Goal: Task Accomplishment & Management: Complete application form

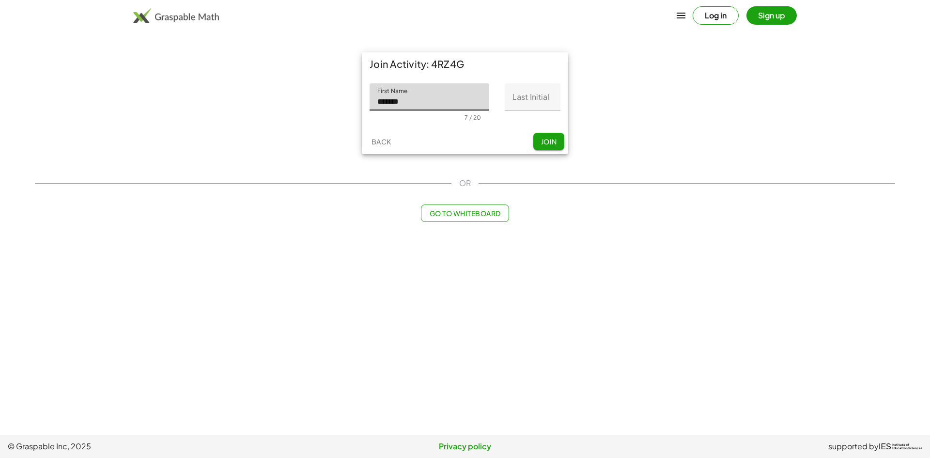
click at [529, 102] on input "Last Initial" at bounding box center [533, 96] width 56 height 27
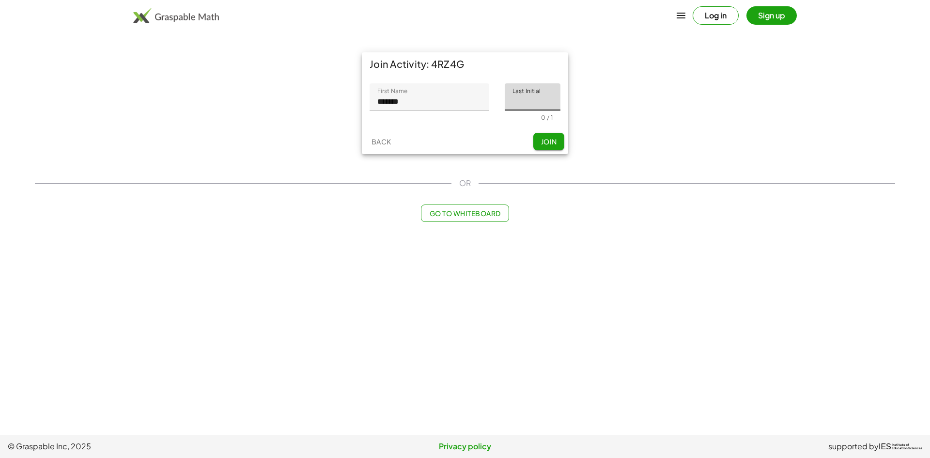
click at [451, 103] on input "*******" at bounding box center [430, 96] width 120 height 27
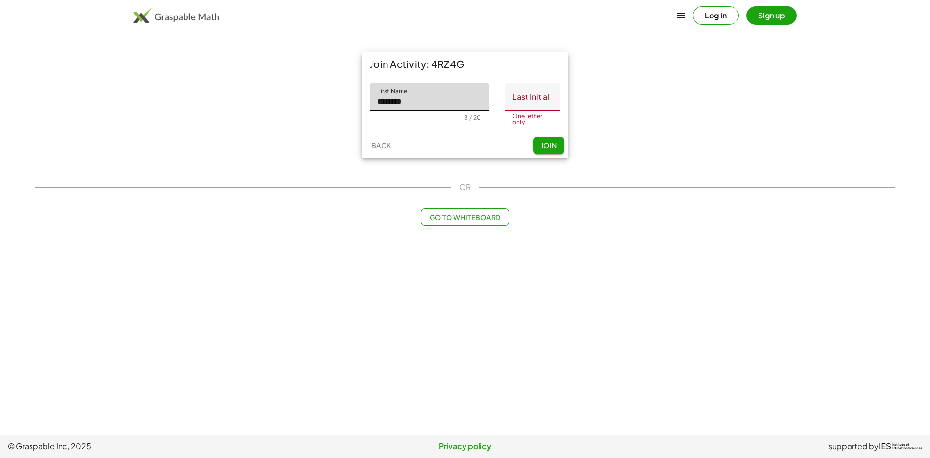
type input "*******"
click at [542, 106] on input "Last Initial" at bounding box center [533, 96] width 56 height 27
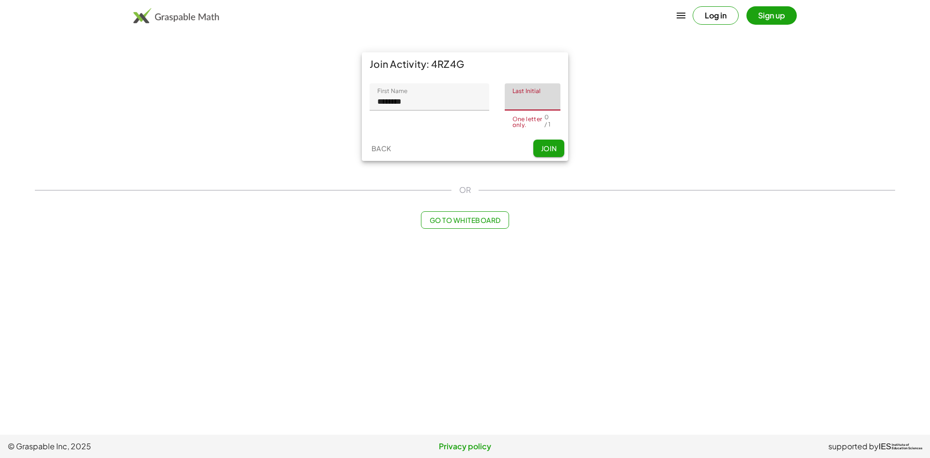
type input "*"
click at [543, 148] on button "Join" at bounding box center [548, 148] width 31 height 17
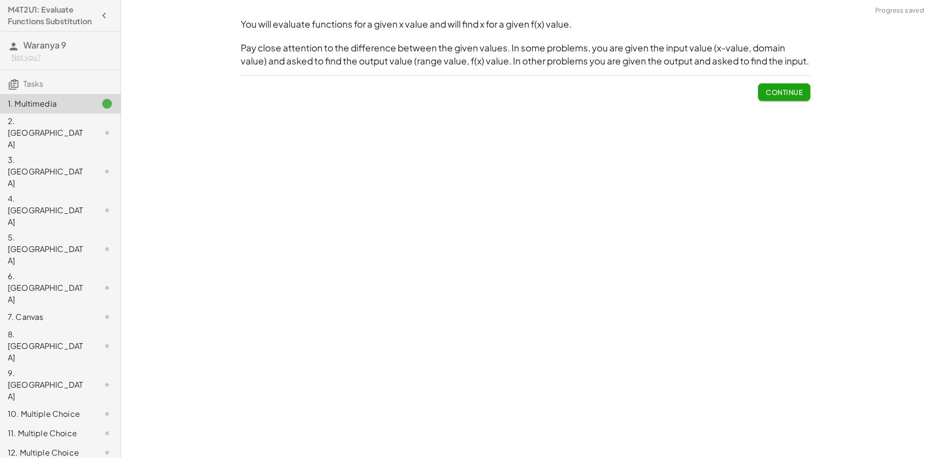
click at [796, 103] on div "You will evaluate functions for a given x value and will find x for a given f(x…" at bounding box center [525, 59] width 581 height 94
click at [792, 95] on span "Continue" at bounding box center [784, 92] width 37 height 9
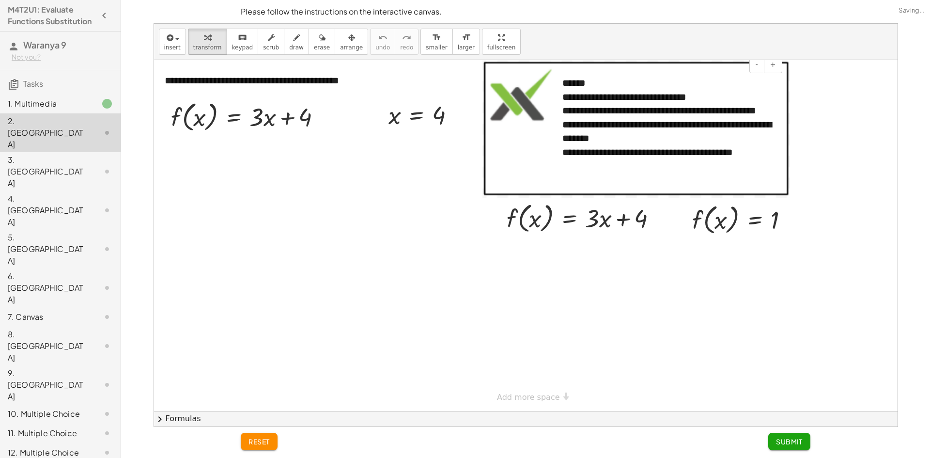
click at [783, 97] on div "**********" at bounding box center [669, 117] width 232 height 102
drag, startPoint x: 268, startPoint y: 120, endPoint x: 197, endPoint y: 122, distance: 70.7
click at [197, 122] on div at bounding box center [250, 116] width 168 height 37
click at [296, 161] on div at bounding box center [252, 160] width 173 height 51
click at [234, 117] on div "f ( , x ) = + · 3 · x + 4 · f ( , x ) · x = + · 3 · x · x + · 4 · x f ( , x ) =…" at bounding box center [234, 117] width 0 height 0
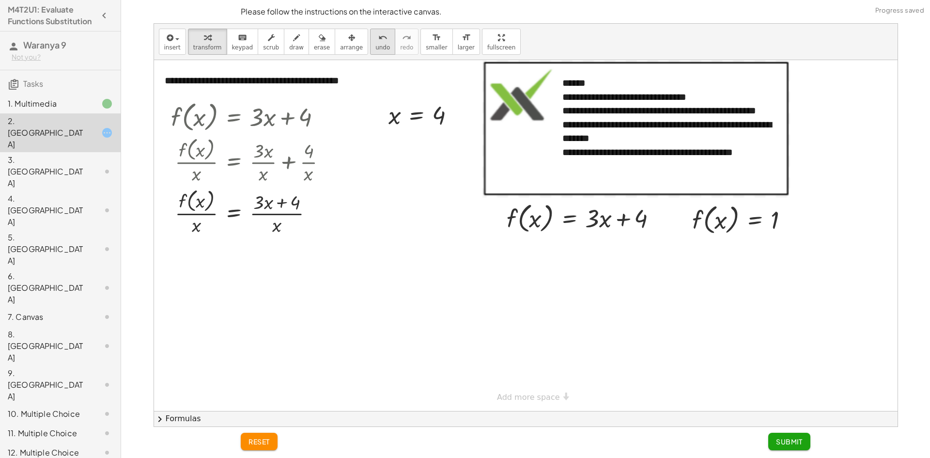
click at [375, 43] on button "undo undo" at bounding box center [382, 42] width 25 height 26
drag, startPoint x: 270, startPoint y: 155, endPoint x: 266, endPoint y: 179, distance: 24.0
drag, startPoint x: 296, startPoint y: 226, endPoint x: 297, endPoint y: 202, distance: 24.2
click at [297, 202] on div at bounding box center [252, 211] width 173 height 51
click at [297, 204] on div at bounding box center [252, 211] width 173 height 51
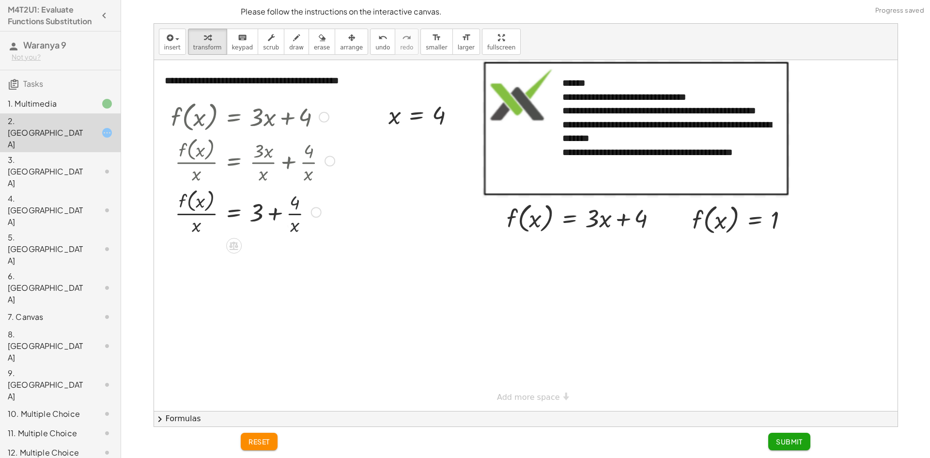
click at [297, 204] on div at bounding box center [252, 211] width 173 height 51
click at [297, 215] on div at bounding box center [252, 211] width 173 height 51
drag, startPoint x: 196, startPoint y: 224, endPoint x: 202, endPoint y: 197, distance: 27.7
click at [201, 197] on div at bounding box center [252, 211] width 173 height 51
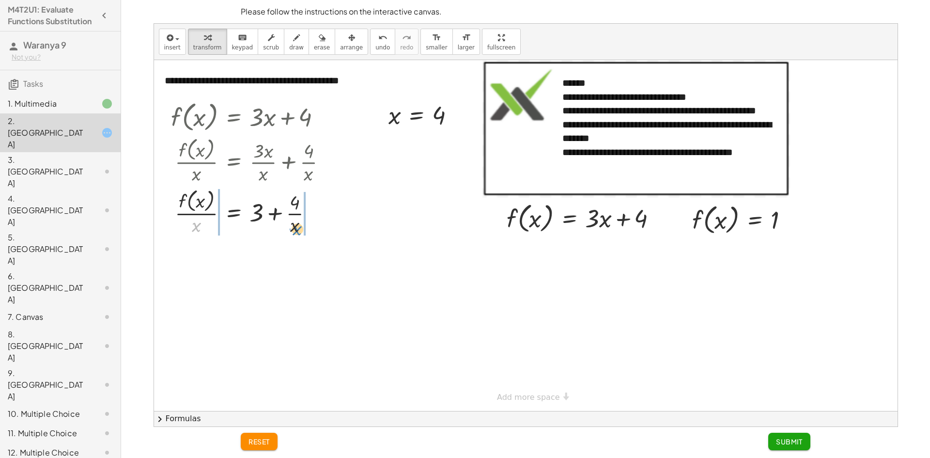
drag, startPoint x: 194, startPoint y: 224, endPoint x: 294, endPoint y: 225, distance: 99.8
click at [295, 225] on div at bounding box center [252, 211] width 173 height 51
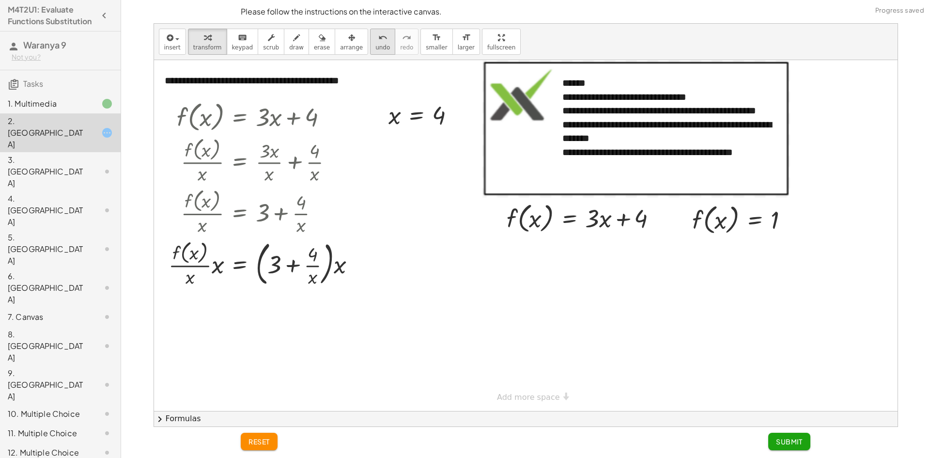
click at [375, 44] on span "undo" at bounding box center [382, 47] width 15 height 7
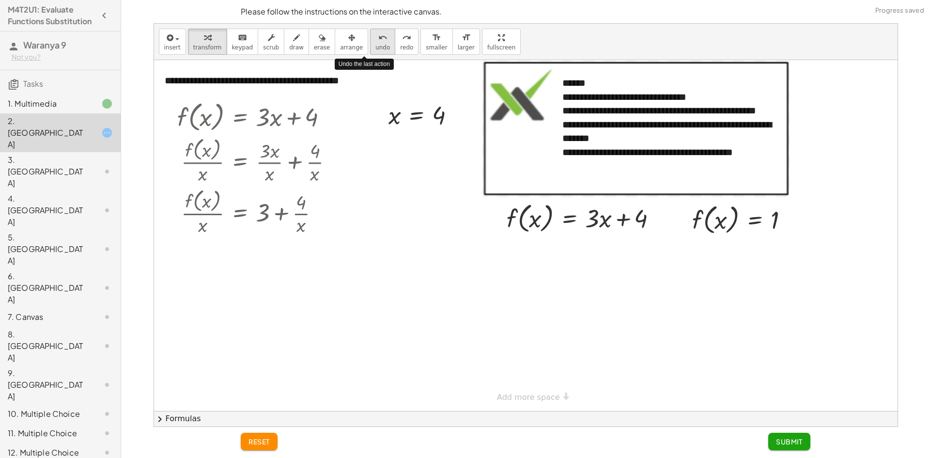
click at [375, 44] on span "undo" at bounding box center [382, 47] width 15 height 7
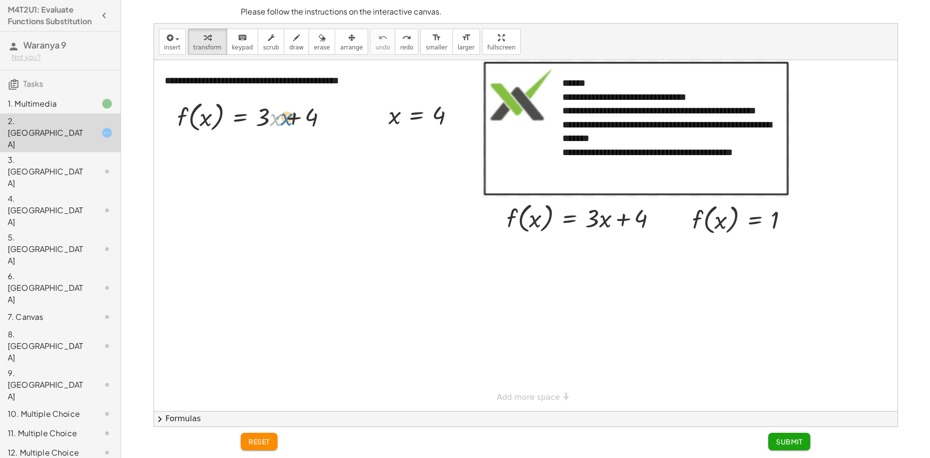
click at [283, 121] on div at bounding box center [256, 116] width 168 height 37
drag, startPoint x: 278, startPoint y: 118, endPoint x: 209, endPoint y: 118, distance: 68.8
click at [209, 118] on div at bounding box center [256, 116] width 168 height 37
click at [273, 164] on div at bounding box center [258, 160] width 173 height 51
drag, startPoint x: 436, startPoint y: 113, endPoint x: 395, endPoint y: 105, distance: 42.0
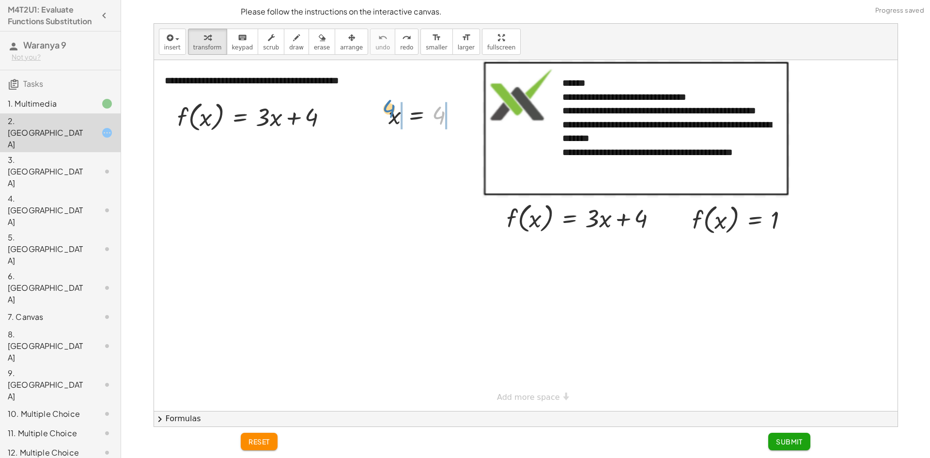
click at [393, 105] on div at bounding box center [426, 115] width 84 height 32
drag, startPoint x: 399, startPoint y: 120, endPoint x: 214, endPoint y: 124, distance: 185.6
click at [281, 164] on div at bounding box center [258, 153] width 175 height 37
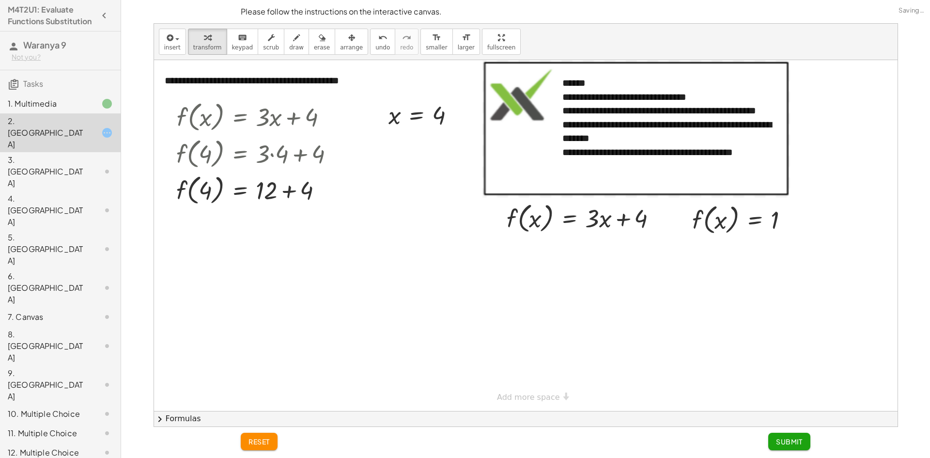
click at [356, 194] on div at bounding box center [526, 235] width 744 height 351
click at [305, 195] on div at bounding box center [258, 189] width 175 height 37
click at [240, 190] on div "f ( , ) = + + 4 4 12 16" at bounding box center [240, 190] width 0 height 0
drag, startPoint x: 307, startPoint y: 195, endPoint x: 314, endPoint y: 194, distance: 6.8
click at [313, 206] on div at bounding box center [258, 189] width 175 height 37
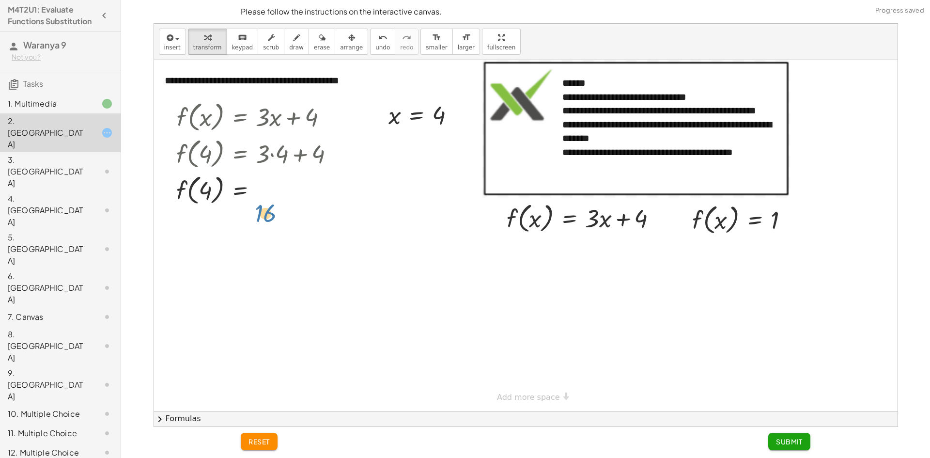
click at [330, 173] on div at bounding box center [258, 189] width 175 height 37
click at [295, 173] on div at bounding box center [258, 189] width 175 height 37
drag, startPoint x: 289, startPoint y: 195, endPoint x: 283, endPoint y: 271, distance: 76.3
click at [283, 271] on div "**********" at bounding box center [526, 235] width 744 height 351
drag, startPoint x: 725, startPoint y: 222, endPoint x: 539, endPoint y: 220, distance: 185.5
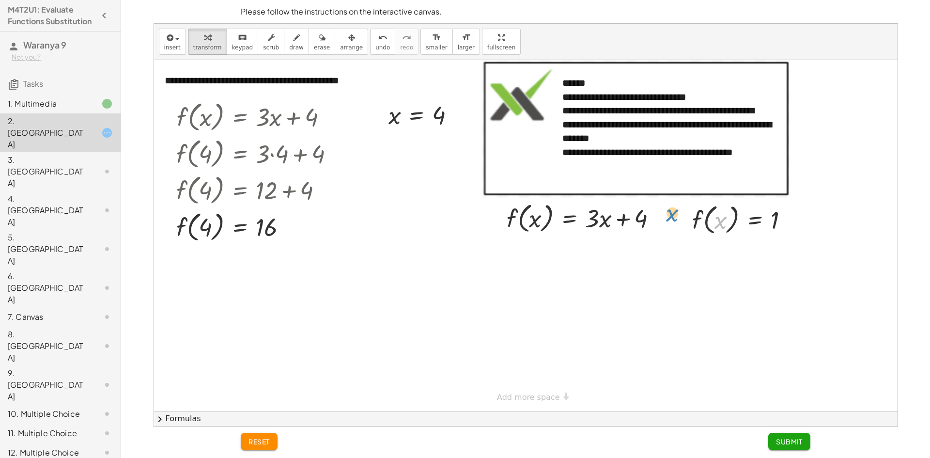
drag, startPoint x: 722, startPoint y: 227, endPoint x: 679, endPoint y: 219, distance: 44.3
click at [679, 219] on div "x f ( , x ) = 1" at bounding box center [741, 219] width 126 height 42
click at [755, 221] on div at bounding box center [744, 219] width 114 height 37
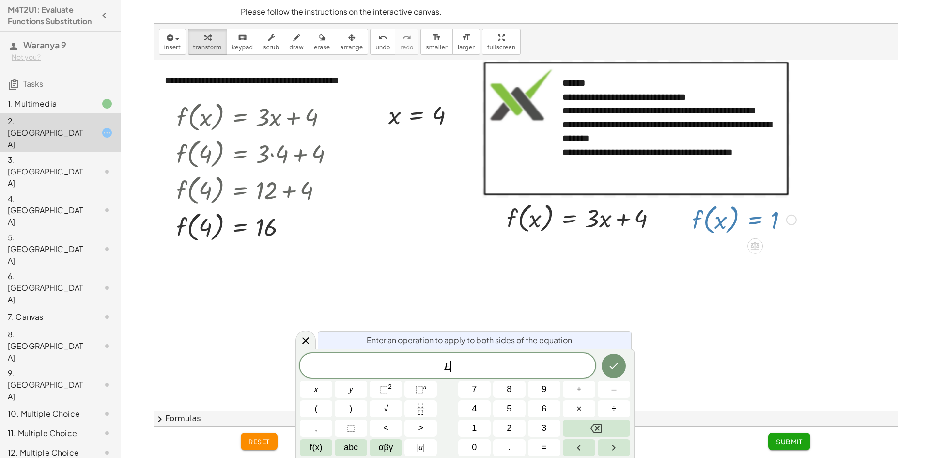
click at [685, 220] on div at bounding box center [685, 219] width 15 height 42
drag, startPoint x: 306, startPoint y: 341, endPoint x: 333, endPoint y: 323, distance: 32.2
click at [306, 340] on icon at bounding box center [305, 340] width 7 height 7
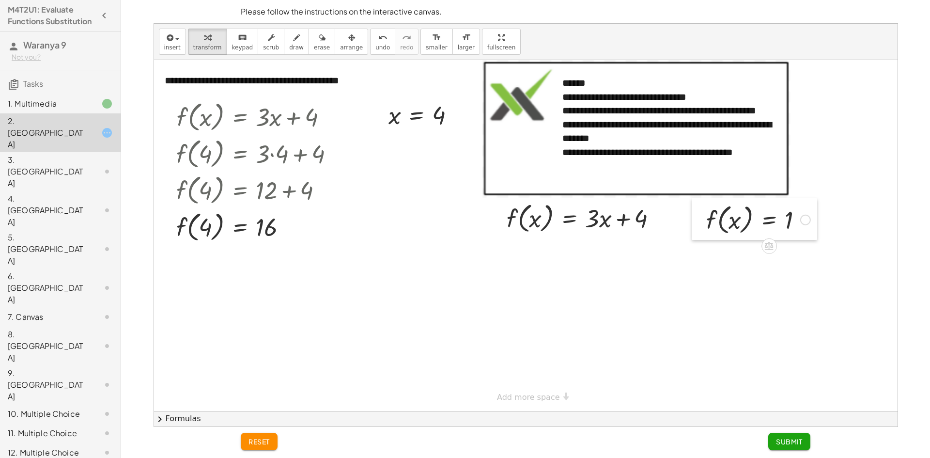
drag, startPoint x: 687, startPoint y: 224, endPoint x: 697, endPoint y: 224, distance: 10.2
click at [697, 224] on div at bounding box center [699, 219] width 15 height 42
drag, startPoint x: 715, startPoint y: 209, endPoint x: 523, endPoint y: 203, distance: 192.4
click at [631, 256] on div at bounding box center [586, 252] width 168 height 33
click at [627, 255] on div at bounding box center [586, 252] width 168 height 33
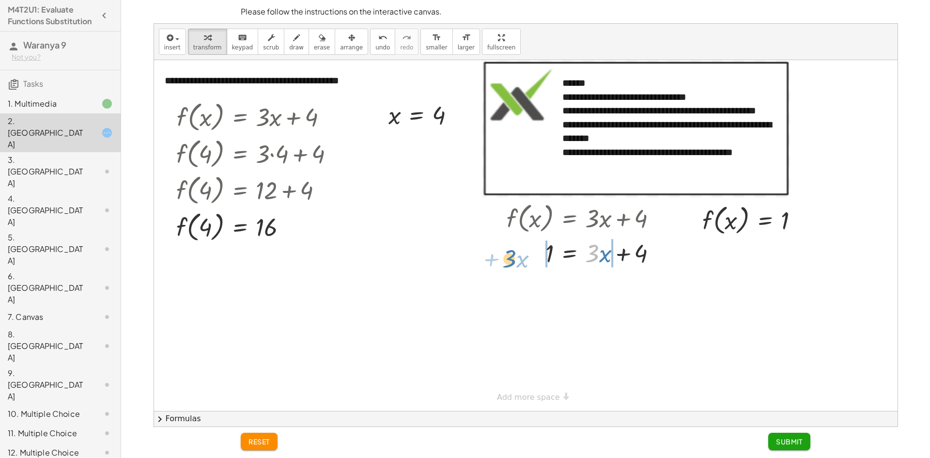
drag, startPoint x: 594, startPoint y: 255, endPoint x: 512, endPoint y: 261, distance: 83.0
click at [512, 261] on div at bounding box center [586, 252] width 168 height 33
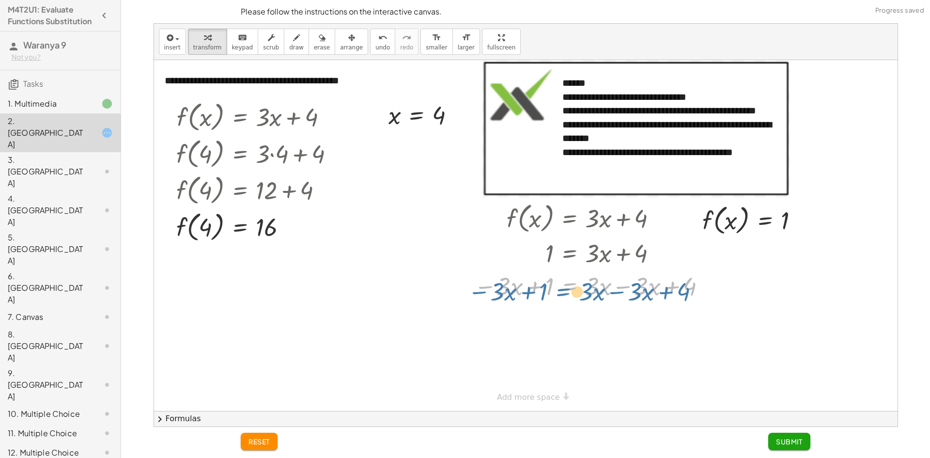
drag, startPoint x: 582, startPoint y: 287, endPoint x: 571, endPoint y: 293, distance: 12.4
click at [571, 293] on div at bounding box center [591, 285] width 245 height 33
drag, startPoint x: 599, startPoint y: 284, endPoint x: 636, endPoint y: 281, distance: 36.9
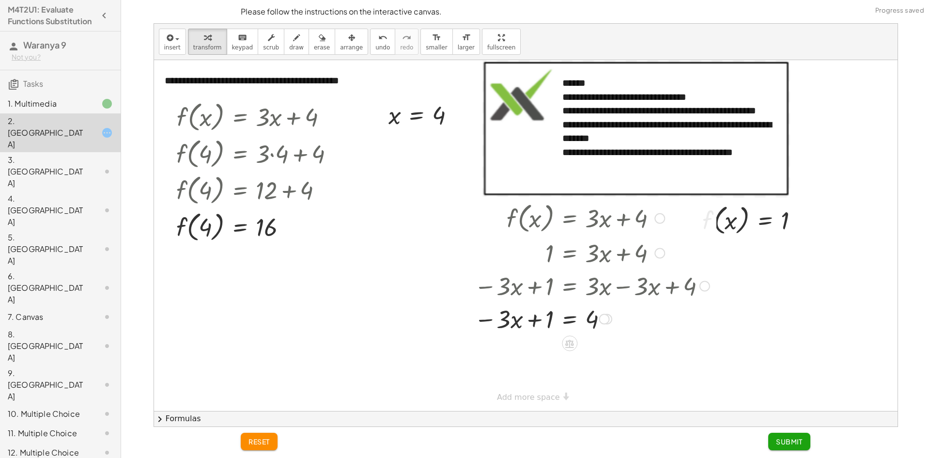
click at [504, 322] on div at bounding box center [591, 318] width 245 height 33
click at [539, 319] on div at bounding box center [591, 318] width 245 height 33
drag, startPoint x: 508, startPoint y: 322, endPoint x: 520, endPoint y: 327, distance: 12.8
click at [520, 327] on div at bounding box center [591, 318] width 245 height 33
drag, startPoint x: 490, startPoint y: 320, endPoint x: 491, endPoint y: 327, distance: 7.3
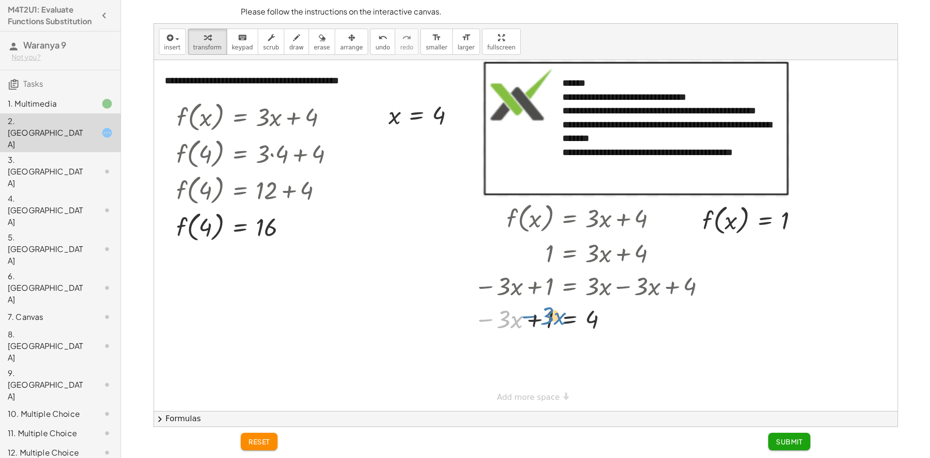
click at [491, 327] on div at bounding box center [591, 318] width 245 height 33
click at [538, 321] on div at bounding box center [591, 318] width 245 height 33
drag, startPoint x: 588, startPoint y: 319, endPoint x: 584, endPoint y: 325, distance: 7.0
click at [584, 325] on div at bounding box center [591, 318] width 245 height 33
drag, startPoint x: 76, startPoint y: 171, endPoint x: 87, endPoint y: 38, distance: 133.2
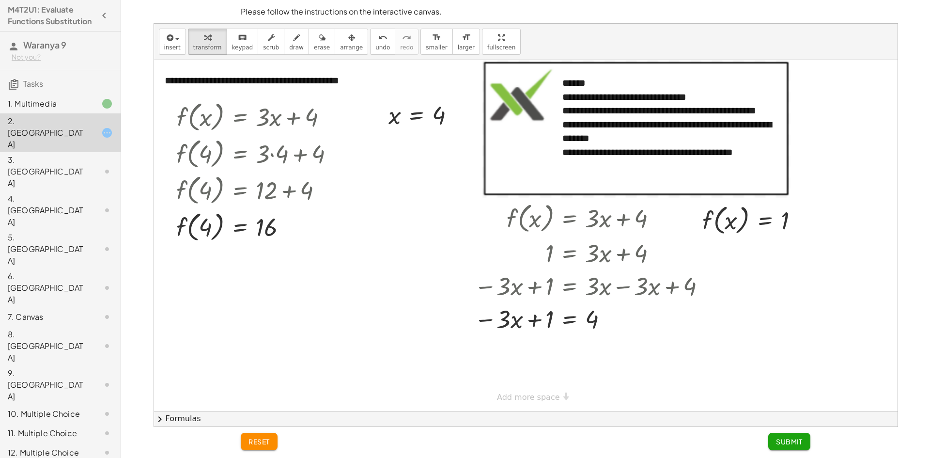
click at [3, 0] on html "M4T2U1: Evaluate Functions Substitution Waranya 9 Not you? Tasks 1. Multimedia …" at bounding box center [465, 229] width 930 height 458
click at [372, 41] on button "undo undo" at bounding box center [382, 42] width 25 height 26
click at [539, 320] on div at bounding box center [591, 318] width 245 height 33
drag, startPoint x: 535, startPoint y: 319, endPoint x: 543, endPoint y: 322, distance: 8.0
click at [543, 322] on div at bounding box center [591, 318] width 245 height 33
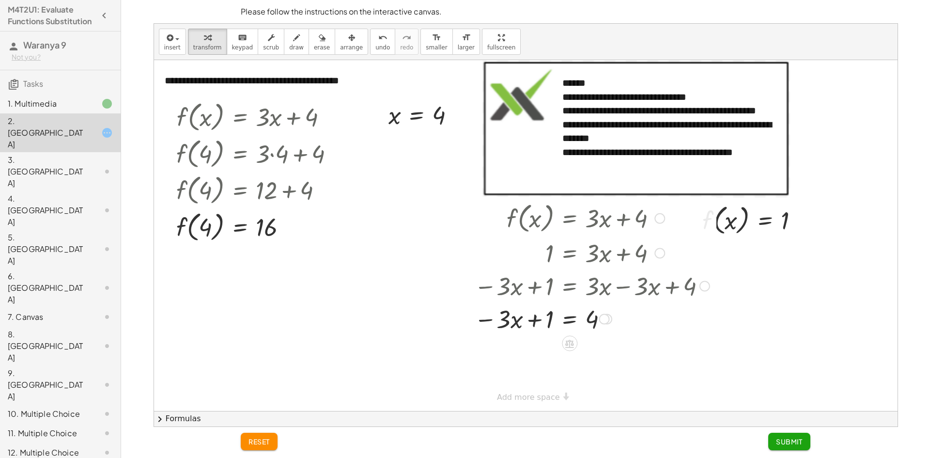
click at [571, 319] on div at bounding box center [591, 318] width 245 height 33
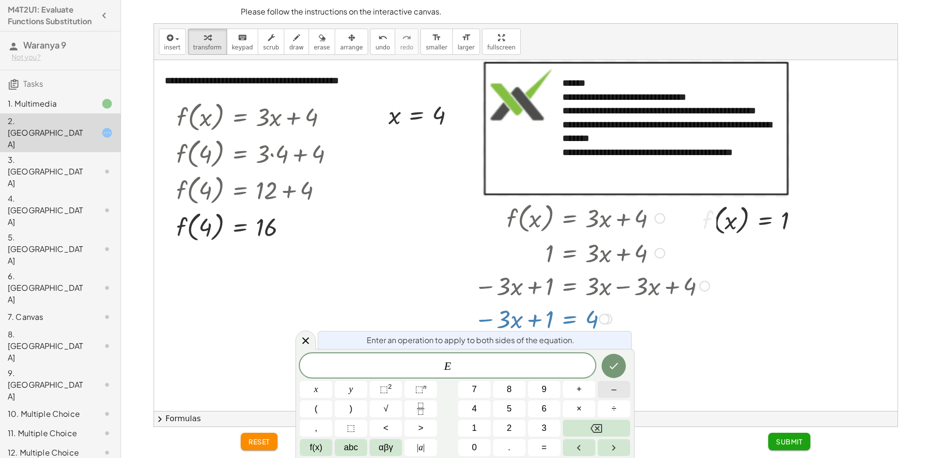
click at [614, 389] on span "–" at bounding box center [613, 389] width 5 height 13
click at [470, 430] on button "1" at bounding box center [474, 427] width 32 height 17
click at [610, 358] on button "Done" at bounding box center [614, 366] width 24 height 24
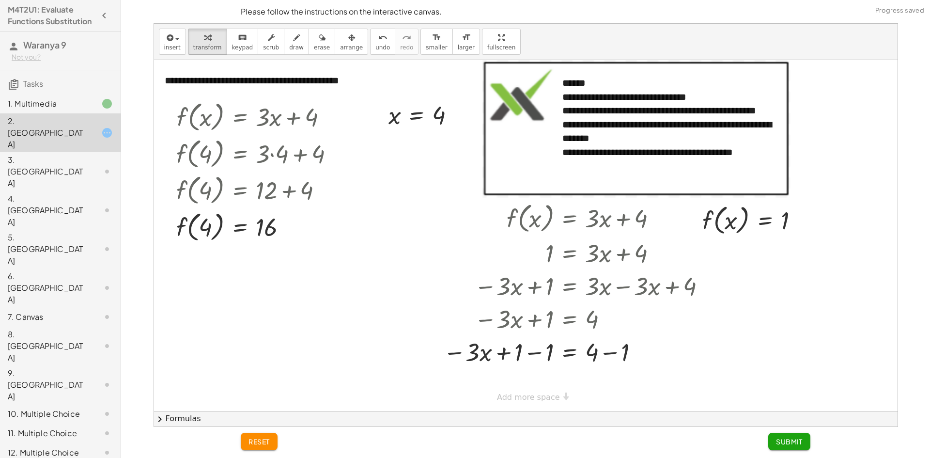
click at [522, 399] on div "**********" at bounding box center [526, 235] width 744 height 351
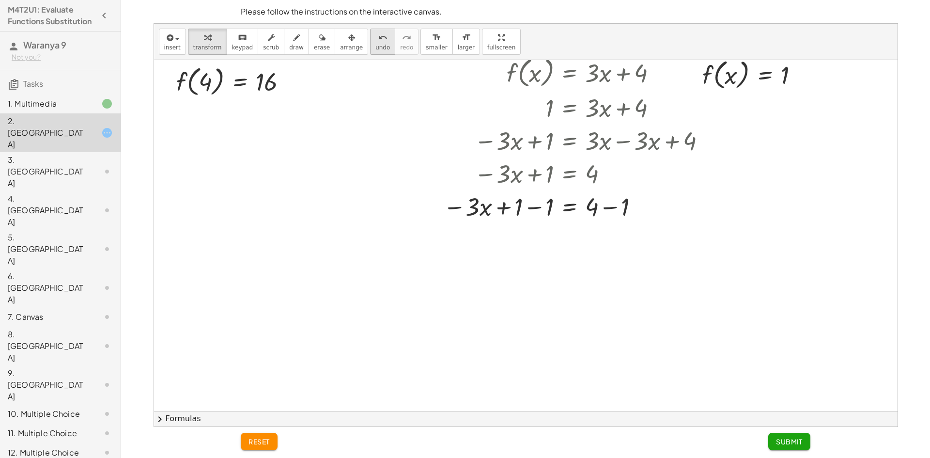
click at [378, 40] on icon "undo" at bounding box center [382, 38] width 9 height 12
drag, startPoint x: 549, startPoint y: 177, endPoint x: 604, endPoint y: 175, distance: 54.3
click at [604, 175] on div at bounding box center [591, 172] width 245 height 33
click at [613, 211] on div at bounding box center [576, 205] width 276 height 33
click at [528, 208] on div at bounding box center [576, 205] width 276 height 33
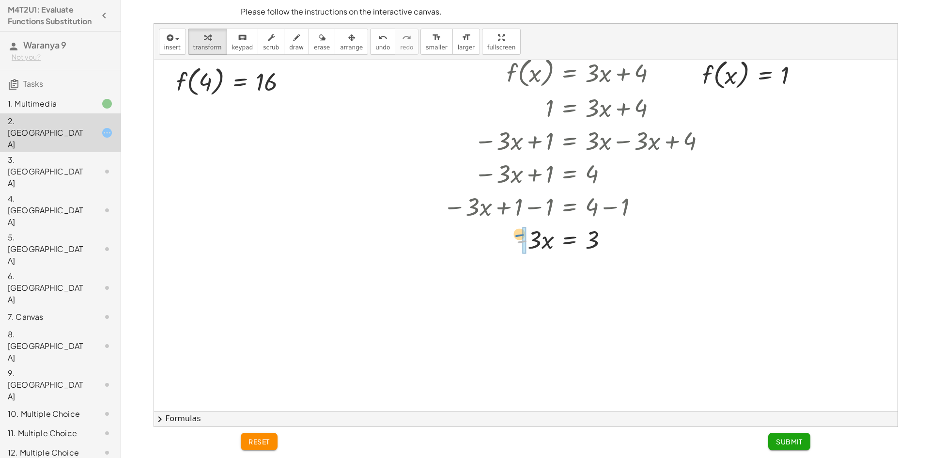
drag, startPoint x: 524, startPoint y: 245, endPoint x: 519, endPoint y: 236, distance: 9.6
click at [519, 236] on div at bounding box center [576, 238] width 276 height 33
click at [375, 45] on span "undo" at bounding box center [382, 47] width 15 height 7
drag, startPoint x: 537, startPoint y: 247, endPoint x: 597, endPoint y: 270, distance: 64.4
click at [597, 270] on div "**********" at bounding box center [526, 265] width 744 height 701
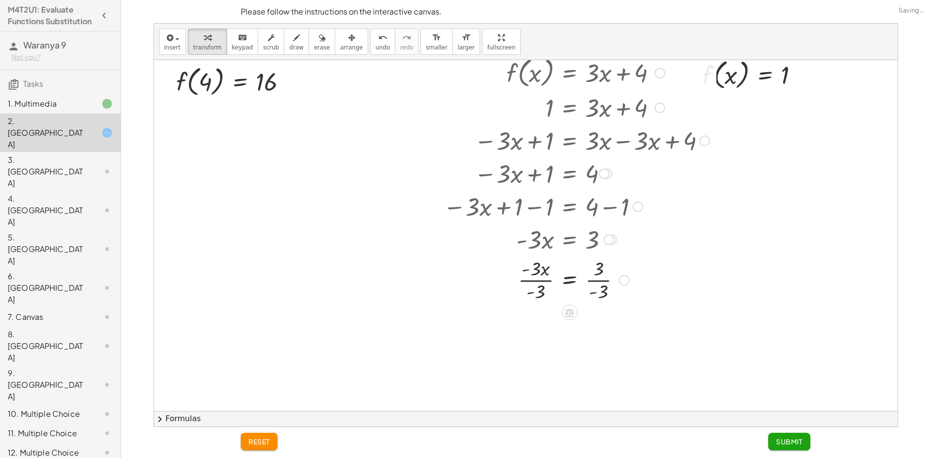
click at [604, 287] on div at bounding box center [576, 279] width 276 height 48
click at [540, 330] on div at bounding box center [576, 328] width 276 height 48
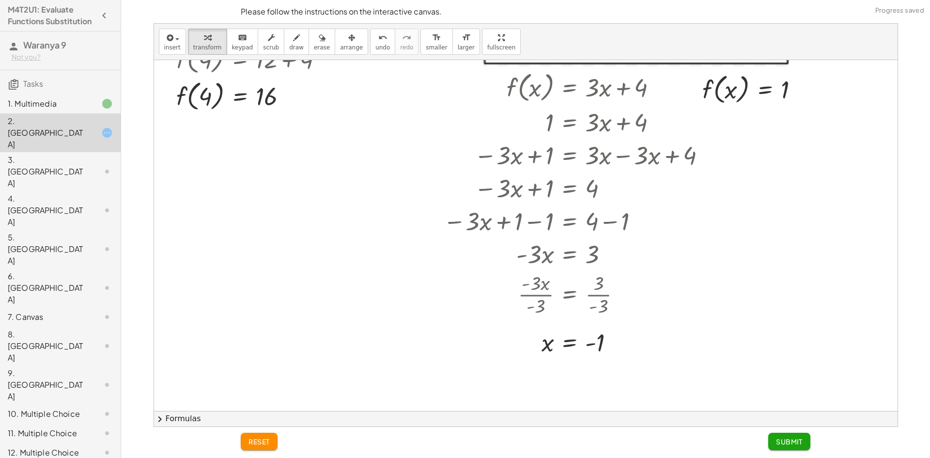
scroll to position [339, 0]
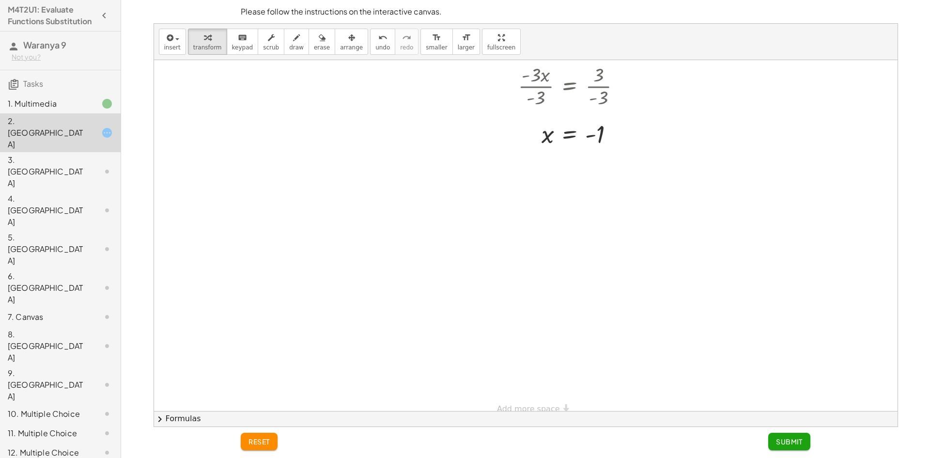
click at [786, 447] on button "Submit" at bounding box center [789, 441] width 42 height 17
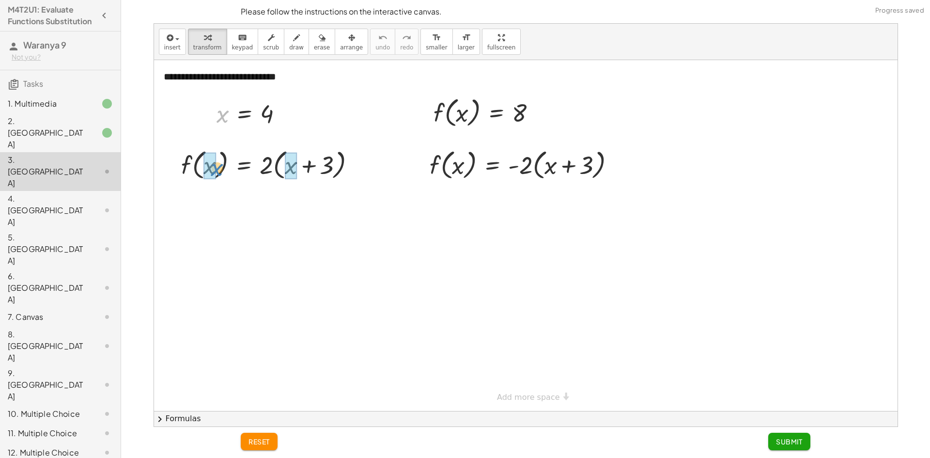
drag, startPoint x: 225, startPoint y: 126, endPoint x: 218, endPoint y: 179, distance: 53.7
click at [216, 180] on div "**********" at bounding box center [526, 235] width 744 height 351
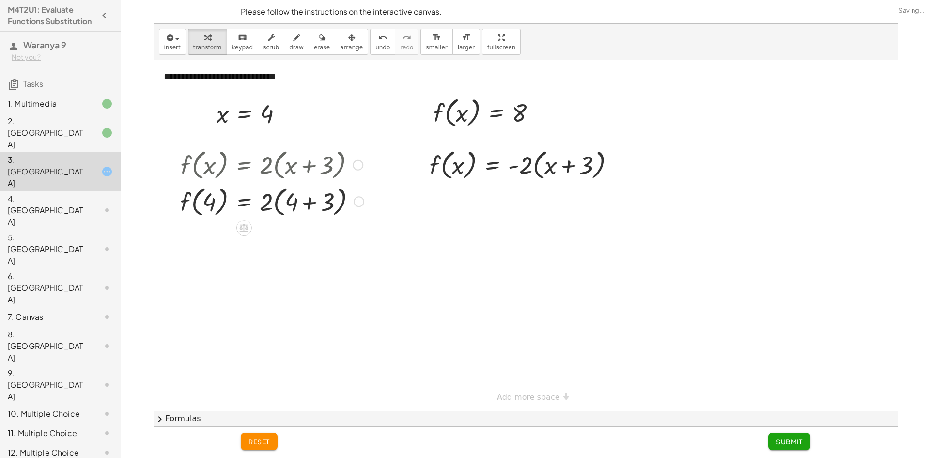
click at [306, 207] on div at bounding box center [271, 201] width 193 height 37
click at [276, 238] on div at bounding box center [271, 237] width 193 height 37
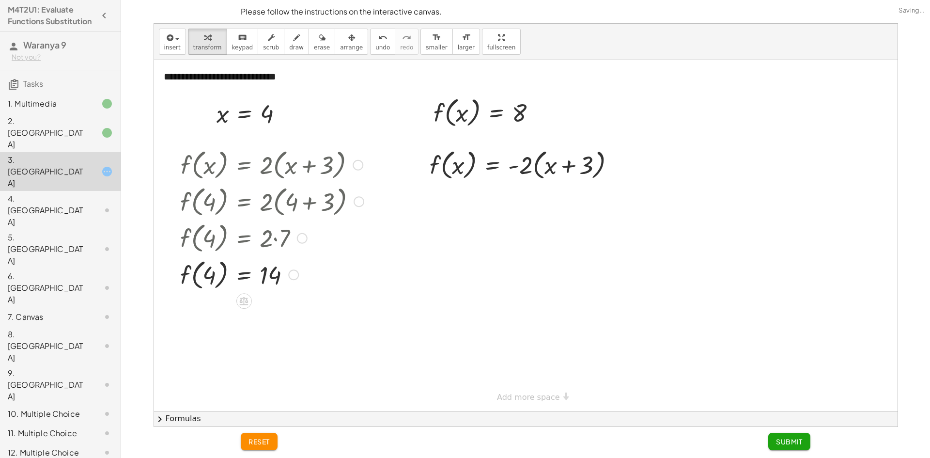
click at [206, 264] on div at bounding box center [271, 274] width 193 height 37
click at [86, 132] on div at bounding box center [99, 133] width 27 height 12
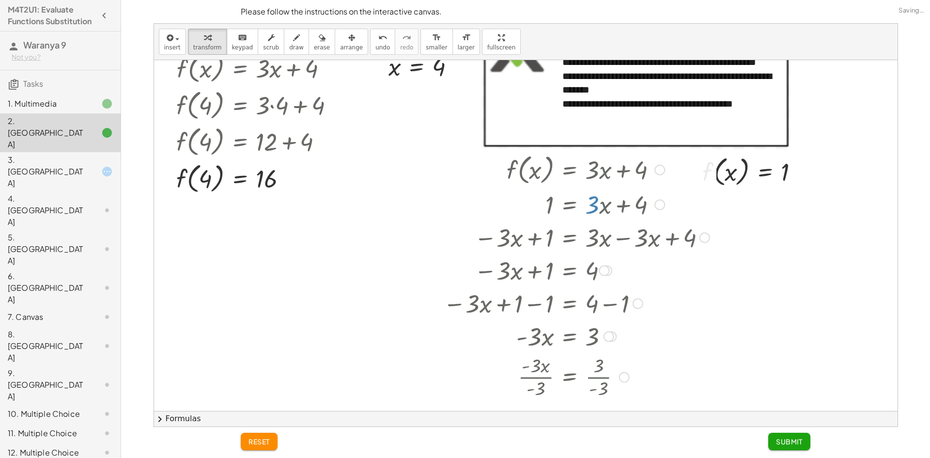
scroll to position [0, 0]
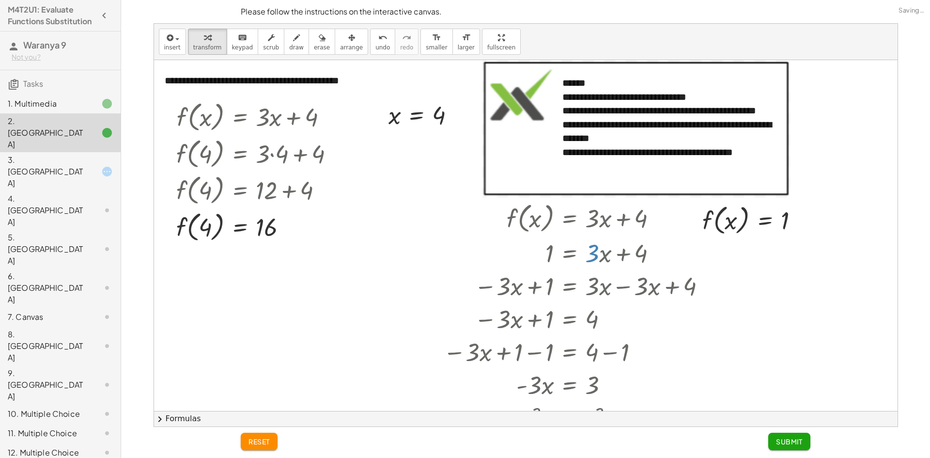
click at [78, 230] on div "3. [GEOGRAPHIC_DATA]" at bounding box center [60, 249] width 121 height 39
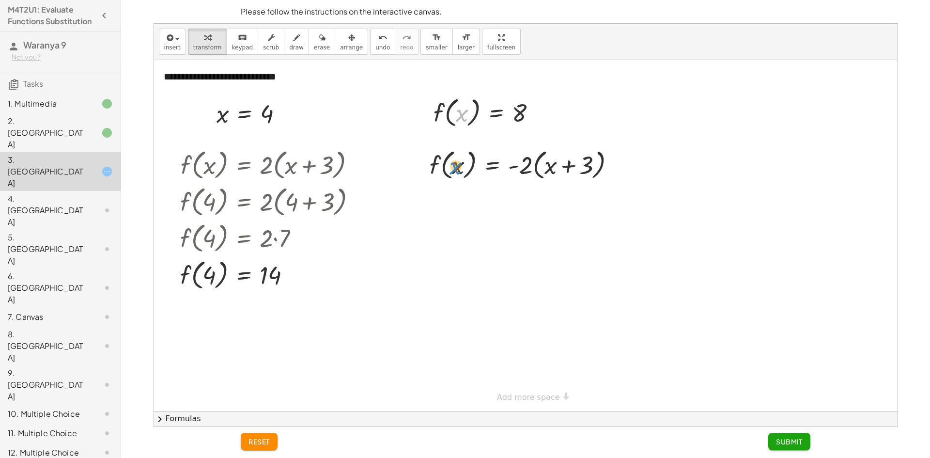
drag, startPoint x: 463, startPoint y: 116, endPoint x: 456, endPoint y: 168, distance: 52.3
drag, startPoint x: 464, startPoint y: 127, endPoint x: 458, endPoint y: 172, distance: 45.8
drag, startPoint x: 460, startPoint y: 109, endPoint x: 546, endPoint y: 160, distance: 99.9
drag, startPoint x: 527, startPoint y: 171, endPoint x: 556, endPoint y: 155, distance: 33.6
click at [556, 155] on div at bounding box center [526, 164] width 202 height 37
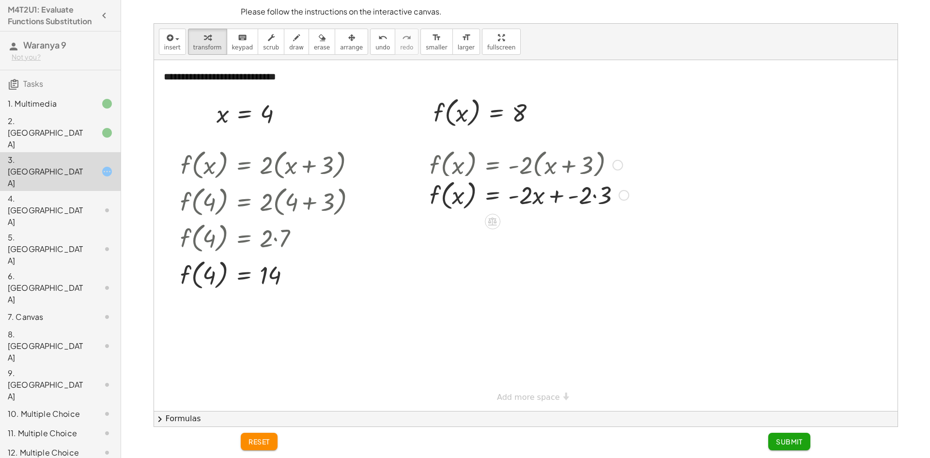
click at [493, 165] on div "f ( , x ) = · - 2 · ( + x + 3 ) f ( , x ) = + x + 3 · - 2 · · - 2 ·" at bounding box center [493, 165] width 0 height 0
click at [549, 213] on div at bounding box center [529, 201] width 209 height 37
click at [563, 208] on div at bounding box center [526, 201] width 202 height 37
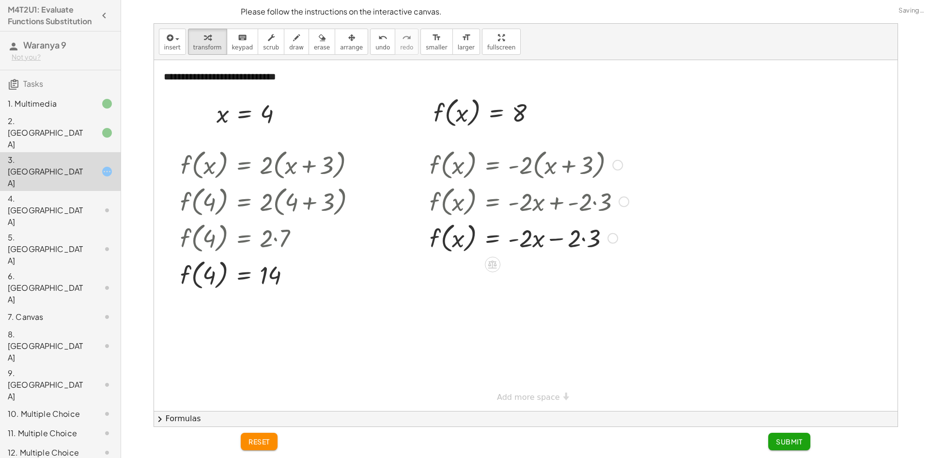
click at [592, 236] on div at bounding box center [529, 237] width 209 height 37
drag, startPoint x: 514, startPoint y: 278, endPoint x: 378, endPoint y: 279, distance: 136.1
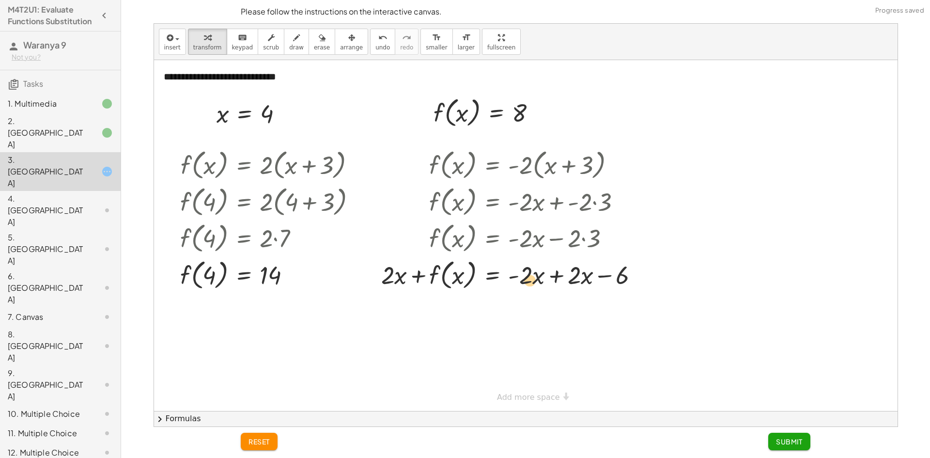
drag, startPoint x: 515, startPoint y: 276, endPoint x: 530, endPoint y: 281, distance: 15.3
click at [530, 281] on div at bounding box center [513, 274] width 275 height 37
drag, startPoint x: 526, startPoint y: 278, endPoint x: 588, endPoint y: 279, distance: 62.5
click at [588, 279] on div at bounding box center [513, 274] width 275 height 37
click at [370, 41] on button "undo undo" at bounding box center [382, 42] width 25 height 26
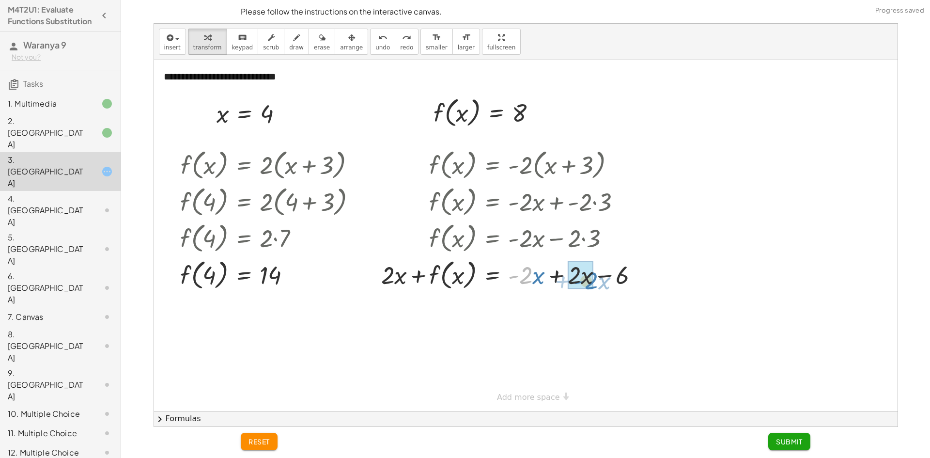
drag, startPoint x: 514, startPoint y: 277, endPoint x: 579, endPoint y: 282, distance: 65.6
click at [411, 282] on div at bounding box center [504, 274] width 257 height 37
click at [418, 279] on div at bounding box center [504, 274] width 257 height 37
drag, startPoint x: 397, startPoint y: 275, endPoint x: 521, endPoint y: 289, distance: 125.2
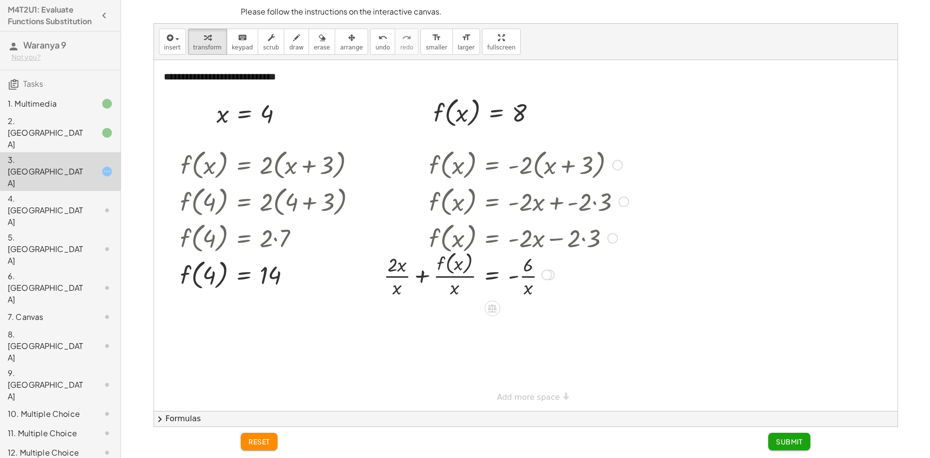
click at [415, 276] on div at bounding box center [506, 273] width 255 height 51
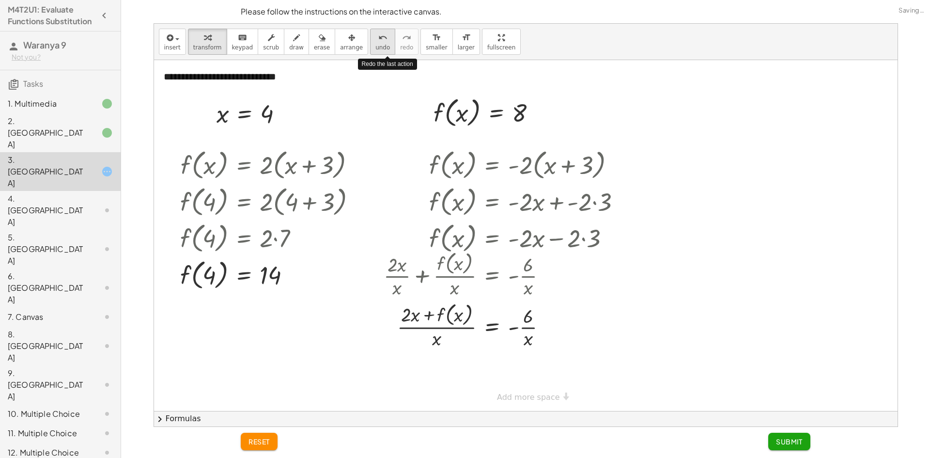
click at [371, 40] on button "undo undo" at bounding box center [382, 42] width 25 height 26
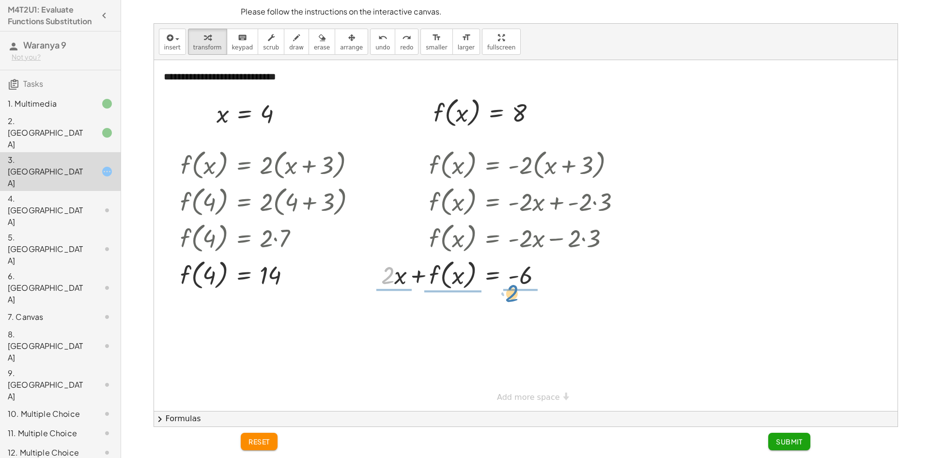
drag, startPoint x: 388, startPoint y: 279, endPoint x: 513, endPoint y: 297, distance: 126.8
click at [400, 287] on div at bounding box center [506, 273] width 255 height 51
click at [432, 281] on div at bounding box center [514, 273] width 240 height 51
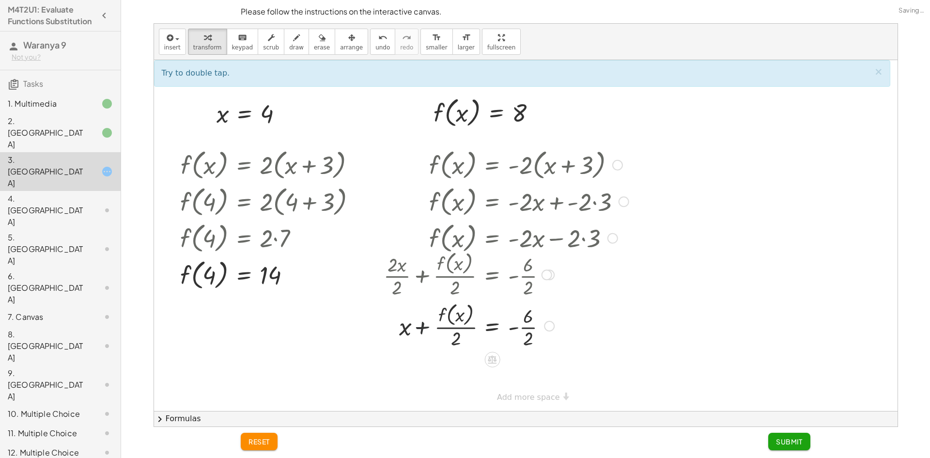
click at [453, 326] on div at bounding box center [506, 324] width 255 height 51
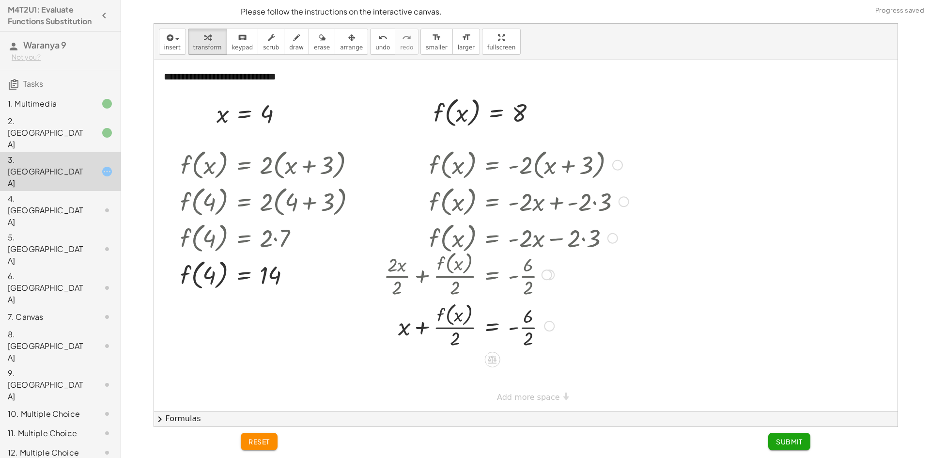
click at [522, 332] on div at bounding box center [506, 324] width 255 height 51
click at [447, 337] on div at bounding box center [506, 324] width 255 height 51
click at [446, 321] on div at bounding box center [506, 324] width 255 height 51
click at [447, 321] on div at bounding box center [506, 324] width 255 height 51
click at [450, 322] on div at bounding box center [506, 324] width 255 height 51
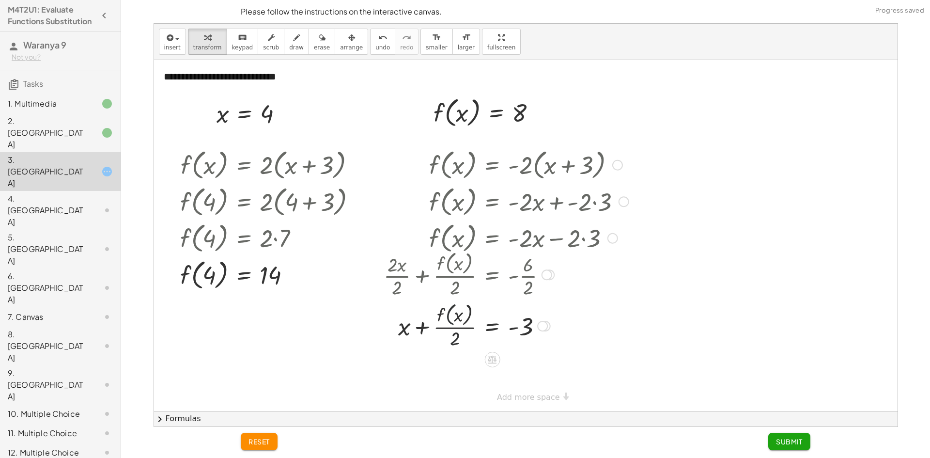
drag, startPoint x: 409, startPoint y: 333, endPoint x: 380, endPoint y: 121, distance: 214.6
click at [409, 322] on div at bounding box center [506, 324] width 255 height 51
click at [372, 42] on button "undo undo" at bounding box center [382, 42] width 25 height 26
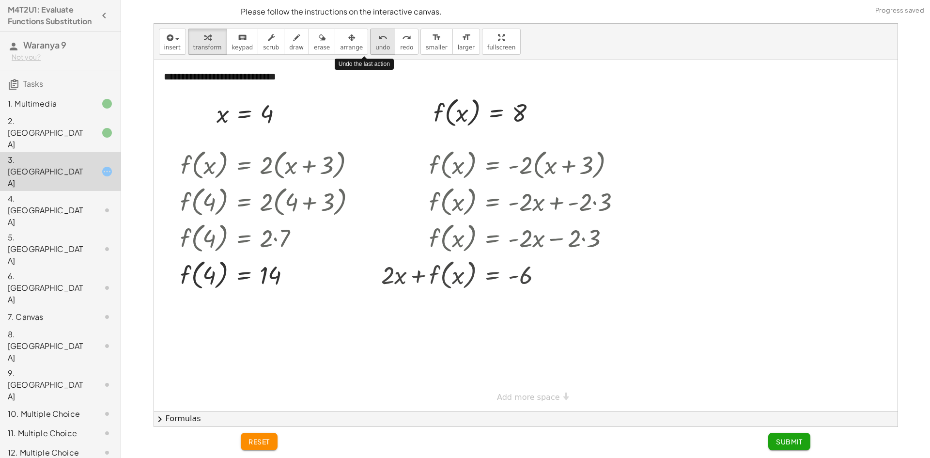
click at [372, 42] on button "undo undo" at bounding box center [382, 42] width 25 height 26
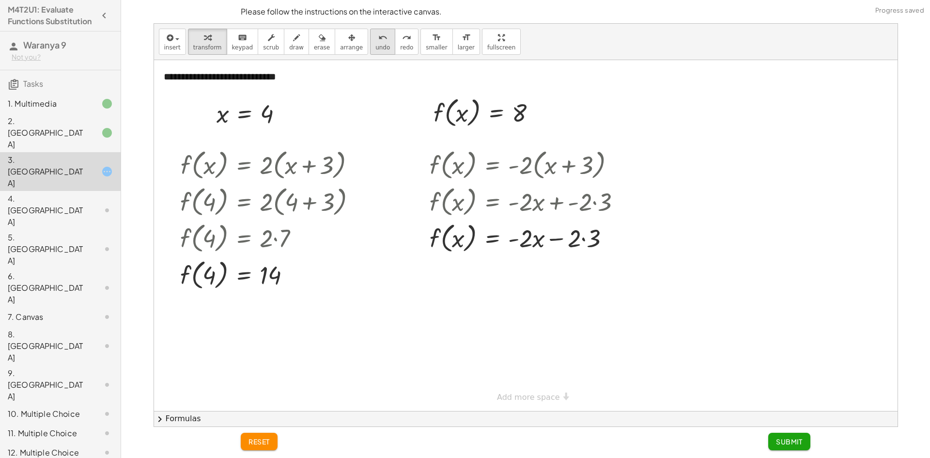
click at [375, 41] on div "undo" at bounding box center [382, 37] width 15 height 12
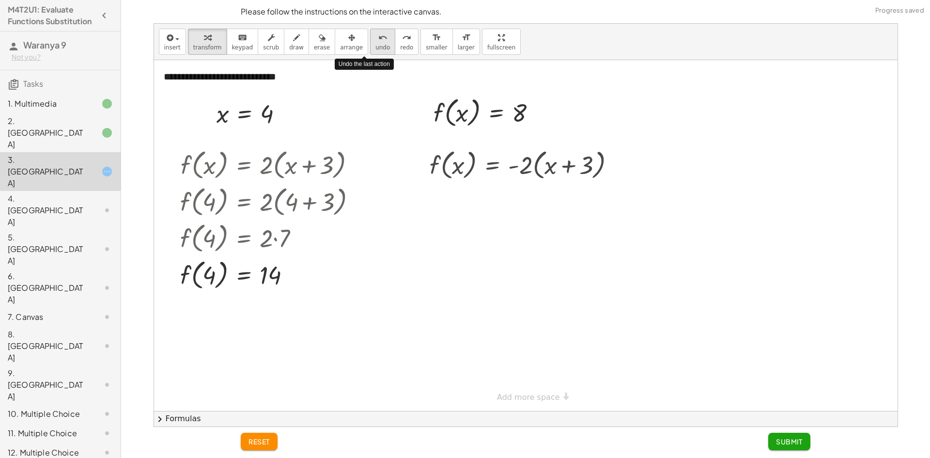
click at [375, 41] on div "undo" at bounding box center [382, 37] width 15 height 12
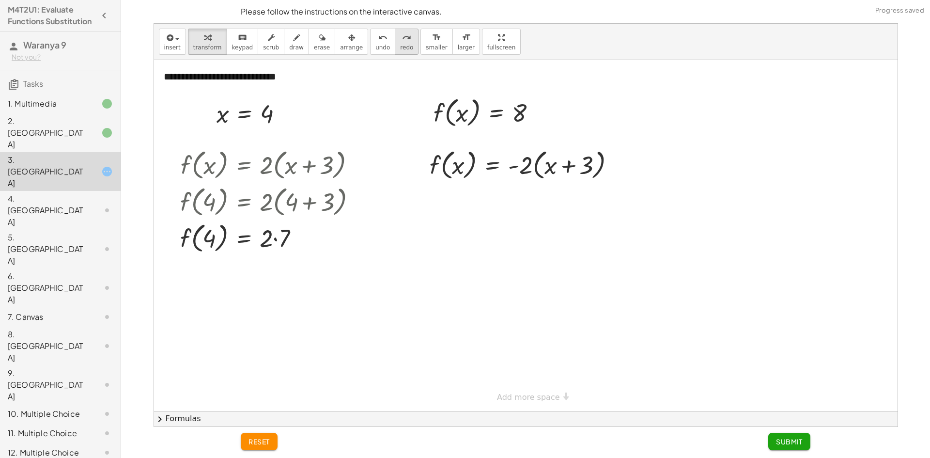
click at [395, 42] on button "redo redo" at bounding box center [407, 42] width 24 height 26
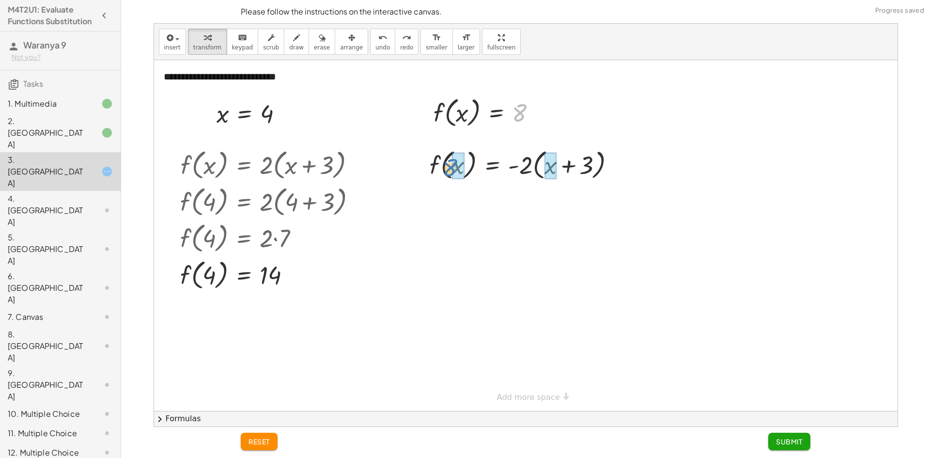
drag, startPoint x: 515, startPoint y: 112, endPoint x: 446, endPoint y: 167, distance: 88.3
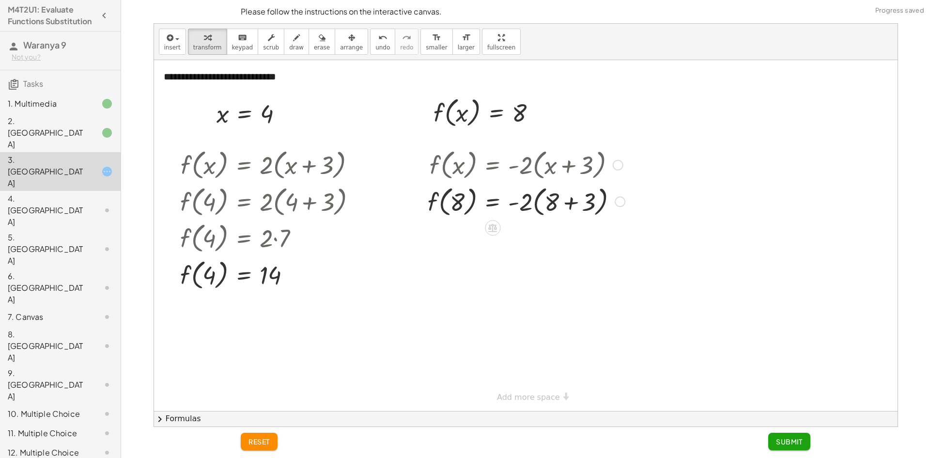
click at [562, 204] on div at bounding box center [526, 201] width 207 height 37
click at [538, 239] on div at bounding box center [526, 237] width 207 height 37
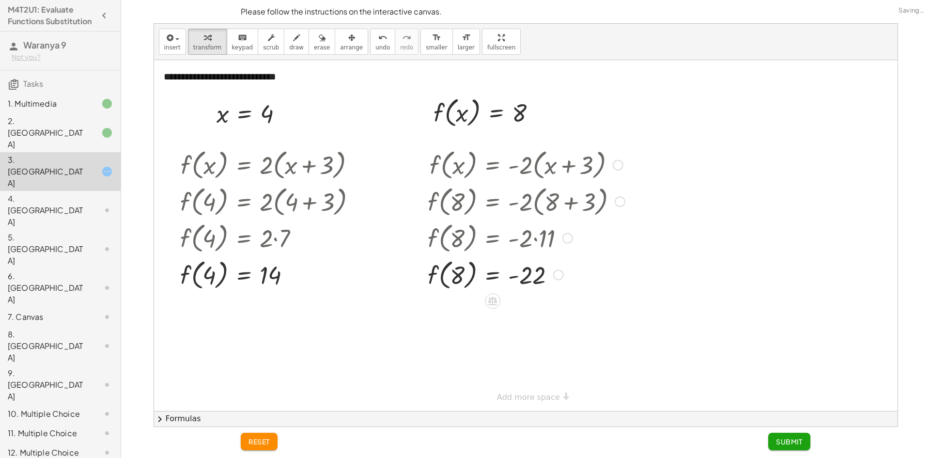
click at [461, 270] on div at bounding box center [526, 274] width 207 height 37
click at [477, 273] on div at bounding box center [526, 274] width 207 height 37
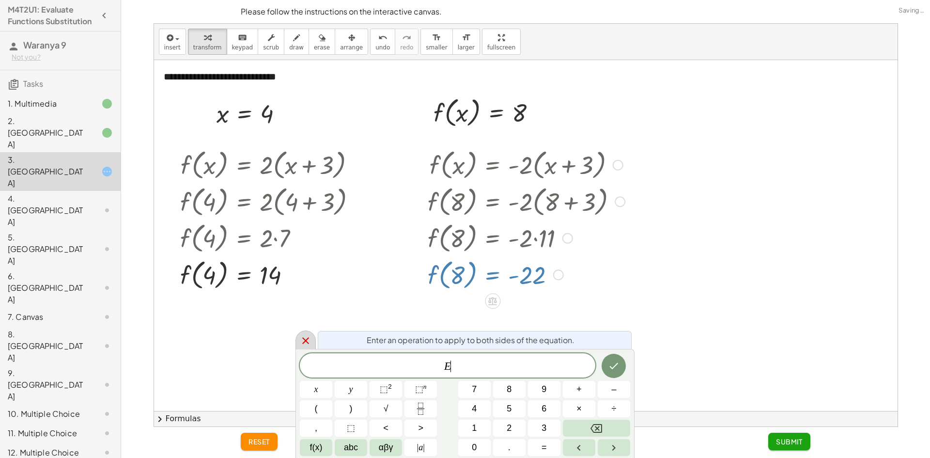
click at [313, 346] on div at bounding box center [305, 339] width 20 height 19
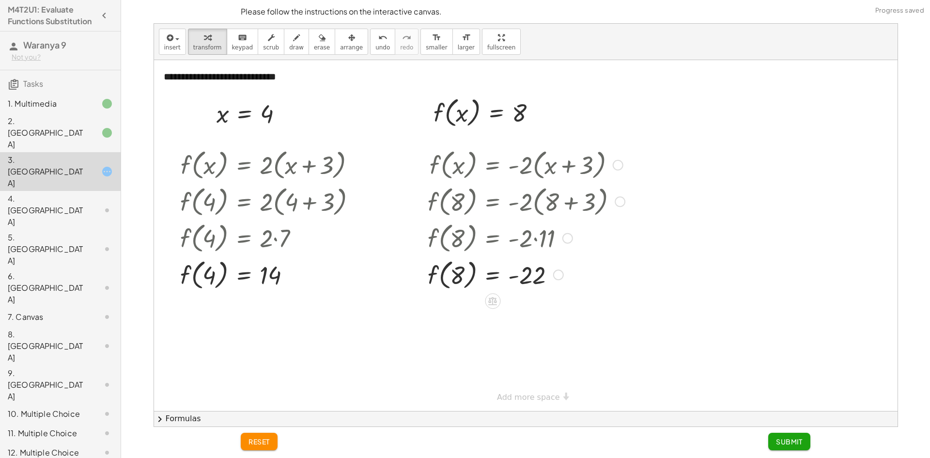
click at [799, 444] on span "Submit" at bounding box center [789, 441] width 27 height 9
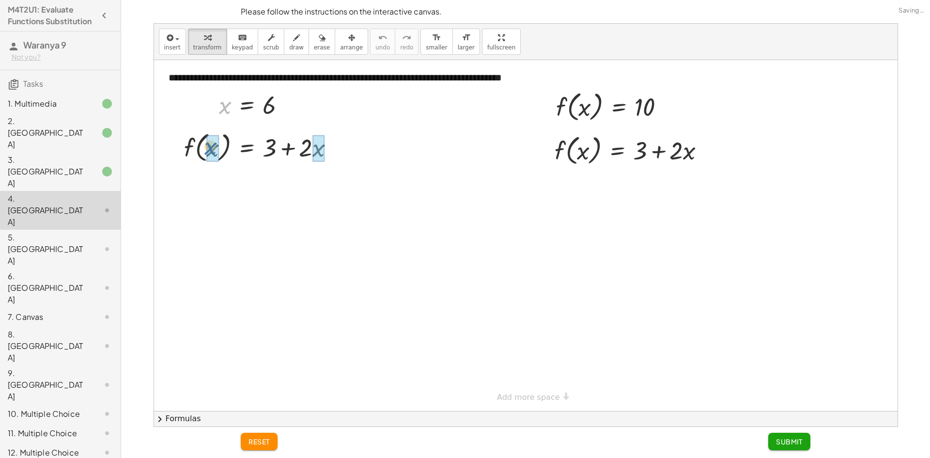
drag, startPoint x: 228, startPoint y: 107, endPoint x: 213, endPoint y: 149, distance: 44.3
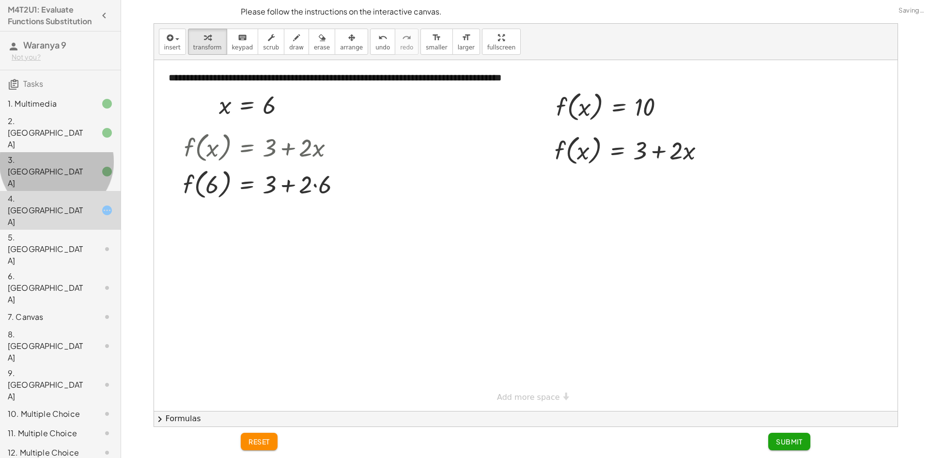
click at [105, 166] on icon at bounding box center [107, 172] width 12 height 12
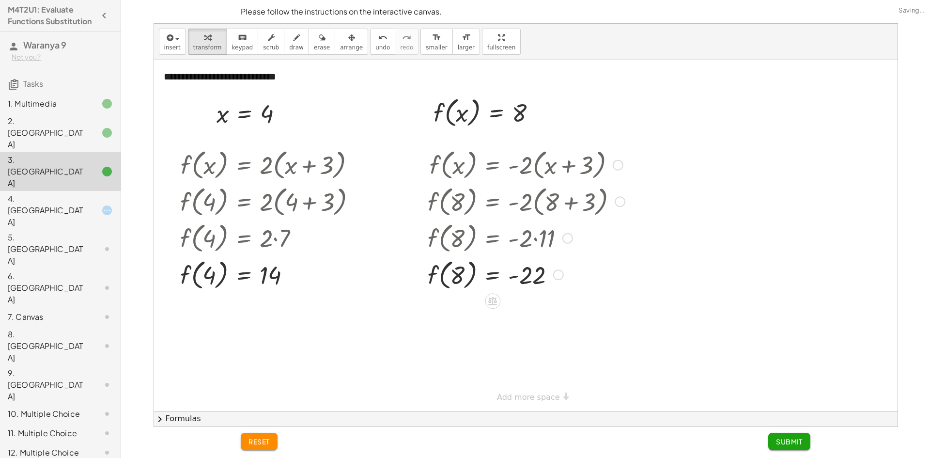
click at [91, 268] on div "4. [GEOGRAPHIC_DATA]" at bounding box center [60, 287] width 121 height 39
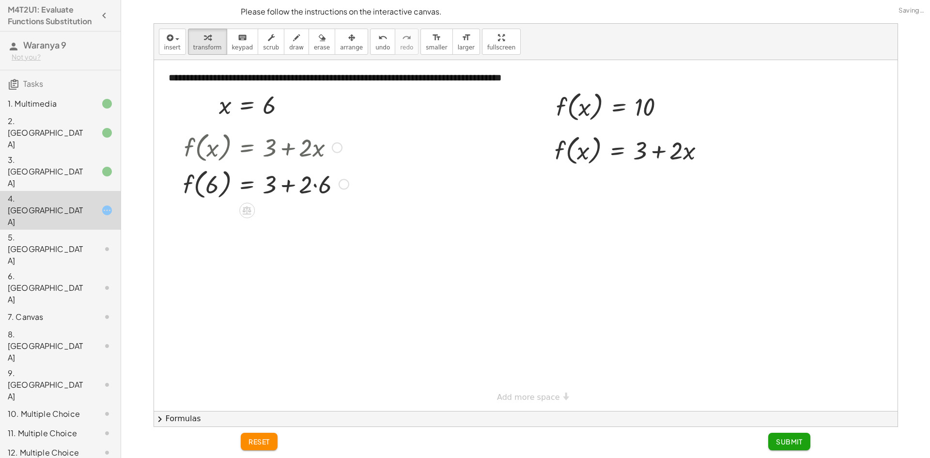
click at [271, 181] on div at bounding box center [265, 183] width 175 height 37
click at [298, 187] on div at bounding box center [265, 183] width 175 height 37
click at [311, 185] on div at bounding box center [265, 183] width 175 height 37
click at [303, 188] on div at bounding box center [265, 183] width 175 height 37
click at [310, 187] on div at bounding box center [265, 183] width 175 height 37
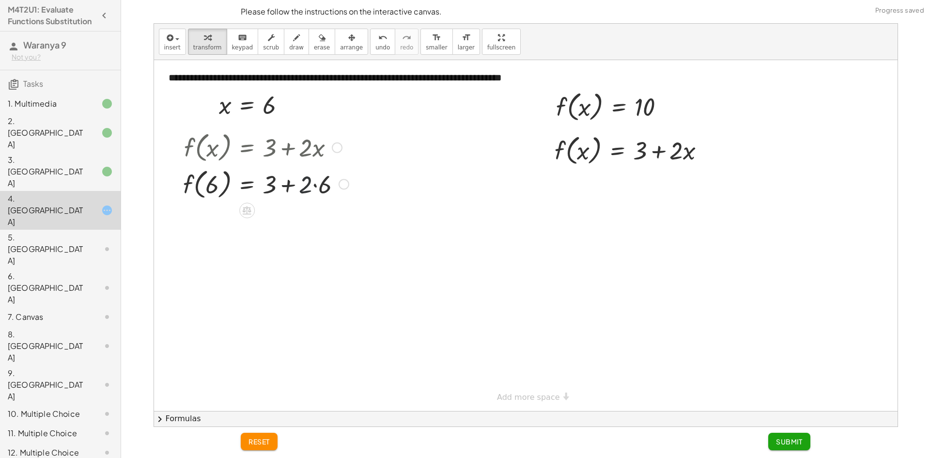
click at [319, 187] on div at bounding box center [265, 183] width 175 height 37
click at [321, 187] on div at bounding box center [262, 183] width 169 height 37
drag, startPoint x: 271, startPoint y: 221, endPoint x: 314, endPoint y: 222, distance: 43.1
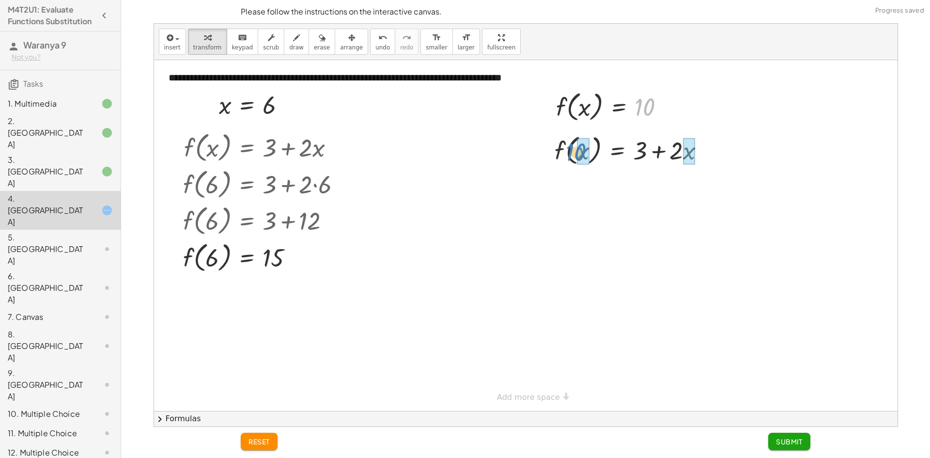
drag, startPoint x: 645, startPoint y: 105, endPoint x: 580, endPoint y: 154, distance: 80.9
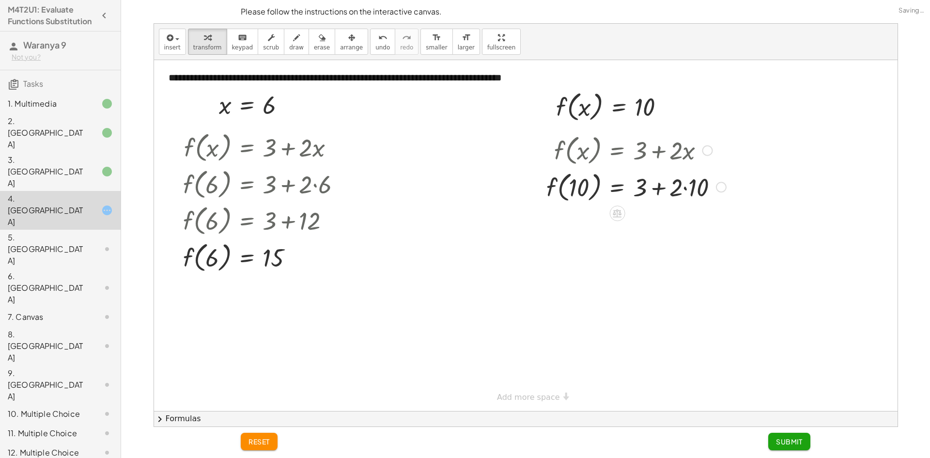
click at [693, 176] on div at bounding box center [636, 186] width 189 height 37
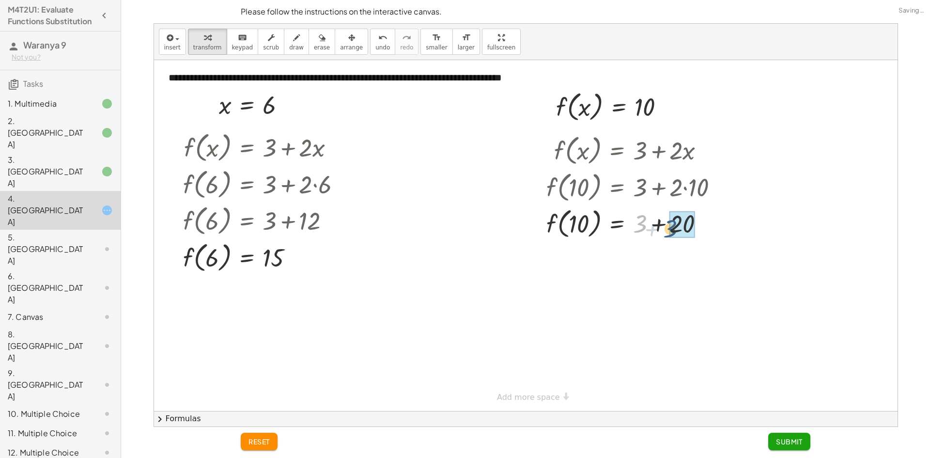
drag, startPoint x: 634, startPoint y: 226, endPoint x: 664, endPoint y: 230, distance: 30.8
click at [664, 230] on div at bounding box center [636, 222] width 189 height 37
drag, startPoint x: 625, startPoint y: 434, endPoint x: 654, endPoint y: 450, distance: 33.4
click at [0, 0] on div "**********" at bounding box center [0, 0] width 0 height 0
click at [775, 438] on button "Submit" at bounding box center [789, 441] width 42 height 17
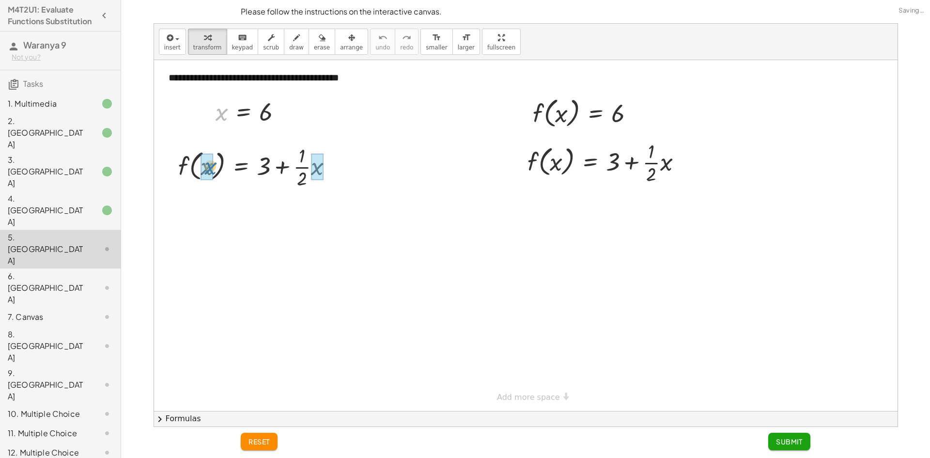
drag, startPoint x: 224, startPoint y: 117, endPoint x: 213, endPoint y: 171, distance: 55.4
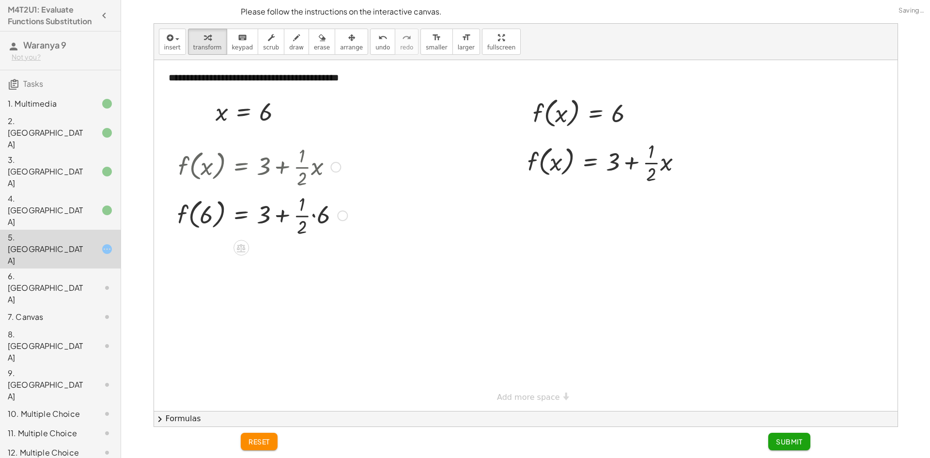
click at [297, 217] on div at bounding box center [262, 214] width 180 height 48
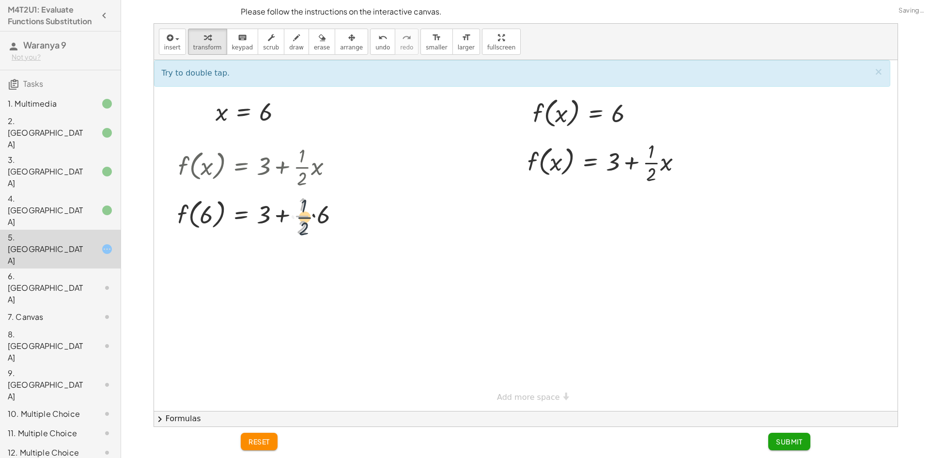
click at [297, 221] on div at bounding box center [262, 214] width 180 height 48
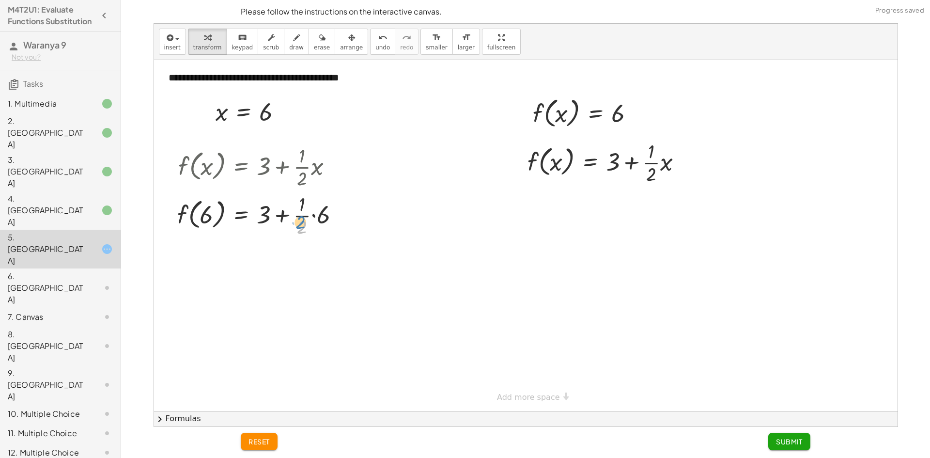
click at [300, 226] on div at bounding box center [262, 214] width 180 height 48
drag, startPoint x: 302, startPoint y: 206, endPoint x: 305, endPoint y: 230, distance: 23.4
click at [318, 222] on div at bounding box center [262, 214] width 180 height 48
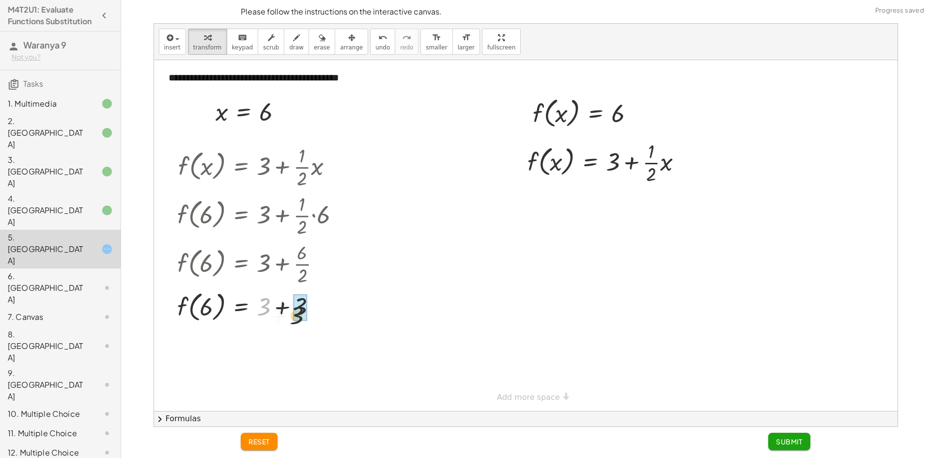
drag, startPoint x: 267, startPoint y: 306, endPoint x: 306, endPoint y: 310, distance: 38.9
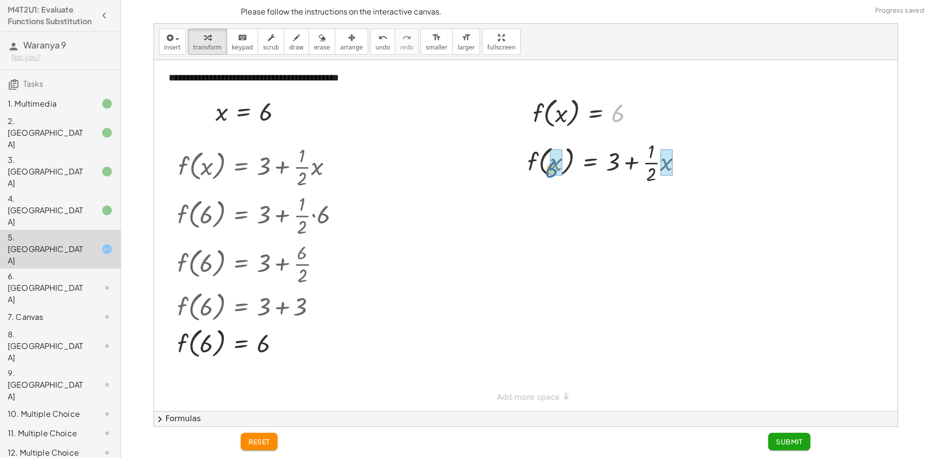
drag, startPoint x: 617, startPoint y: 117, endPoint x: 551, endPoint y: 167, distance: 82.3
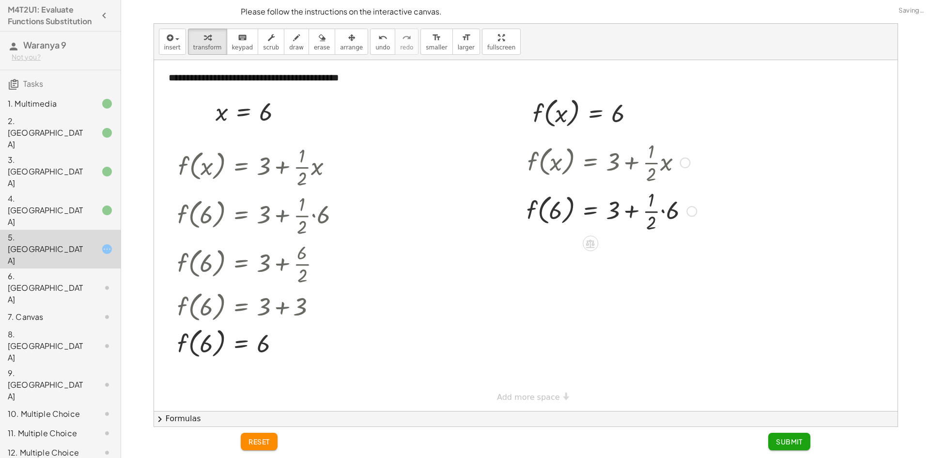
click at [658, 218] on div at bounding box center [612, 210] width 180 height 48
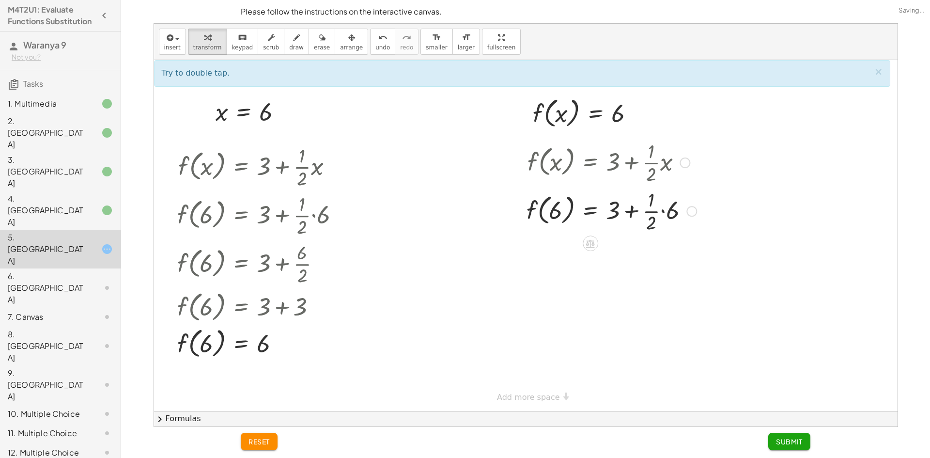
click at [668, 213] on div at bounding box center [612, 210] width 180 height 48
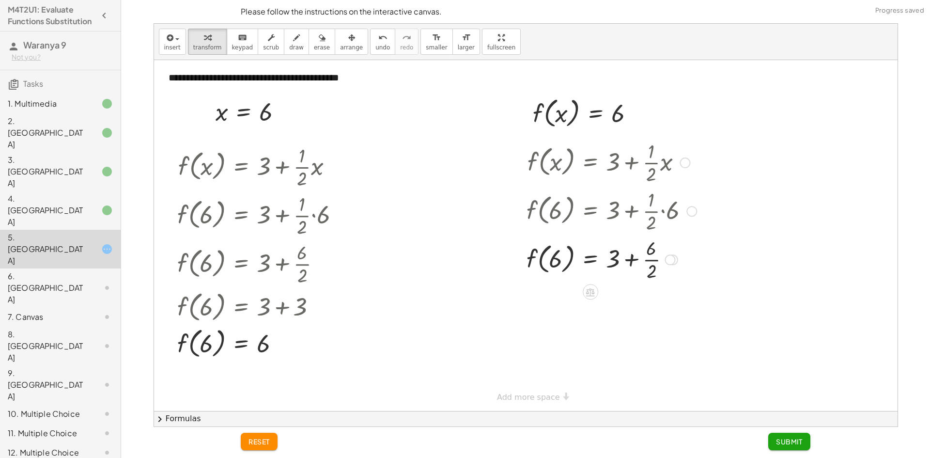
click at [647, 271] on div at bounding box center [612, 258] width 180 height 48
drag, startPoint x: 616, startPoint y: 307, endPoint x: 643, endPoint y: 308, distance: 27.1
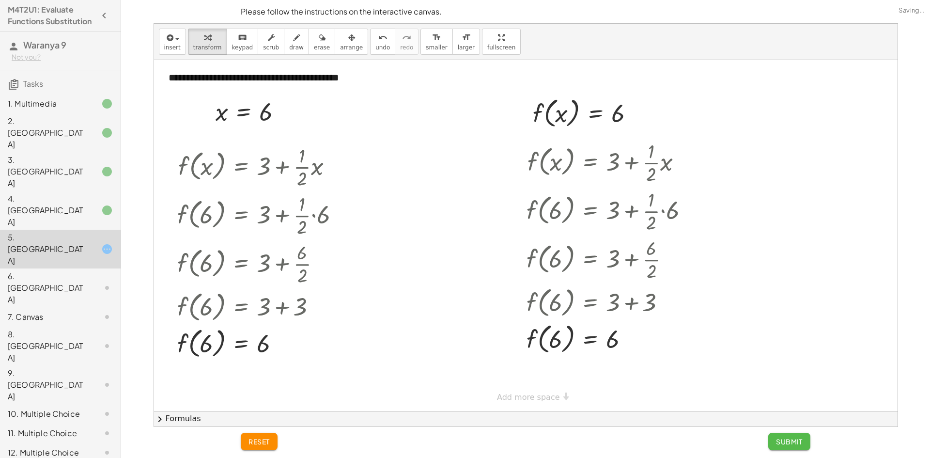
click at [798, 445] on span "Submit" at bounding box center [789, 441] width 27 height 9
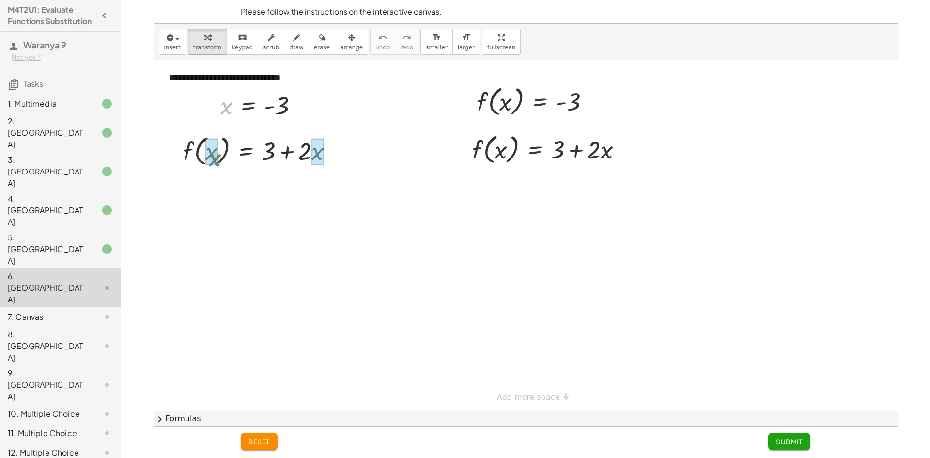
drag, startPoint x: 225, startPoint y: 108, endPoint x: 213, endPoint y: 158, distance: 51.8
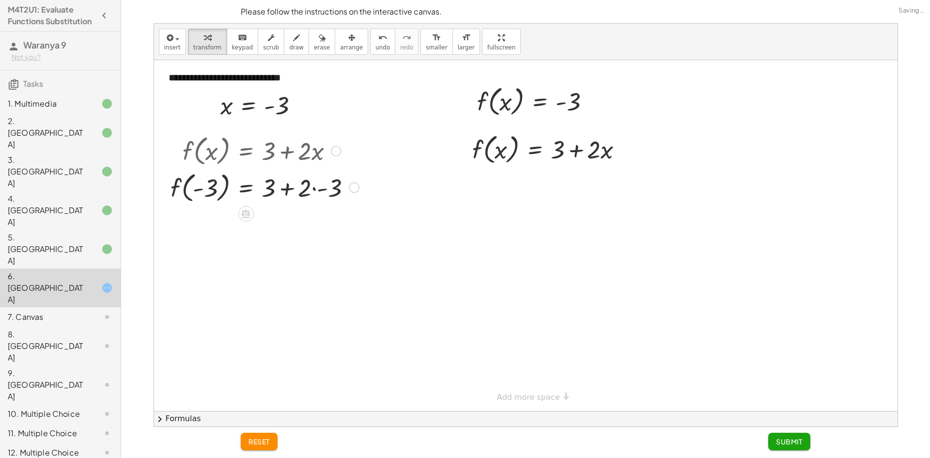
click at [316, 192] on div at bounding box center [265, 187] width 198 height 37
click at [298, 230] on div at bounding box center [265, 223] width 198 height 37
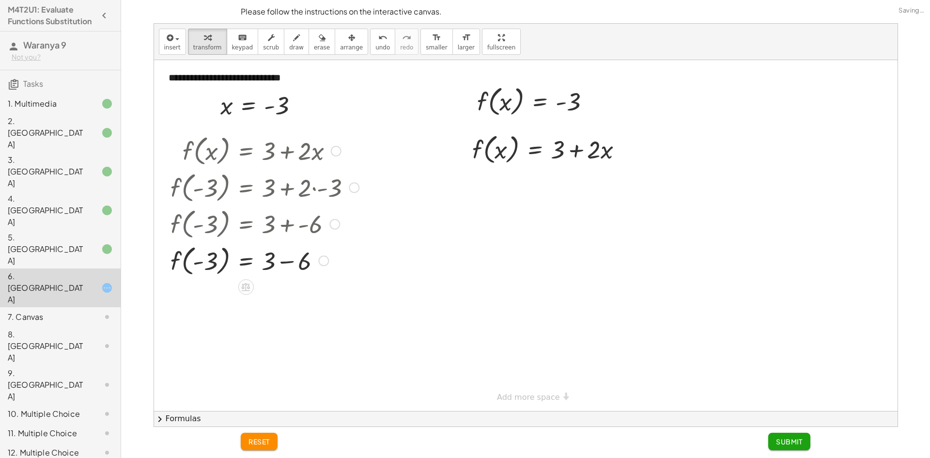
click at [292, 265] on div at bounding box center [265, 260] width 198 height 37
drag, startPoint x: 579, startPoint y: 104, endPoint x: 511, endPoint y: 151, distance: 83.2
click at [511, 151] on div "**********" at bounding box center [526, 235] width 744 height 351
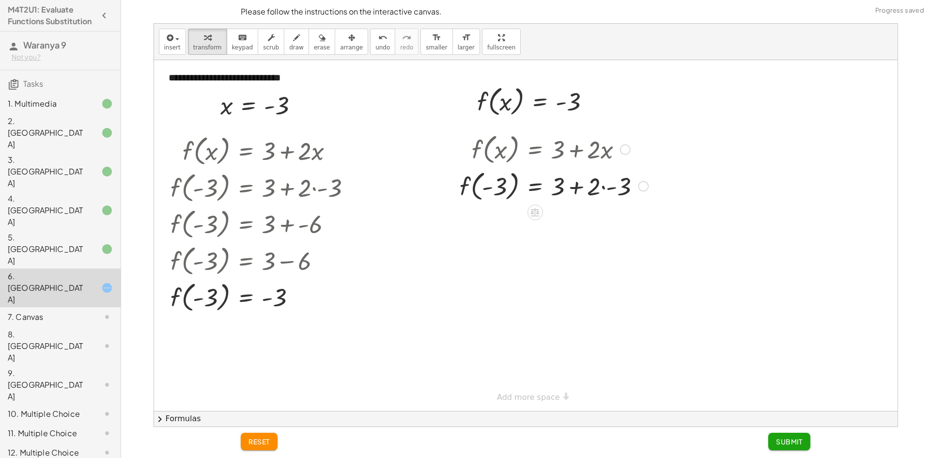
click at [502, 187] on div at bounding box center [554, 185] width 198 height 37
click at [486, 189] on div at bounding box center [554, 185] width 198 height 37
click at [487, 189] on div at bounding box center [554, 185] width 198 height 37
drag, startPoint x: 487, startPoint y: 189, endPoint x: 495, endPoint y: 189, distance: 8.2
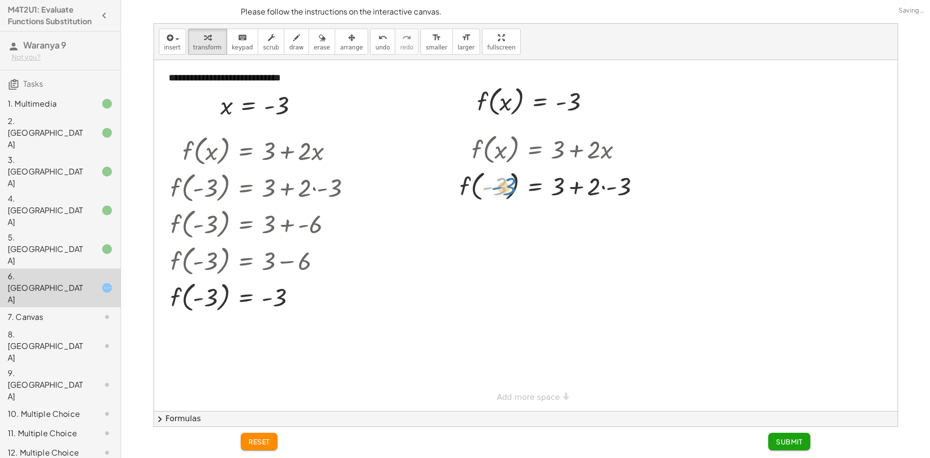
click at [495, 189] on div at bounding box center [554, 185] width 198 height 37
click at [572, 189] on div at bounding box center [554, 185] width 198 height 37
click at [619, 188] on div at bounding box center [554, 185] width 198 height 37
click at [535, 150] on div "f ( , x ) = + 3 + · 2 · x f ( , - 3 ) = + 3 + · 2 · - 3 f ( , ) = + 3 + - 3 - 6" at bounding box center [535, 150] width 0 height 0
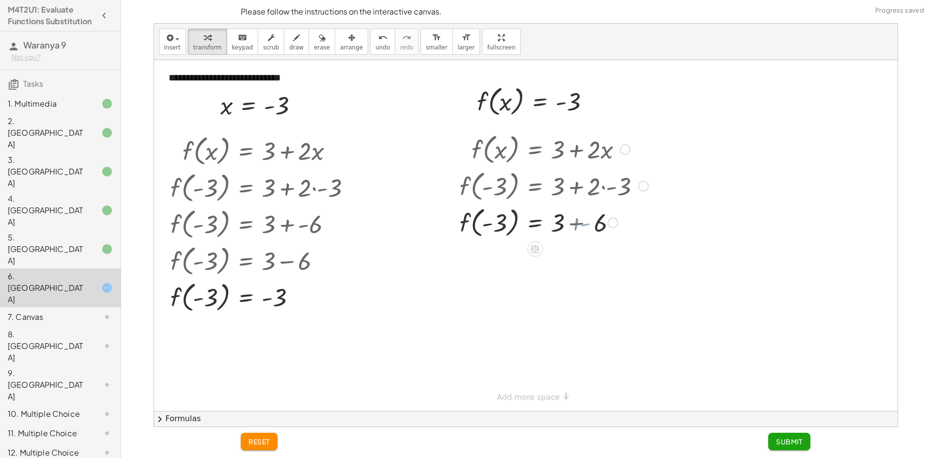
click at [586, 232] on div at bounding box center [554, 221] width 198 height 37
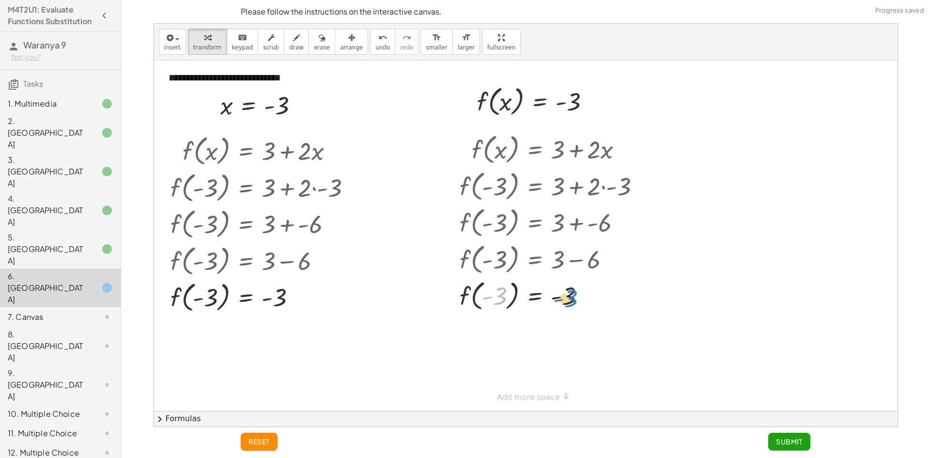
drag, startPoint x: 486, startPoint y: 299, endPoint x: 555, endPoint y: 301, distance: 69.3
click at [555, 301] on div at bounding box center [554, 295] width 198 height 37
click at [576, 304] on div at bounding box center [554, 295] width 198 height 37
click at [565, 299] on div at bounding box center [554, 295] width 198 height 37
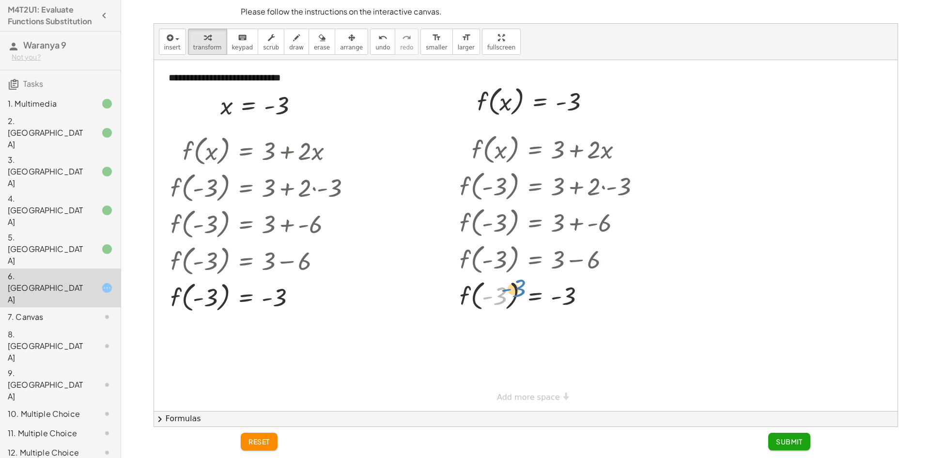
drag, startPoint x: 489, startPoint y: 297, endPoint x: 505, endPoint y: 289, distance: 18.2
click at [505, 289] on div at bounding box center [554, 295] width 198 height 37
click at [790, 445] on span "Submit" at bounding box center [789, 441] width 27 height 9
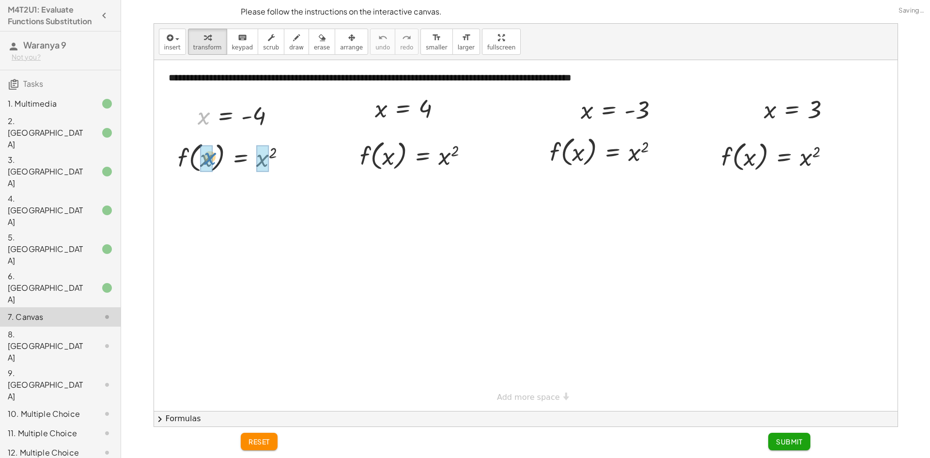
drag, startPoint x: 207, startPoint y: 120, endPoint x: 210, endPoint y: 159, distance: 38.9
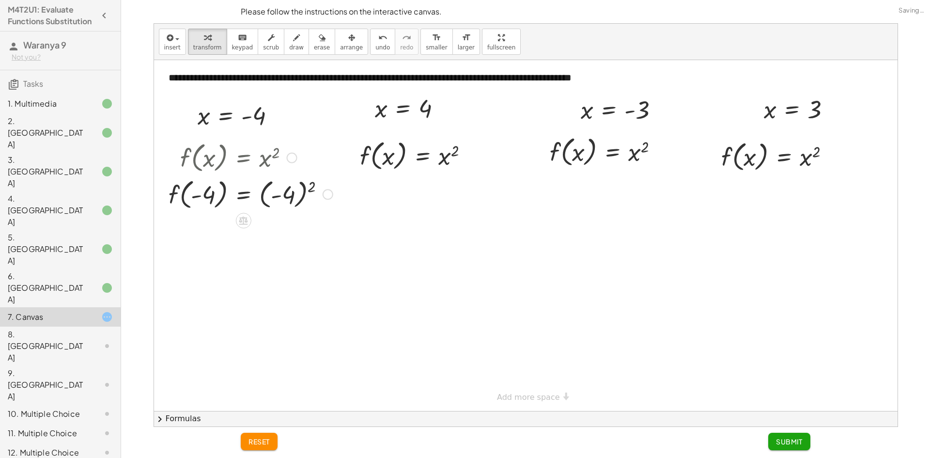
click at [200, 198] on div at bounding box center [251, 193] width 174 height 37
drag, startPoint x: 314, startPoint y: 185, endPoint x: 288, endPoint y: 192, distance: 27.5
click at [288, 192] on div at bounding box center [251, 193] width 174 height 37
click at [279, 226] on div at bounding box center [251, 230] width 174 height 37
click at [266, 229] on div at bounding box center [251, 230] width 174 height 37
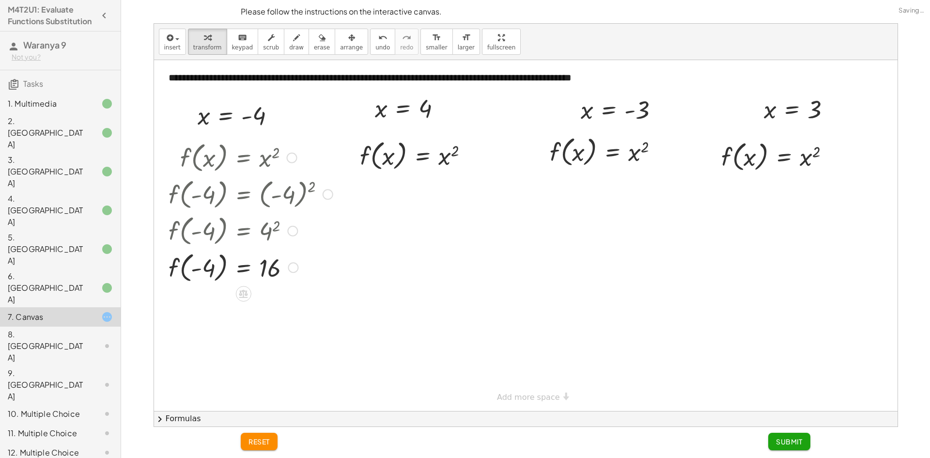
click at [200, 267] on div at bounding box center [251, 266] width 174 height 37
click at [214, 269] on div at bounding box center [251, 266] width 174 height 37
click at [378, 42] on icon "undo" at bounding box center [382, 38] width 9 height 12
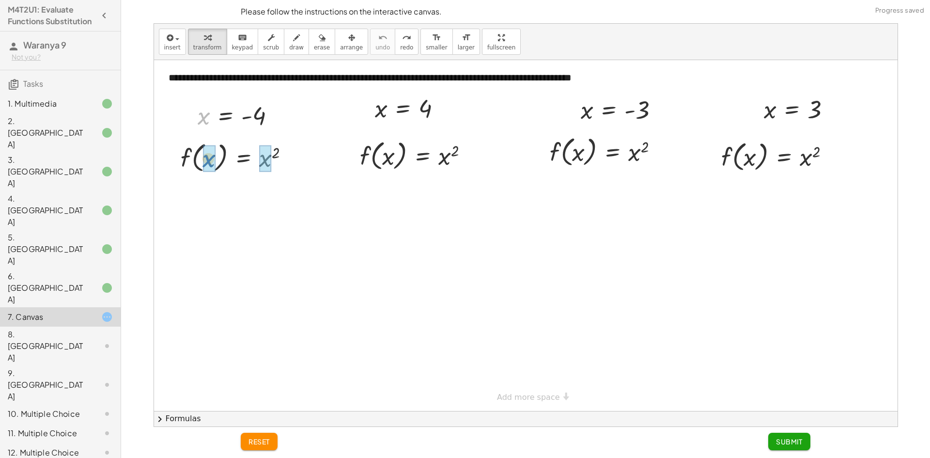
drag, startPoint x: 198, startPoint y: 124, endPoint x: 202, endPoint y: 168, distance: 43.9
click at [202, 168] on div "**********" at bounding box center [526, 235] width 744 height 351
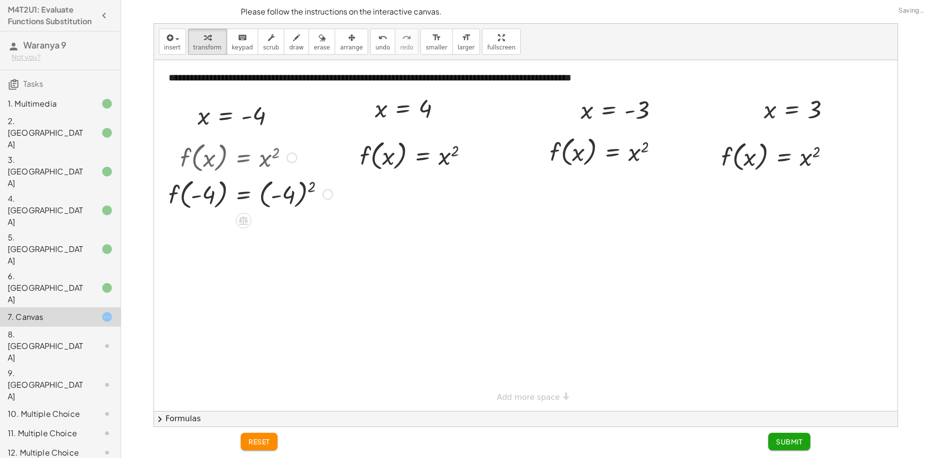
click at [287, 190] on div at bounding box center [251, 193] width 174 height 37
click at [272, 225] on div at bounding box center [251, 230] width 174 height 37
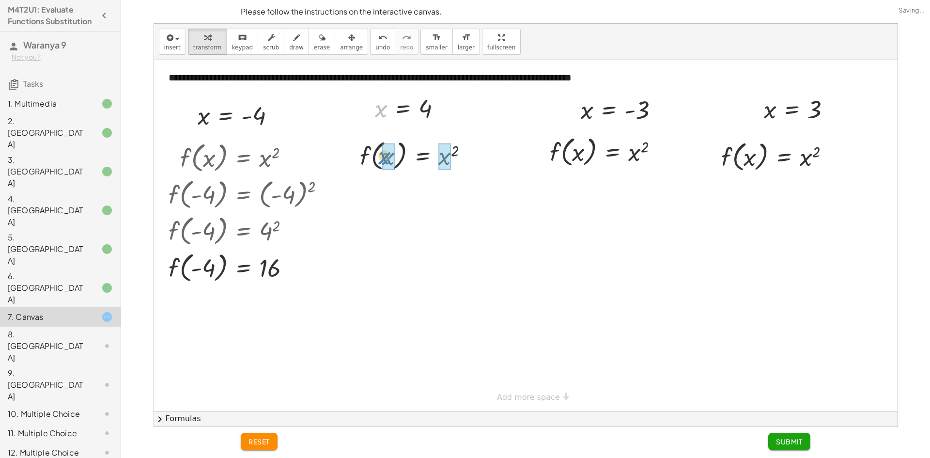
drag, startPoint x: 401, startPoint y: 147, endPoint x: 387, endPoint y: 151, distance: 14.7
click at [422, 156] on div "f ( , x ) = x 2 4 4 f ( , x ) = x 2" at bounding box center [422, 156] width 0 height 0
click at [454, 196] on div at bounding box center [418, 191] width 128 height 37
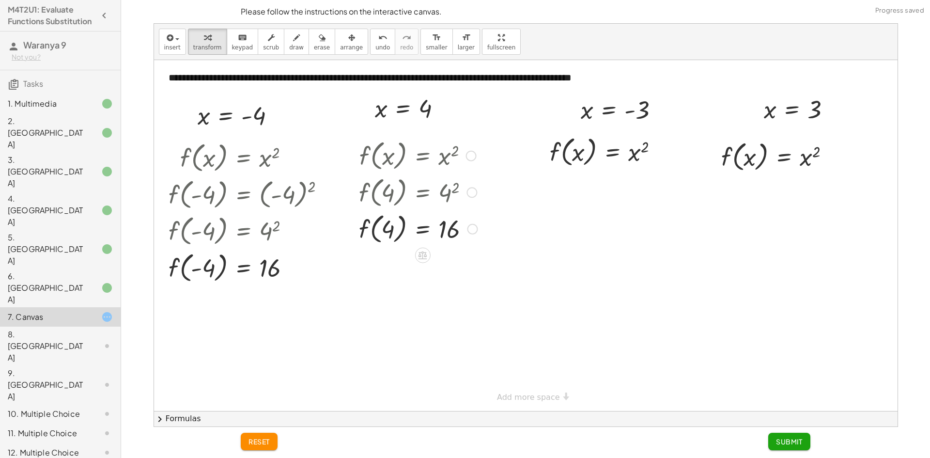
click at [454, 228] on div at bounding box center [418, 228] width 128 height 37
drag, startPoint x: 586, startPoint y: 113, endPoint x: 574, endPoint y: 153, distance: 41.5
click at [675, 158] on div at bounding box center [619, 151] width 175 height 37
click at [573, 189] on div at bounding box center [619, 188] width 175 height 37
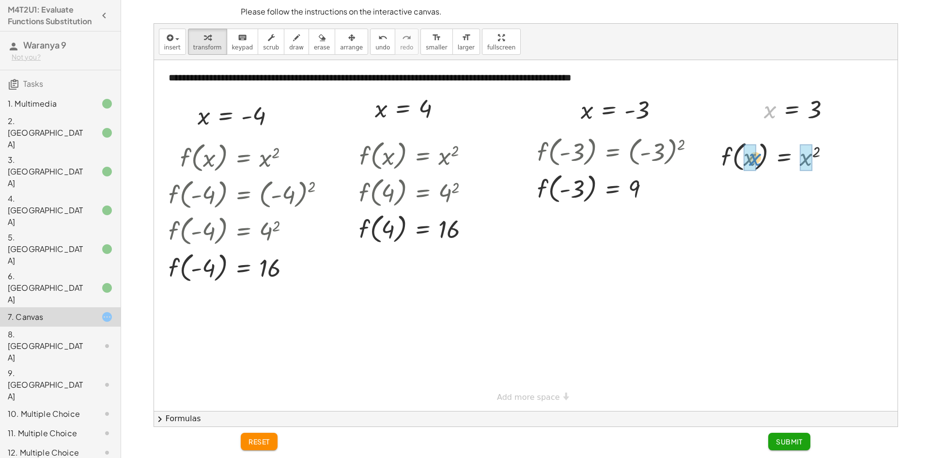
drag, startPoint x: 768, startPoint y: 120, endPoint x: 752, endPoint y: 169, distance: 51.8
click at [793, 160] on div at bounding box center [779, 156] width 128 height 37
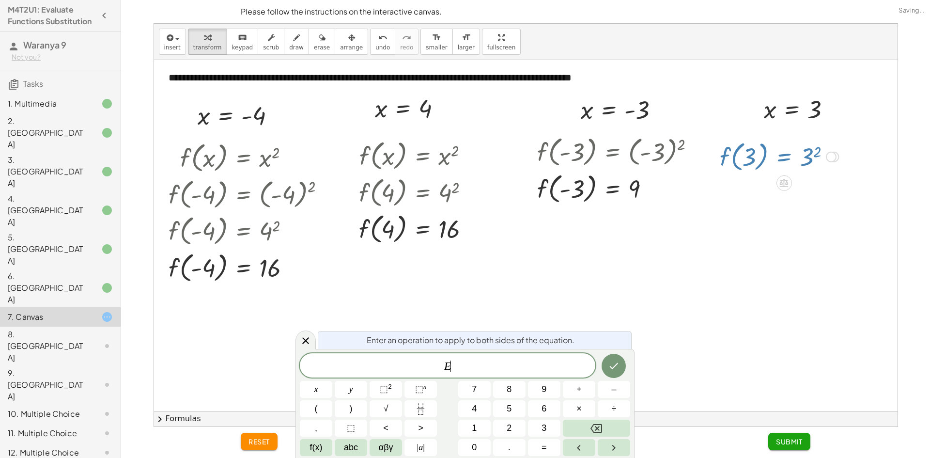
click at [804, 162] on div at bounding box center [779, 156] width 128 height 37
click at [305, 344] on icon at bounding box center [306, 341] width 12 height 12
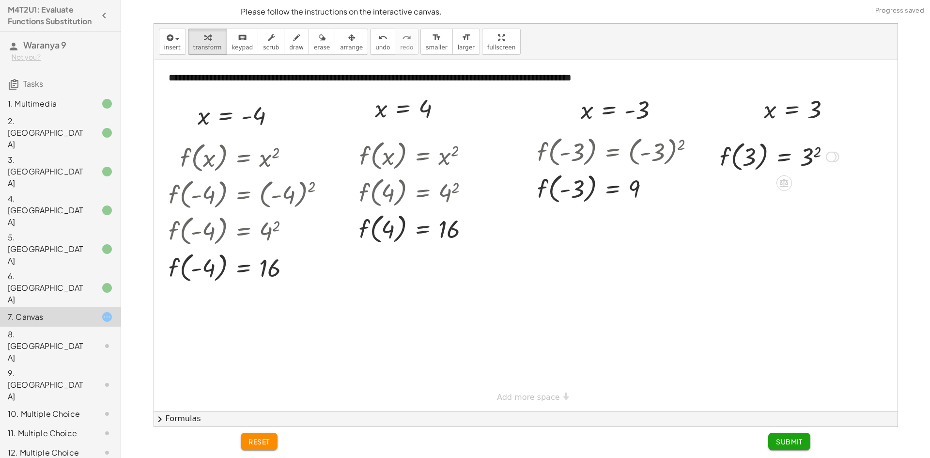
click at [797, 150] on div at bounding box center [779, 156] width 128 height 37
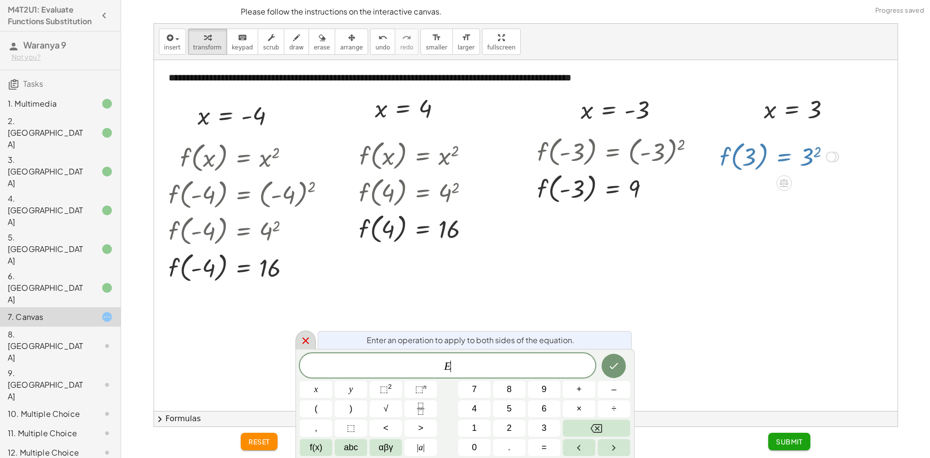
click at [301, 338] on icon at bounding box center [306, 341] width 12 height 12
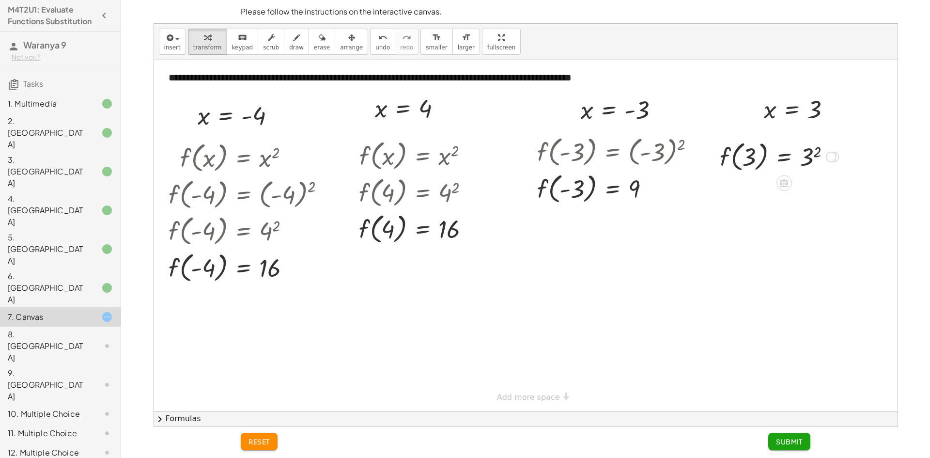
click at [813, 147] on div at bounding box center [779, 156] width 128 height 37
click at [813, 153] on div at bounding box center [774, 156] width 119 height 37
drag, startPoint x: 823, startPoint y: 159, endPoint x: 822, endPoint y: 270, distance: 110.9
click at [823, 272] on div "**********" at bounding box center [526, 235] width 744 height 351
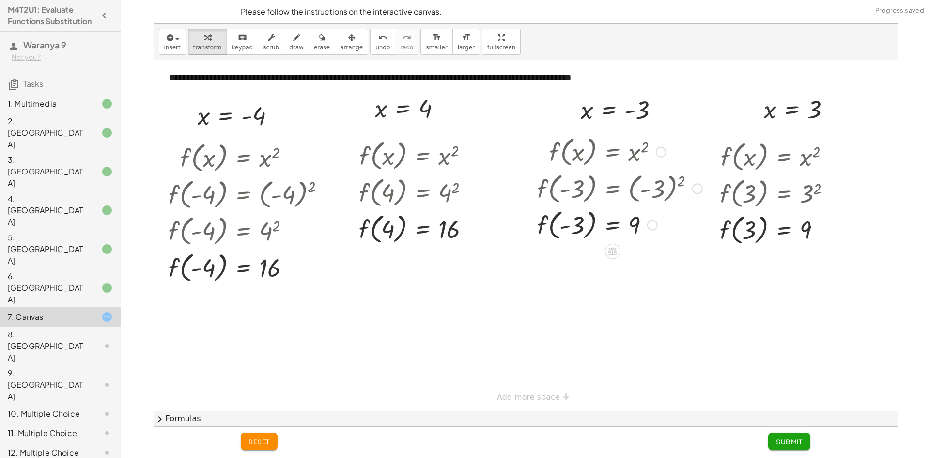
drag, startPoint x: 693, startPoint y: 152, endPoint x: 699, endPoint y: 270, distance: 118.8
click at [703, 286] on div "**********" at bounding box center [526, 235] width 744 height 351
click at [779, 442] on span "Submit" at bounding box center [789, 441] width 27 height 9
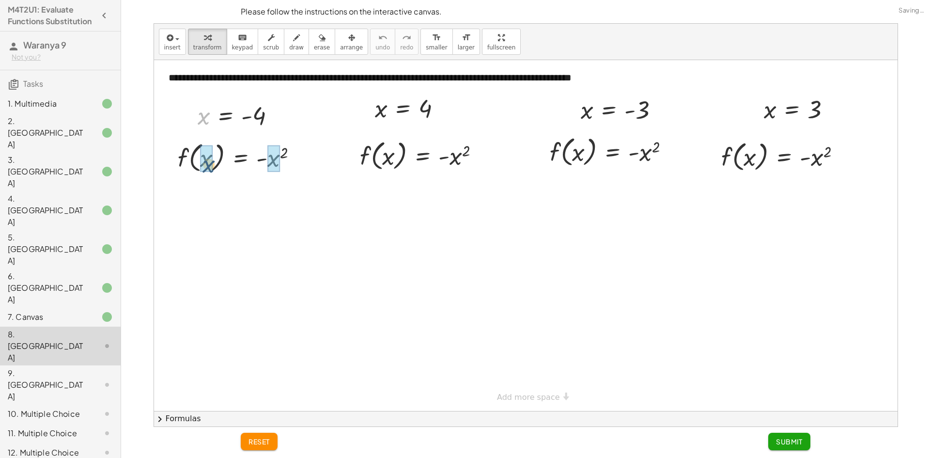
drag, startPoint x: 203, startPoint y: 119, endPoint x: 205, endPoint y: 165, distance: 46.1
click at [204, 164] on div at bounding box center [253, 157] width 185 height 37
click at [287, 163] on div at bounding box center [256, 157] width 185 height 37
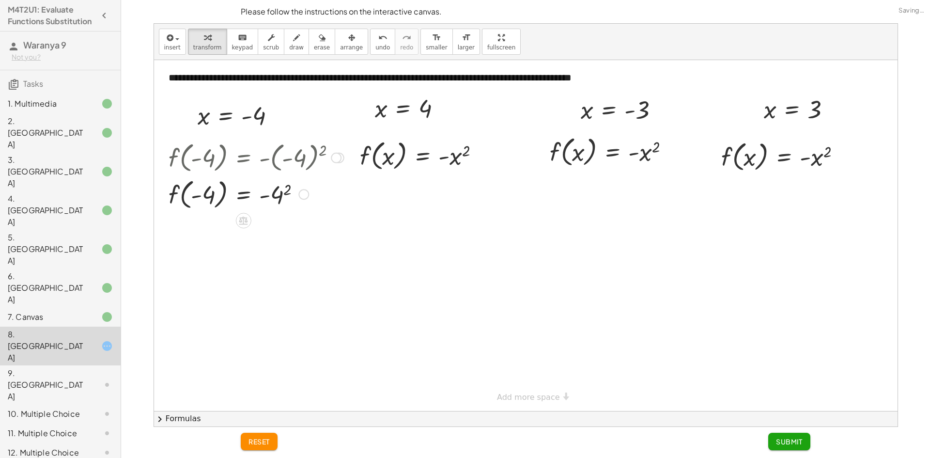
click at [288, 187] on div at bounding box center [256, 193] width 185 height 37
click at [287, 232] on div at bounding box center [256, 230] width 185 height 37
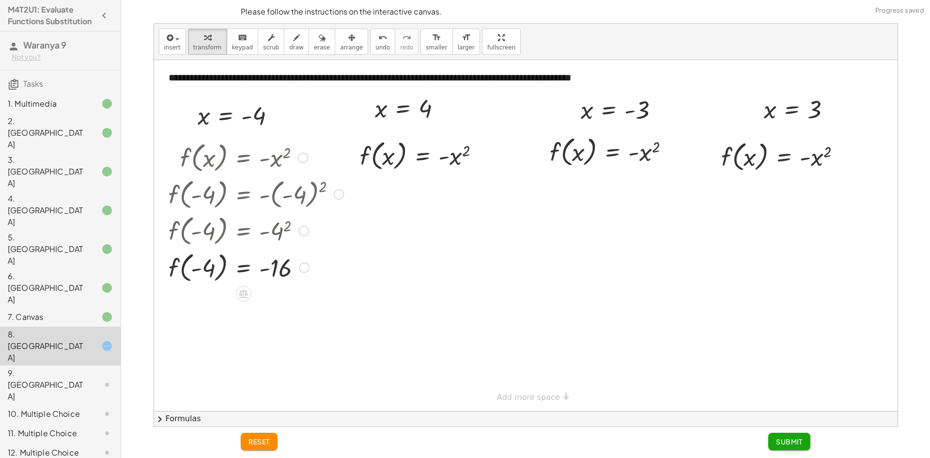
drag, startPoint x: 338, startPoint y: 159, endPoint x: 334, endPoint y: 232, distance: 72.7
click at [0, 0] on div "f ( , x ) = - x 2 f ( , - 4 ) = - ( - 4 ) 2 f ( , - 4 ) = - 4 2 f ( , ) = - - 4…" at bounding box center [0, 0] width 0 height 0
drag, startPoint x: 376, startPoint y: 113, endPoint x: 383, endPoint y: 163, distance: 49.9
drag, startPoint x: 455, startPoint y: 159, endPoint x: 453, endPoint y: 164, distance: 5.0
click at [450, 166] on div at bounding box center [423, 155] width 139 height 37
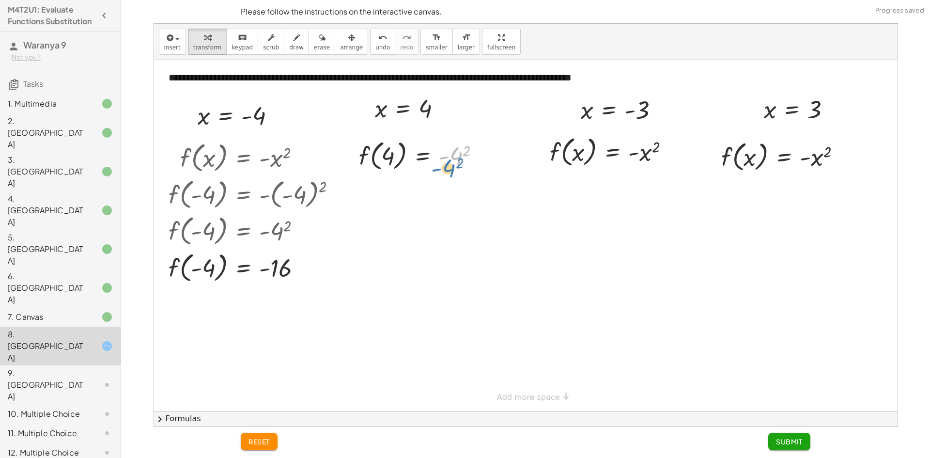
click at [453, 163] on div at bounding box center [423, 155] width 139 height 37
click at [458, 163] on div at bounding box center [423, 155] width 139 height 37
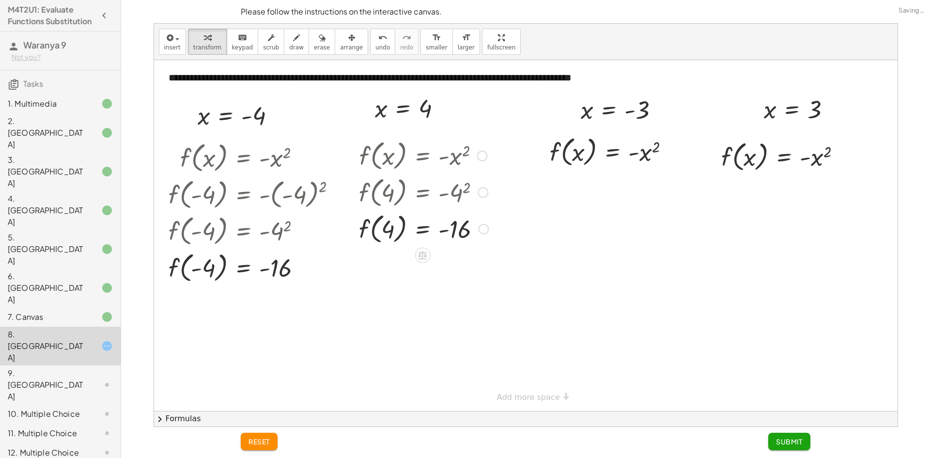
drag, startPoint x: 484, startPoint y: 207, endPoint x: 576, endPoint y: 133, distance: 118.1
click at [484, 255] on div "**********" at bounding box center [526, 235] width 744 height 351
drag, startPoint x: 583, startPoint y: 113, endPoint x: 575, endPoint y: 158, distance: 45.2
click at [662, 153] on div at bounding box center [625, 151] width 186 height 37
click at [655, 158] on div at bounding box center [607, 151] width 151 height 37
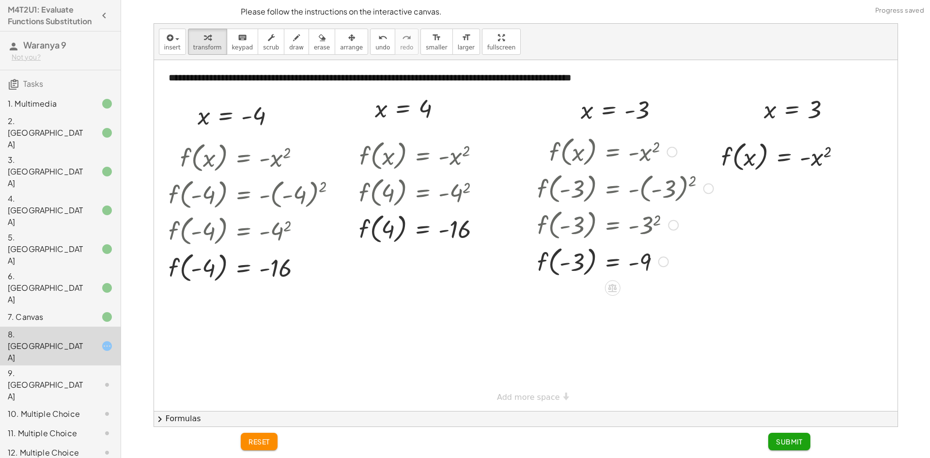
drag, startPoint x: 664, startPoint y: 189, endPoint x: 670, endPoint y: 321, distance: 132.4
click at [670, 321] on div "**********" at bounding box center [526, 235] width 744 height 351
drag, startPoint x: 766, startPoint y: 114, endPoint x: 746, endPoint y: 163, distance: 52.4
click at [822, 166] on div at bounding box center [785, 156] width 140 height 37
click at [823, 158] on div at bounding box center [780, 156] width 130 height 37
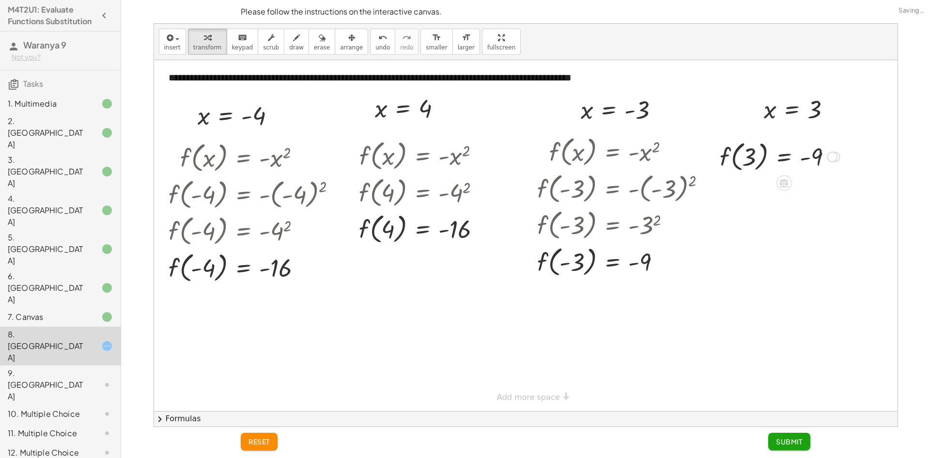
click at [823, 158] on div at bounding box center [780, 156] width 130 height 37
drag, startPoint x: 839, startPoint y: 158, endPoint x: 805, endPoint y: 393, distance: 237.9
click at [805, 421] on div "**********" at bounding box center [526, 225] width 744 height 403
click at [792, 443] on span "Submit" at bounding box center [789, 441] width 27 height 9
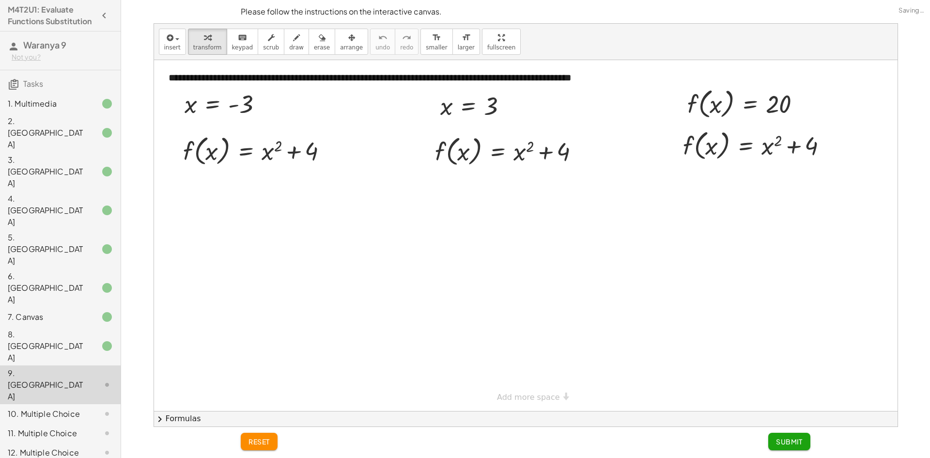
click at [61, 328] on div "8. [GEOGRAPHIC_DATA]" at bounding box center [47, 345] width 78 height 35
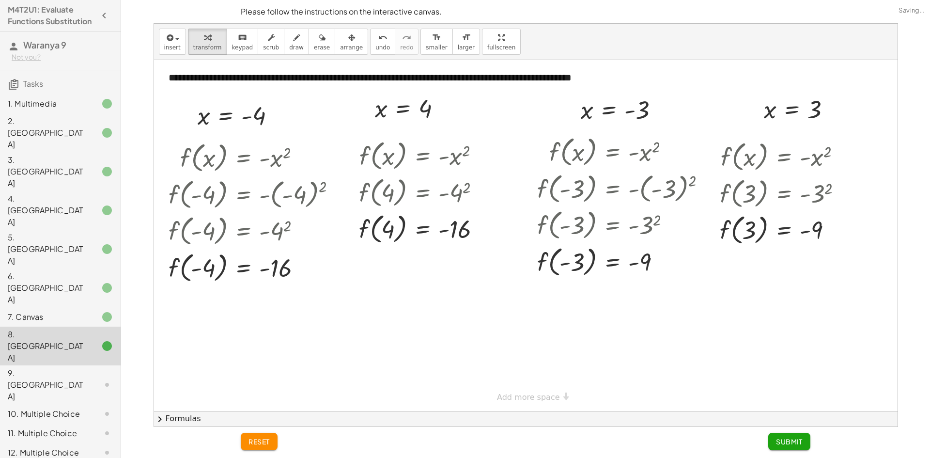
click at [59, 367] on div "9. [GEOGRAPHIC_DATA]" at bounding box center [47, 384] width 78 height 35
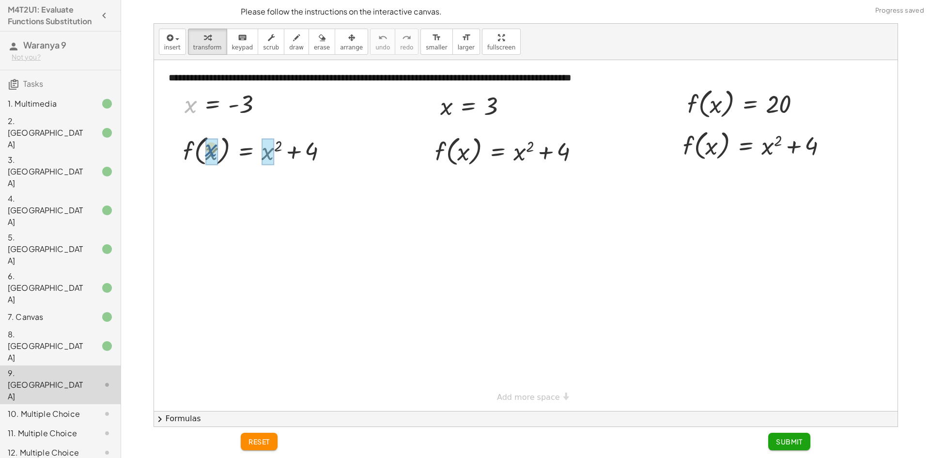
drag, startPoint x: 194, startPoint y: 118, endPoint x: 217, endPoint y: 161, distance: 49.2
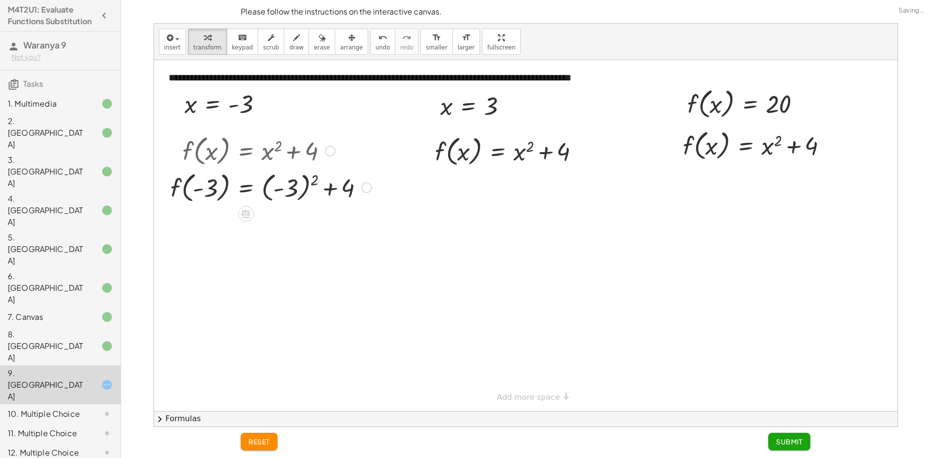
click at [311, 176] on div at bounding box center [271, 187] width 211 height 37
click at [286, 230] on div at bounding box center [271, 223] width 211 height 37
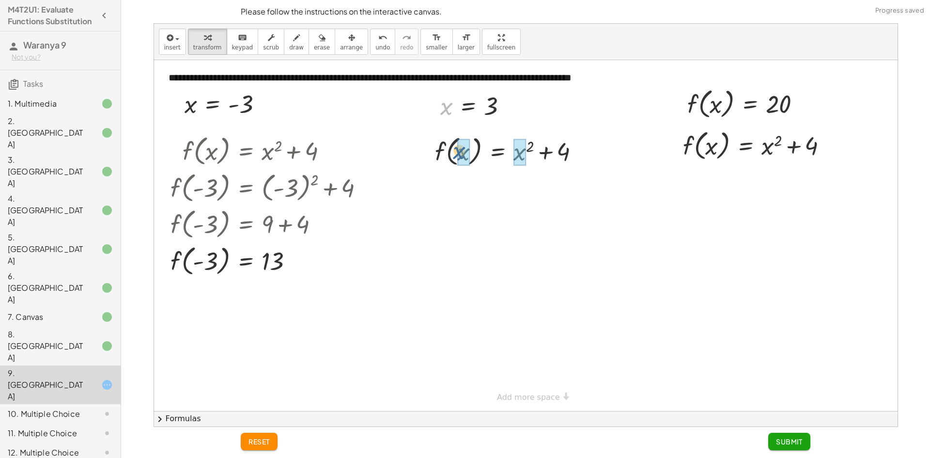
drag, startPoint x: 446, startPoint y: 110, endPoint x: 461, endPoint y: 140, distance: 33.6
click at [536, 154] on div at bounding box center [511, 150] width 165 height 37
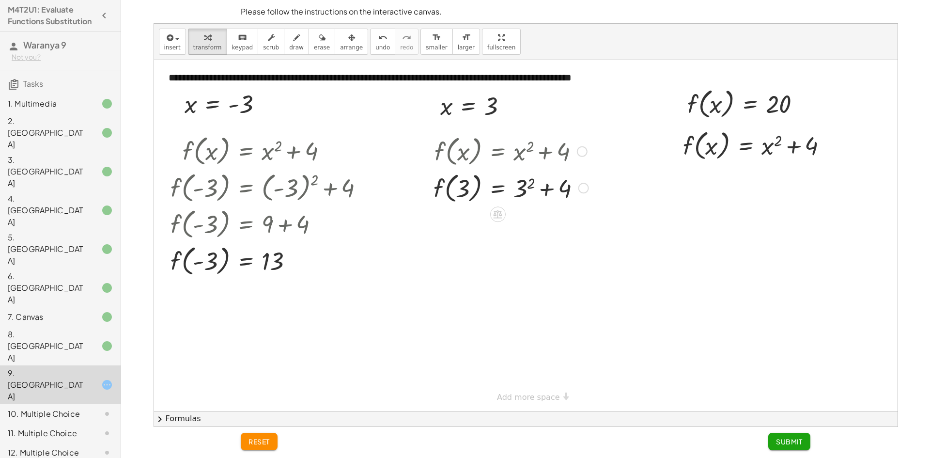
click at [558, 184] on div at bounding box center [511, 187] width 165 height 37
drag, startPoint x: 525, startPoint y: 191, endPoint x: 541, endPoint y: 190, distance: 16.5
click at [541, 190] on div at bounding box center [511, 187] width 165 height 37
drag, startPoint x: 561, startPoint y: 188, endPoint x: 522, endPoint y: 186, distance: 39.3
click at [522, 186] on div at bounding box center [511, 187] width 165 height 37
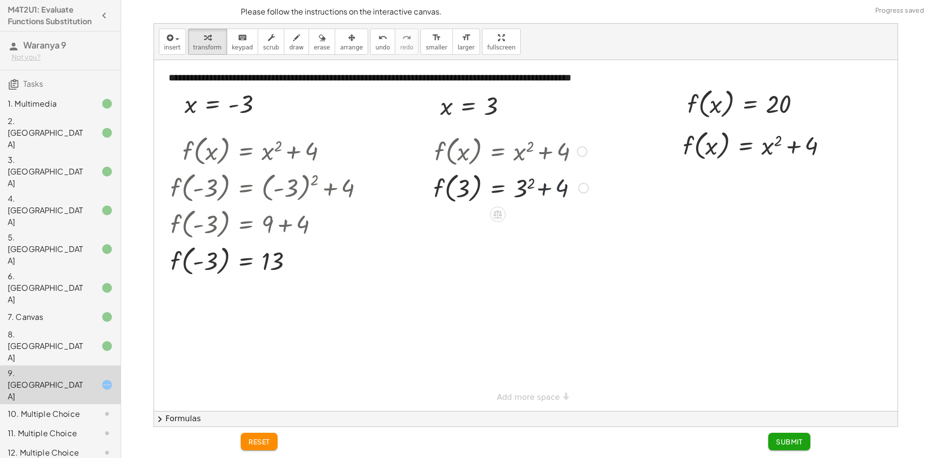
click at [528, 186] on div at bounding box center [511, 187] width 165 height 37
click at [528, 186] on div at bounding box center [510, 187] width 163 height 37
click at [531, 187] on div at bounding box center [511, 188] width 165 height 37
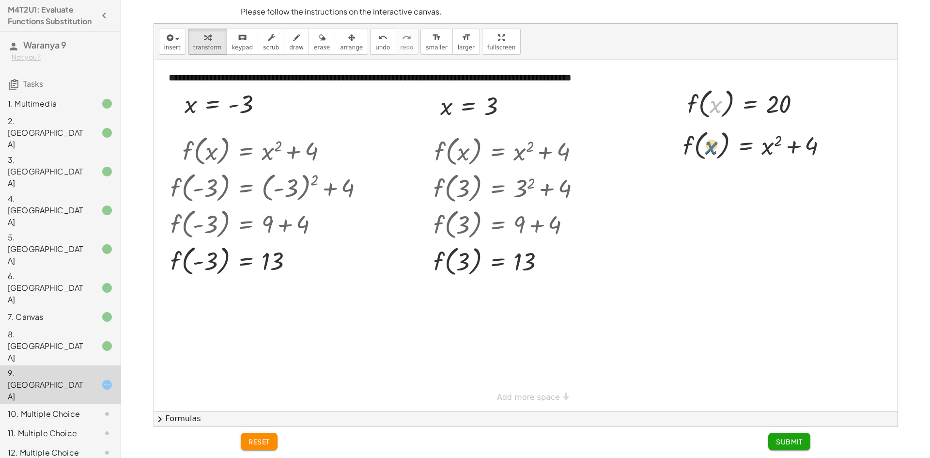
drag, startPoint x: 714, startPoint y: 111, endPoint x: 711, endPoint y: 152, distance: 41.3
click at [711, 152] on div "**********" at bounding box center [526, 235] width 744 height 351
drag, startPoint x: 717, startPoint y: 101, endPoint x: 728, endPoint y: 146, distance: 46.2
drag, startPoint x: 785, startPoint y: 101, endPoint x: 720, endPoint y: 143, distance: 77.5
click at [720, 143] on div "**********" at bounding box center [526, 235] width 744 height 351
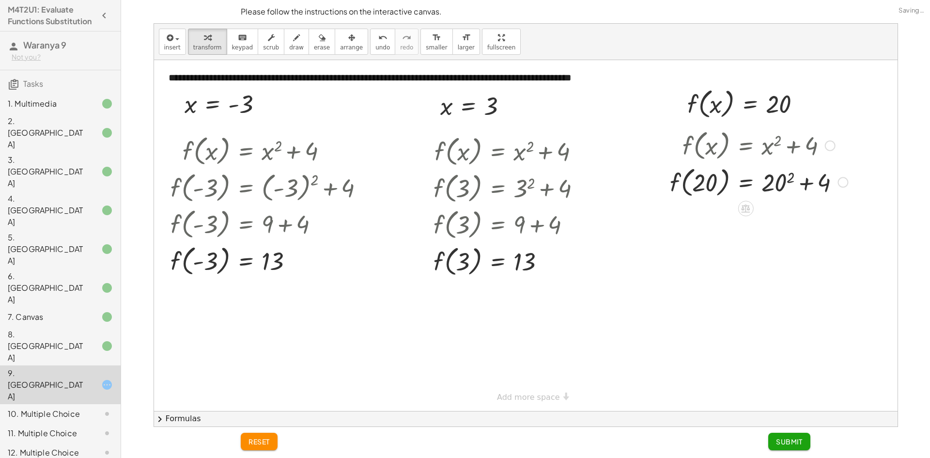
click at [818, 188] on div at bounding box center [758, 181] width 187 height 37
click at [783, 182] on div at bounding box center [758, 181] width 187 height 37
click at [809, 185] on div at bounding box center [761, 181] width 192 height 37
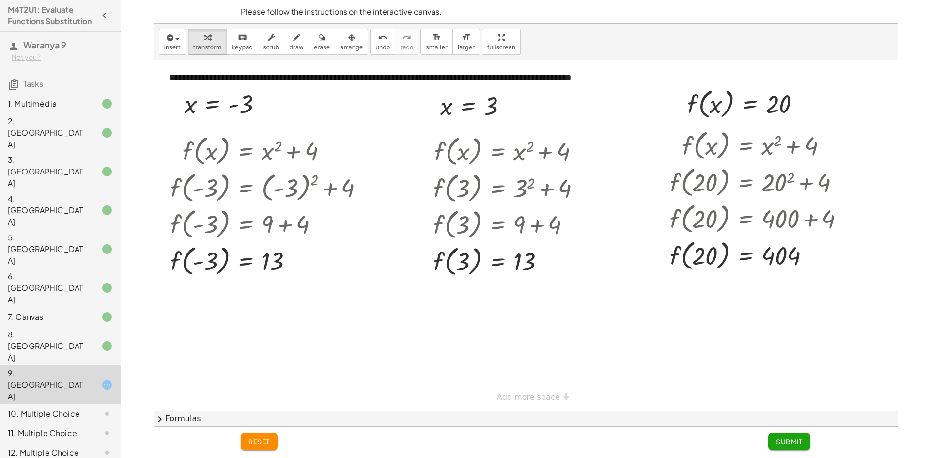
click at [801, 443] on span "Submit" at bounding box center [789, 441] width 27 height 9
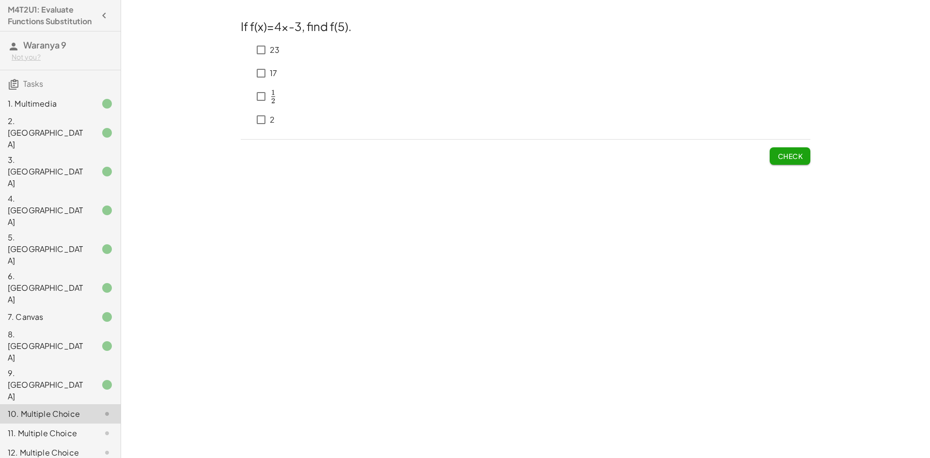
click at [86, 427] on div at bounding box center [99, 433] width 27 height 12
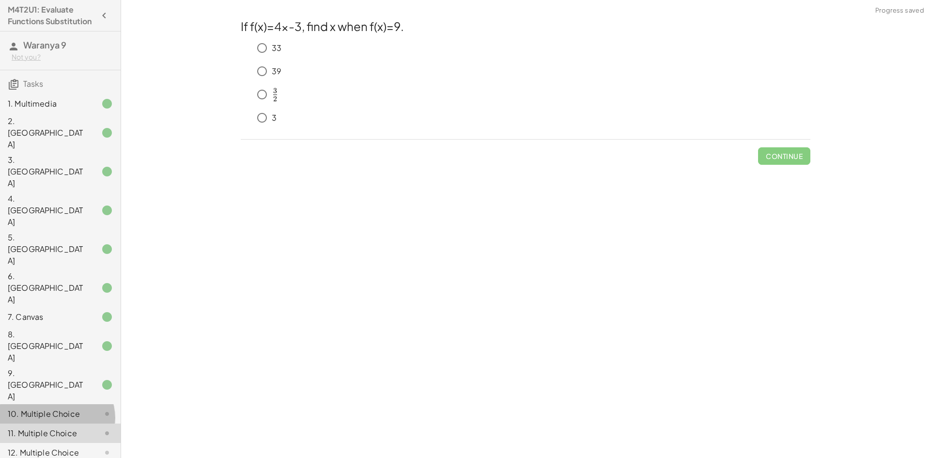
click at [65, 408] on div "10. Multiple Choice" at bounding box center [47, 414] width 78 height 12
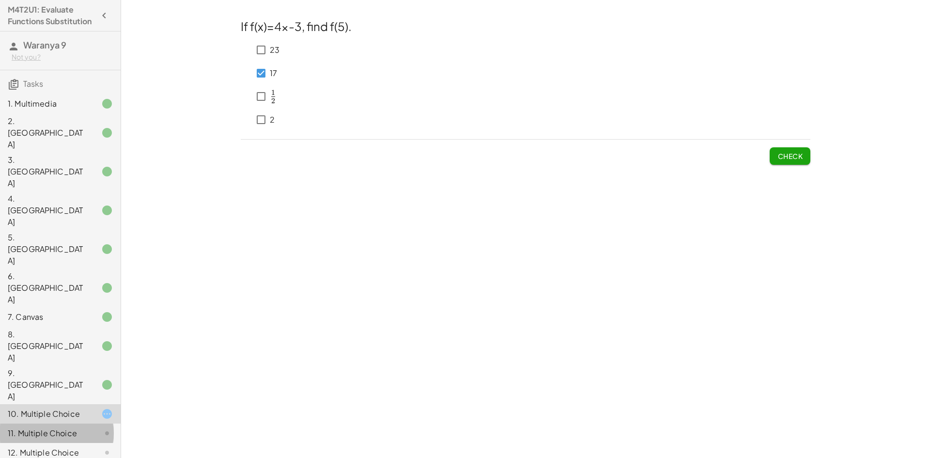
click at [50, 427] on div "11. Multiple Choice" at bounding box center [47, 433] width 78 height 12
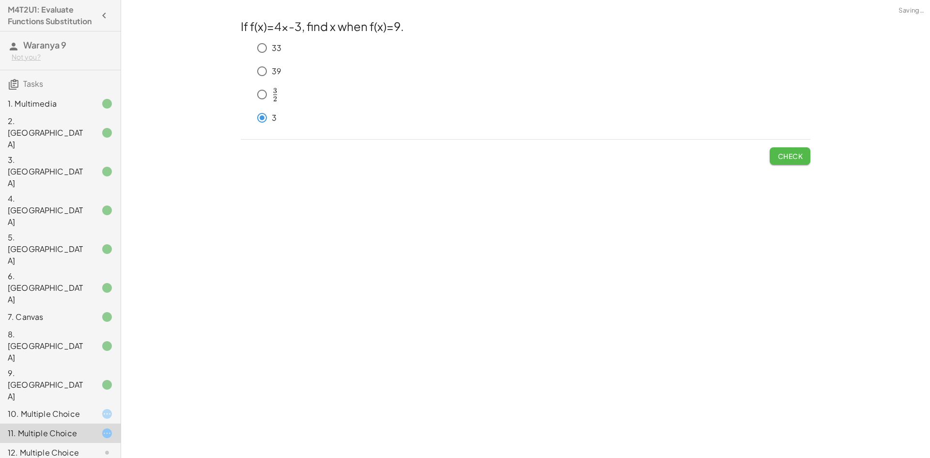
drag, startPoint x: 780, startPoint y: 160, endPoint x: 765, endPoint y: 155, distance: 15.6
click at [779, 160] on span "Check" at bounding box center [789, 156] width 25 height 9
click at [58, 408] on div "10. Multiple Choice" at bounding box center [47, 414] width 78 height 12
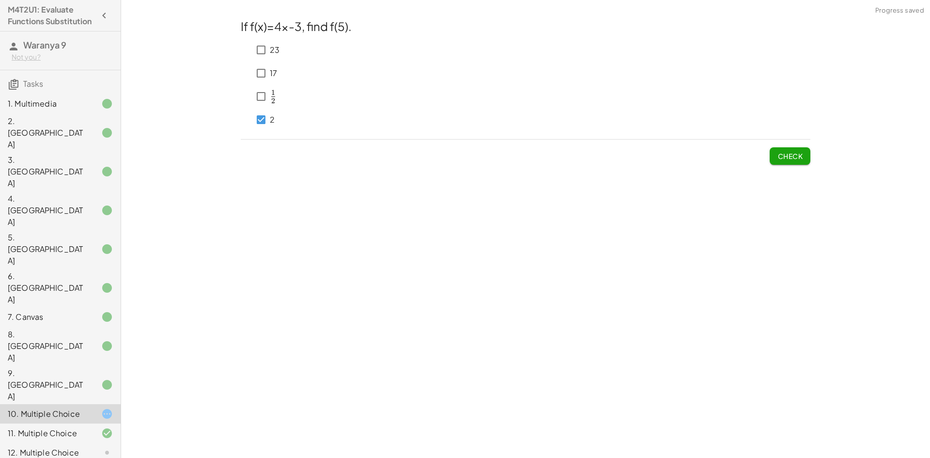
drag, startPoint x: 819, startPoint y: 161, endPoint x: 810, endPoint y: 156, distance: 10.0
click at [818, 161] on div "**********" at bounding box center [525, 229] width 809 height 458
click at [0, 0] on div "If f(x)=4x-3, find f(5). 23 17 ﻿ 1 2 \frac{1}{2} 2 1 ​ ﻿ 2 Check" at bounding box center [0, 0] width 0 height 0
click at [807, 156] on button "Check" at bounding box center [790, 155] width 41 height 17
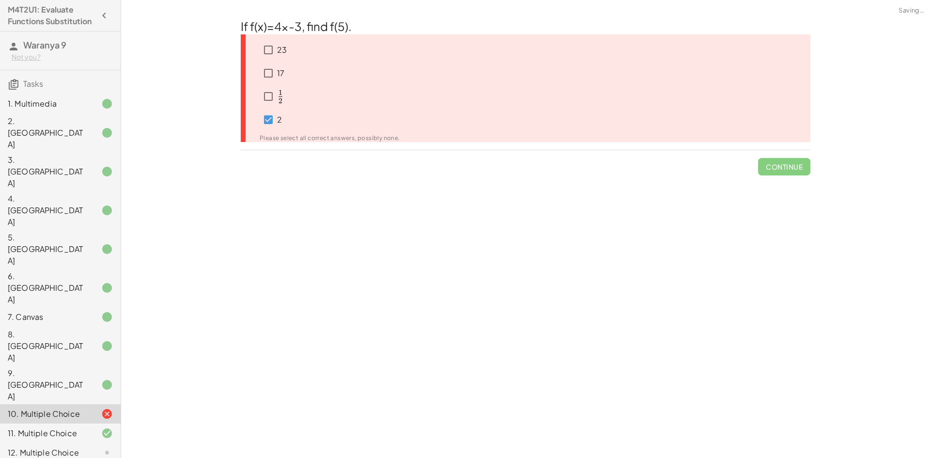
click at [807, 165] on span "Continue" at bounding box center [784, 162] width 52 height 25
click at [47, 447] on div "12. Multiple Choice" at bounding box center [47, 453] width 78 height 12
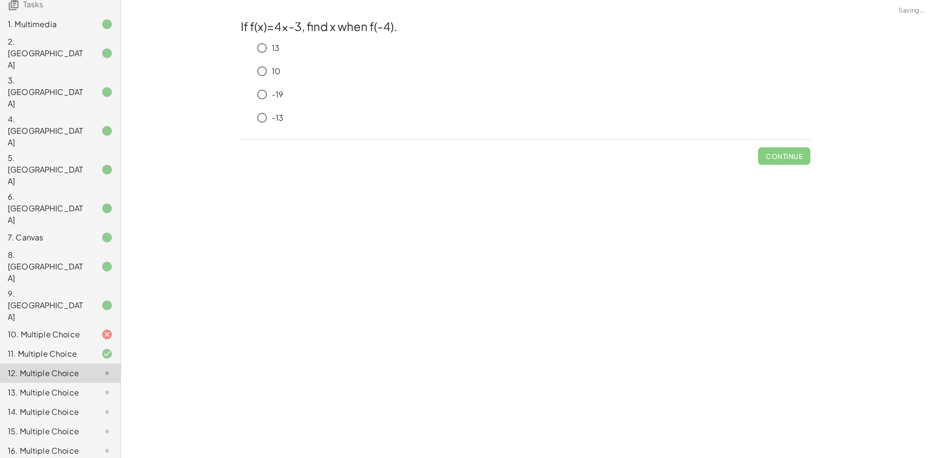
scroll to position [145, 0]
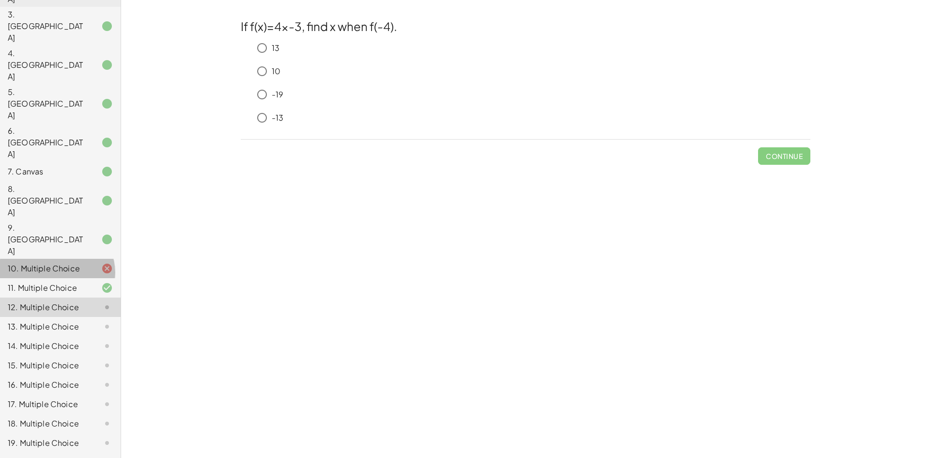
click at [56, 263] on div "10. Multiple Choice" at bounding box center [47, 269] width 78 height 12
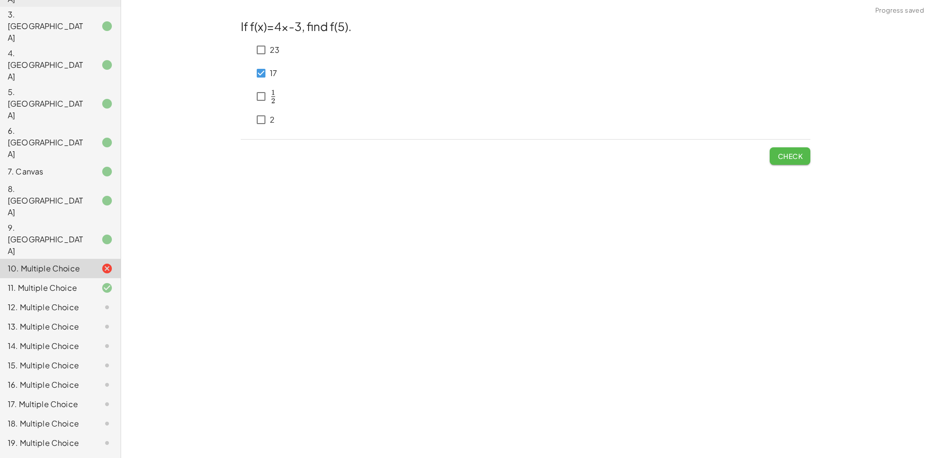
click at [810, 154] on button "Check" at bounding box center [790, 155] width 41 height 17
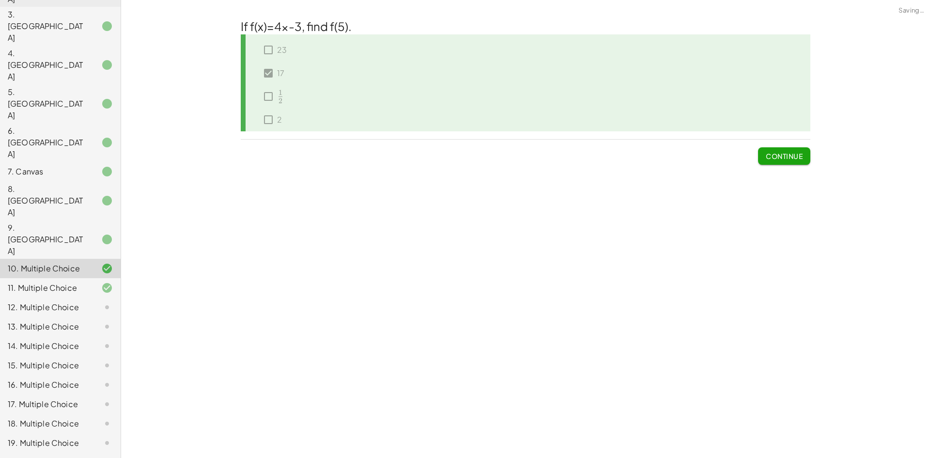
click at [792, 157] on span "Continue" at bounding box center [784, 156] width 37 height 9
click at [797, 155] on span "Continue" at bounding box center [784, 156] width 37 height 9
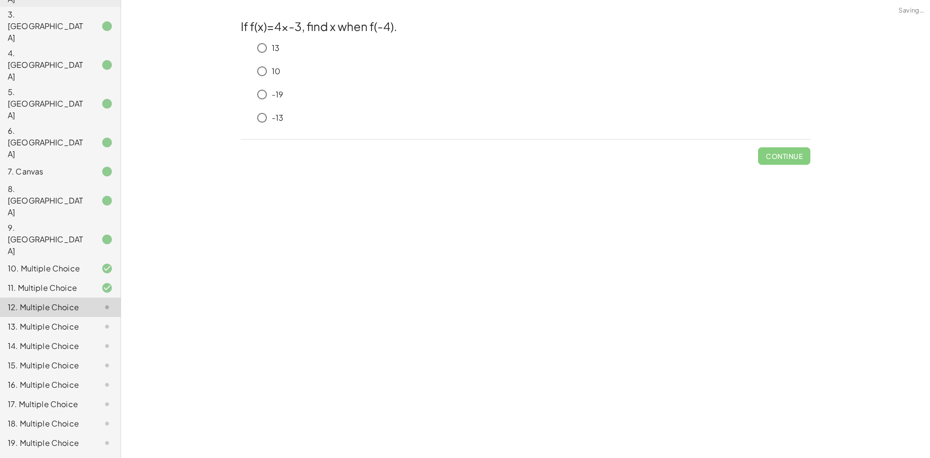
click at [89, 282] on div at bounding box center [99, 288] width 27 height 12
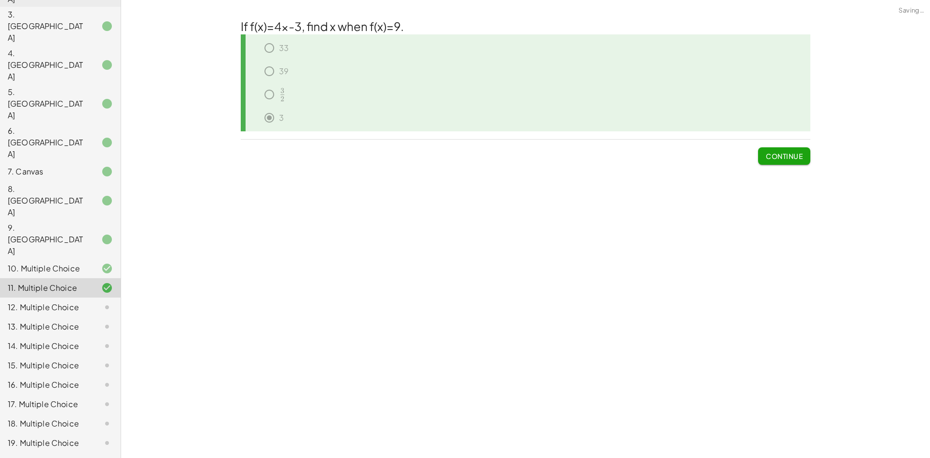
click at [84, 336] on div "12. Multiple Choice" at bounding box center [60, 345] width 121 height 19
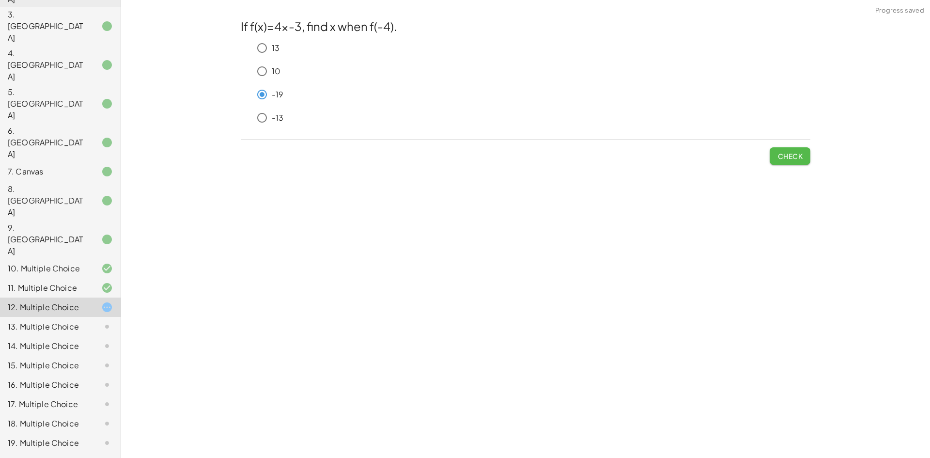
click at [798, 154] on span "Check" at bounding box center [789, 156] width 25 height 9
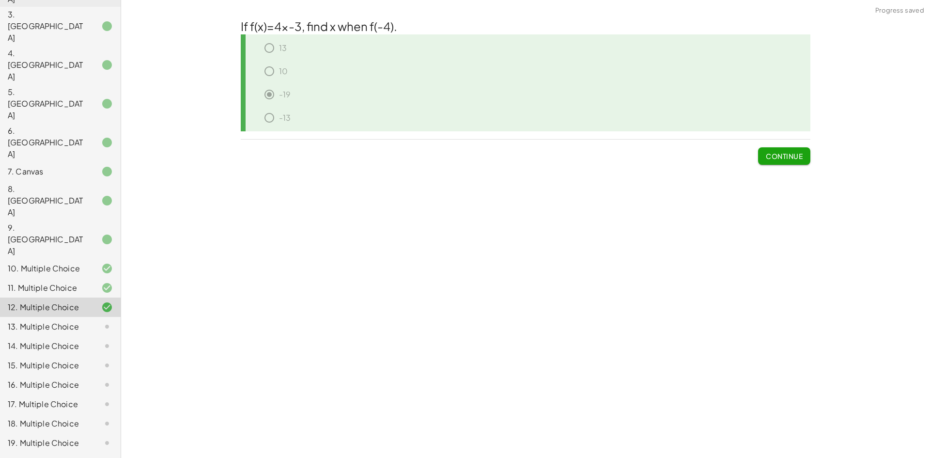
click at [799, 158] on span "Continue" at bounding box center [784, 156] width 37 height 9
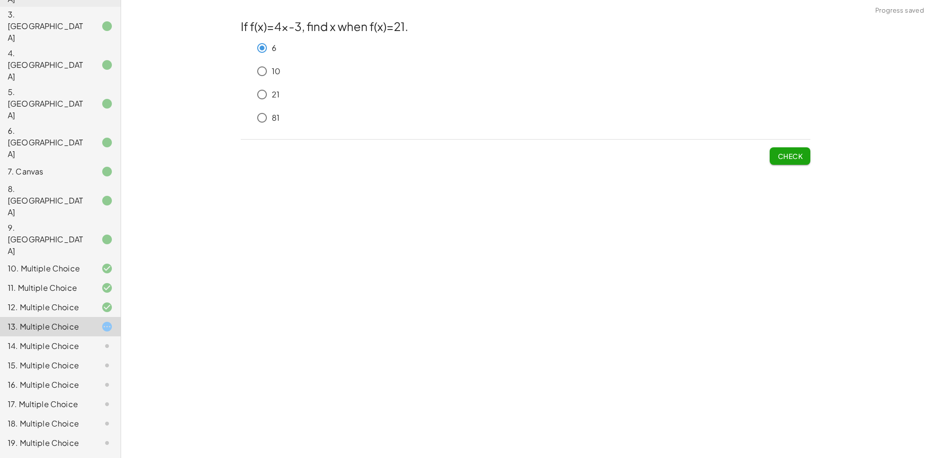
click at [793, 154] on span "Check" at bounding box center [789, 156] width 25 height 9
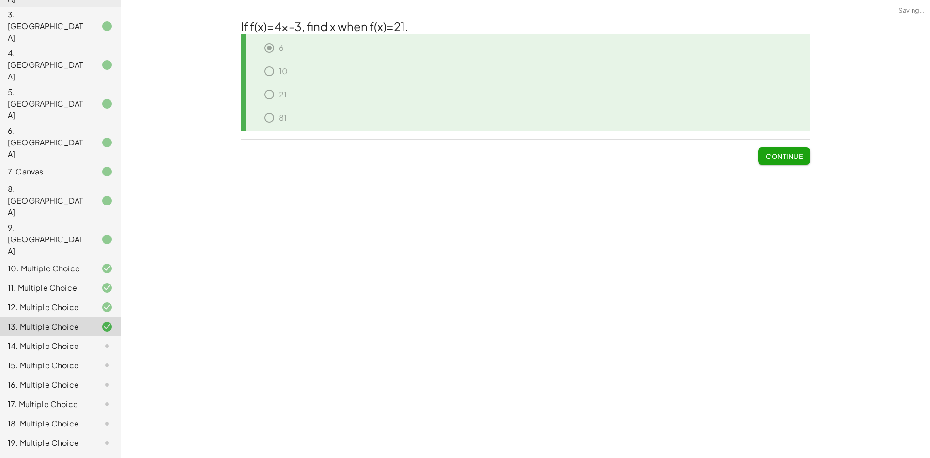
click at [793, 154] on span "Continue" at bounding box center [784, 156] width 37 height 9
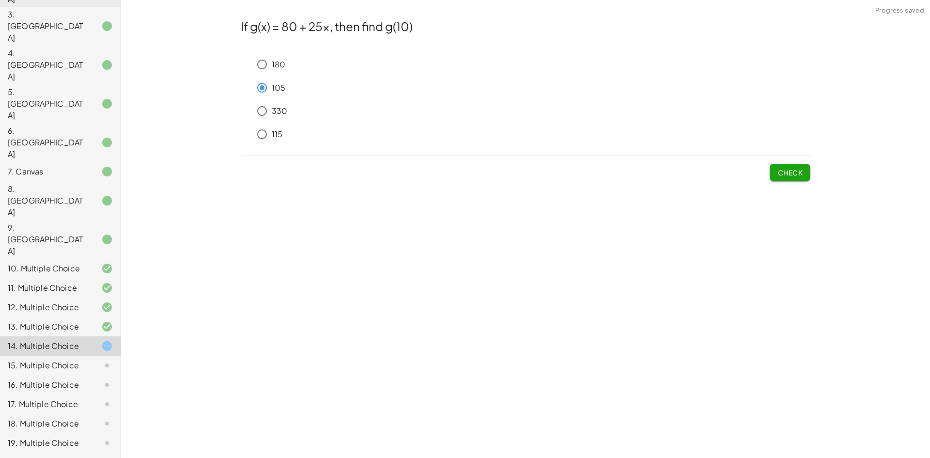
click at [791, 169] on span "Check" at bounding box center [789, 172] width 25 height 9
click at [794, 166] on button "Check" at bounding box center [790, 172] width 41 height 17
click at [778, 169] on span "Check" at bounding box center [789, 172] width 25 height 9
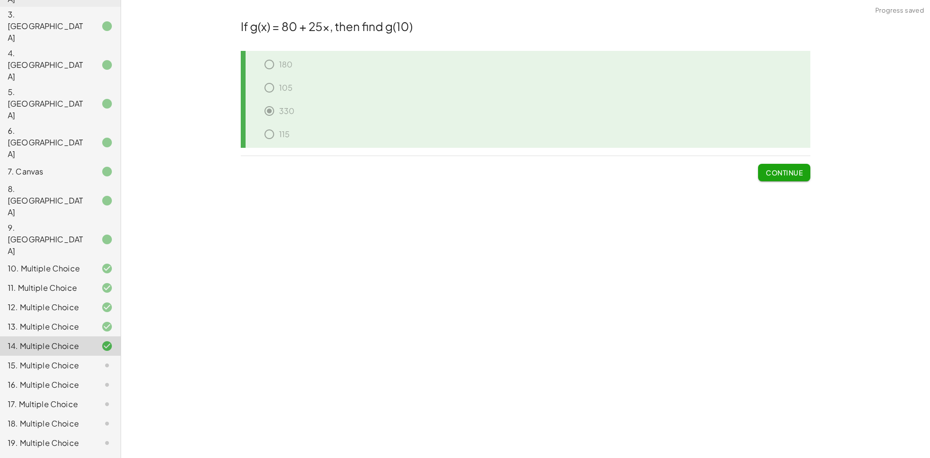
click at [778, 169] on span "Continue" at bounding box center [784, 172] width 37 height 9
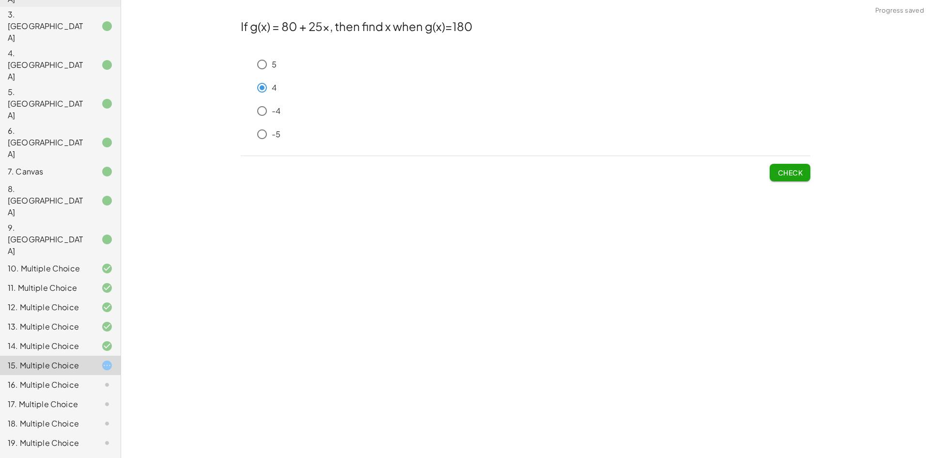
click at [795, 176] on span "Check" at bounding box center [789, 172] width 25 height 9
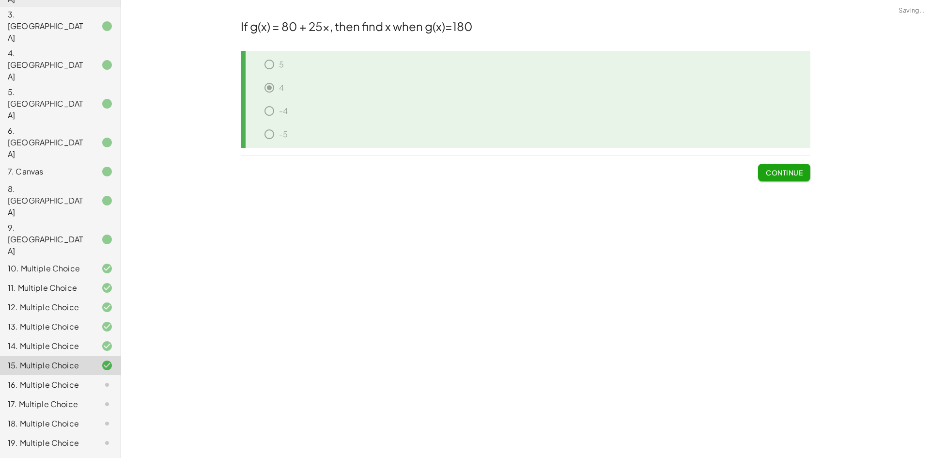
click at [792, 171] on span "Continue" at bounding box center [784, 172] width 37 height 9
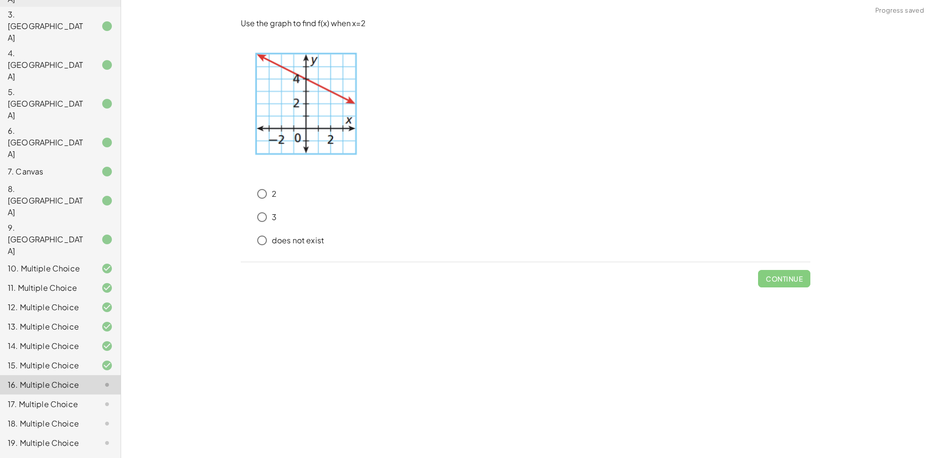
click at [279, 214] on div "3" at bounding box center [531, 216] width 558 height 19
click at [776, 283] on button "Check" at bounding box center [790, 278] width 41 height 17
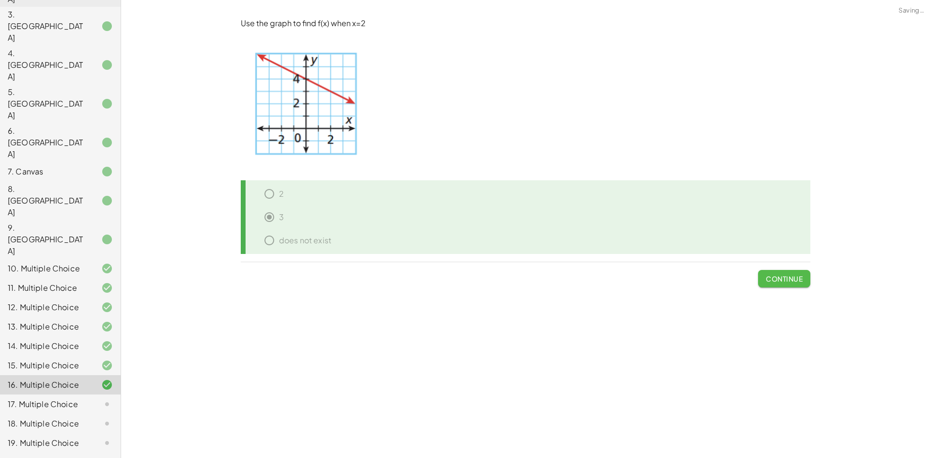
click at [776, 283] on span "Continue" at bounding box center [784, 278] width 37 height 9
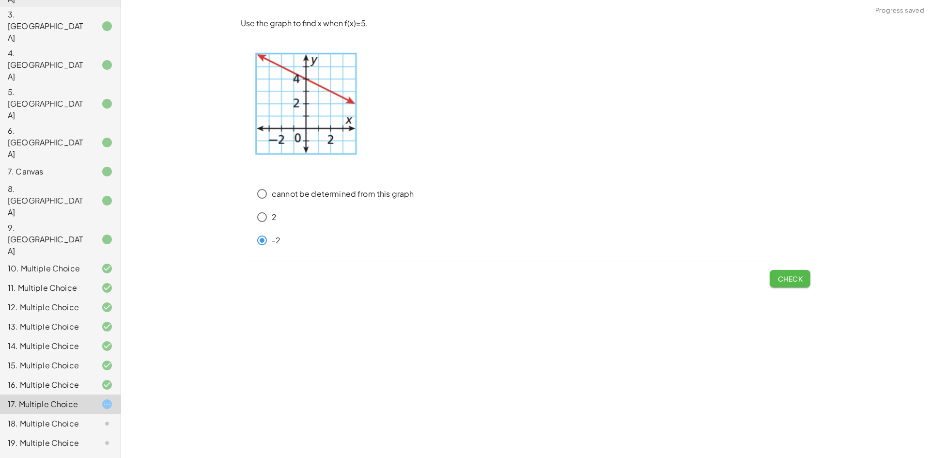
click at [792, 277] on span "Check" at bounding box center [789, 278] width 25 height 9
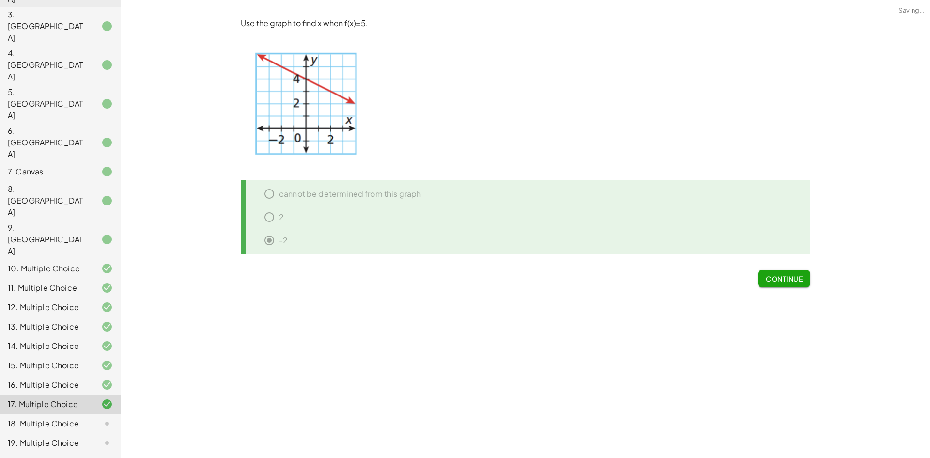
click at [792, 277] on span "Continue" at bounding box center [784, 278] width 37 height 9
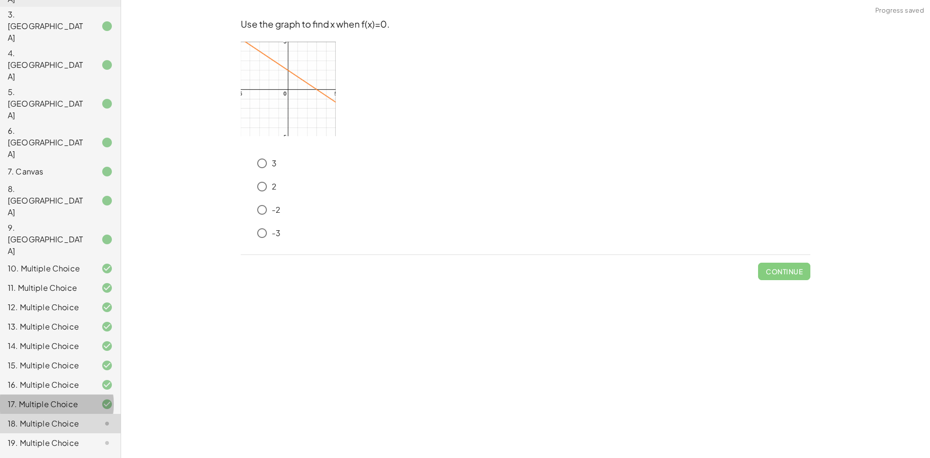
click at [61, 433] on div "17. Multiple Choice" at bounding box center [60, 442] width 121 height 19
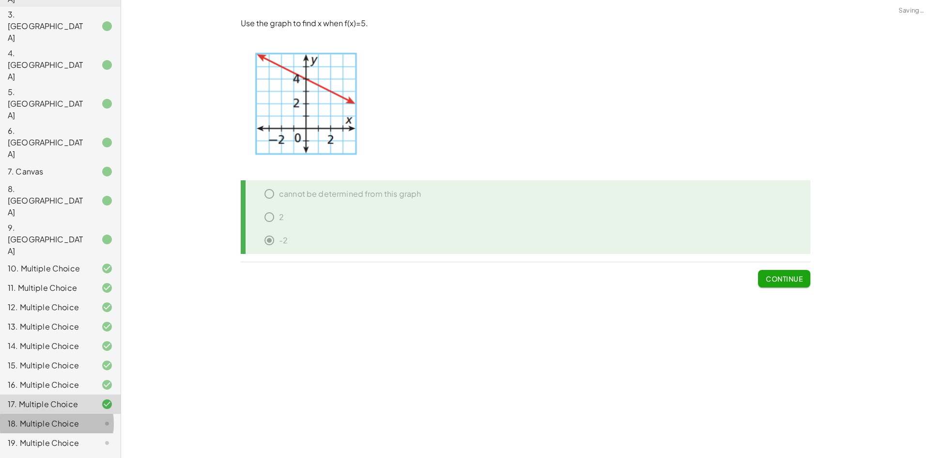
click at [78, 452] on div "18. Multiple Choice" at bounding box center [60, 461] width 121 height 19
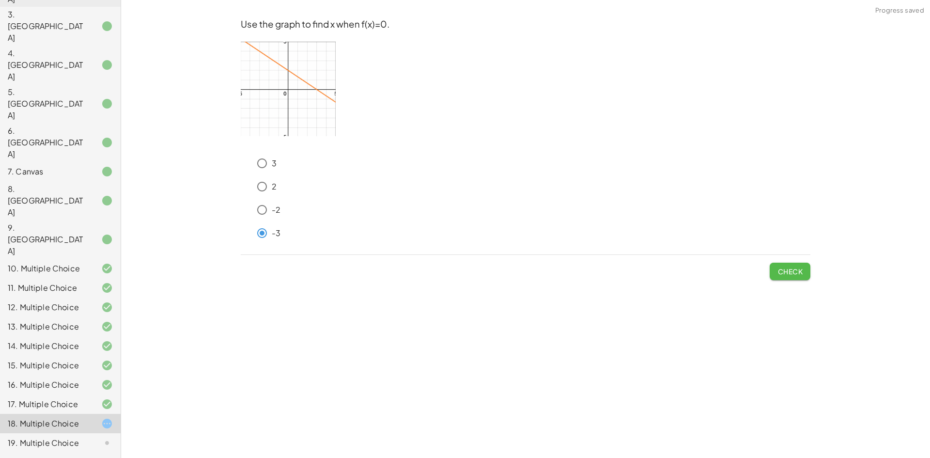
drag, startPoint x: 771, startPoint y: 265, endPoint x: 775, endPoint y: 269, distance: 5.5
click at [772, 267] on button "Check" at bounding box center [790, 271] width 41 height 17
click at [794, 273] on span "Check" at bounding box center [789, 271] width 25 height 9
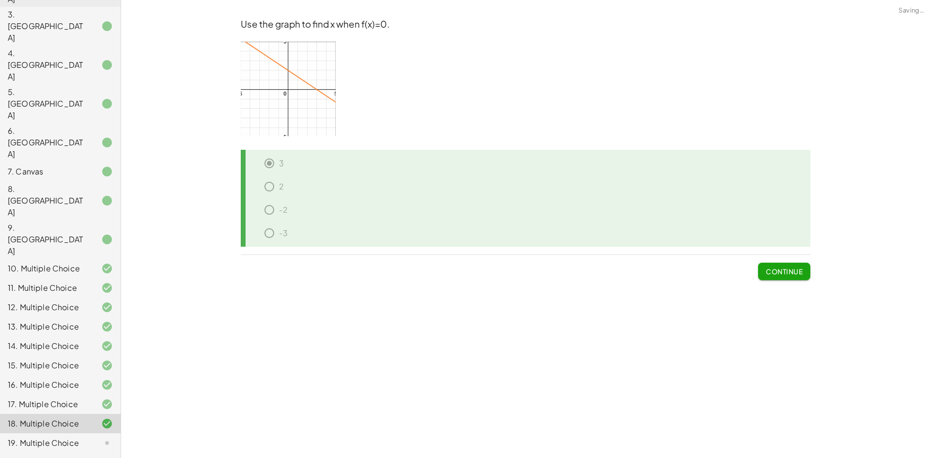
click at [791, 272] on span "Continue" at bounding box center [784, 271] width 37 height 9
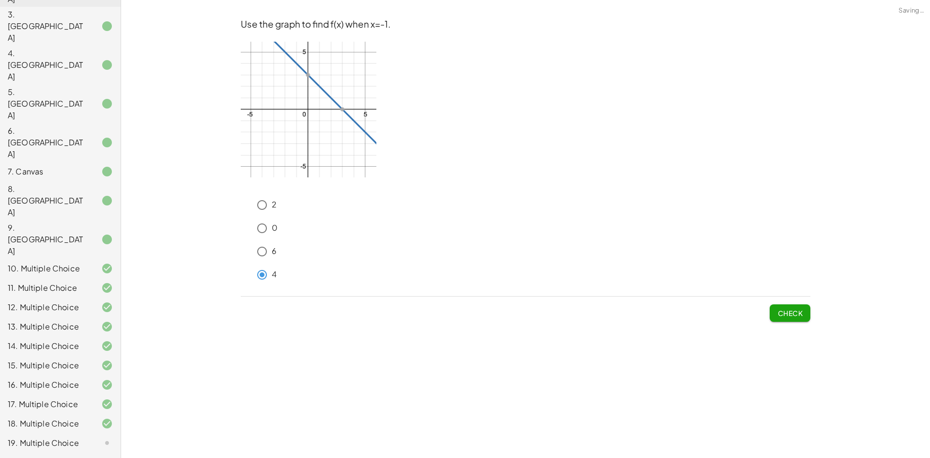
click at [799, 314] on span "Check" at bounding box center [789, 313] width 25 height 9
click at [799, 314] on span "Submit Changes" at bounding box center [771, 313] width 62 height 9
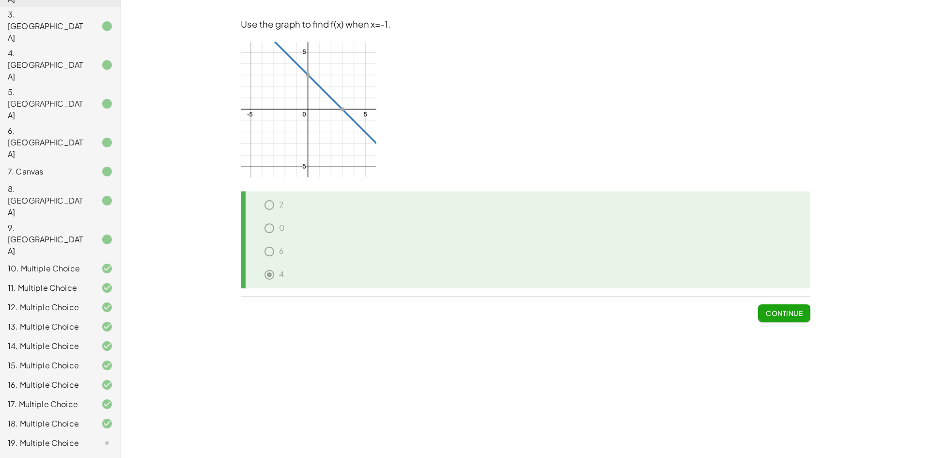
click at [86, 437] on div at bounding box center [99, 443] width 27 height 12
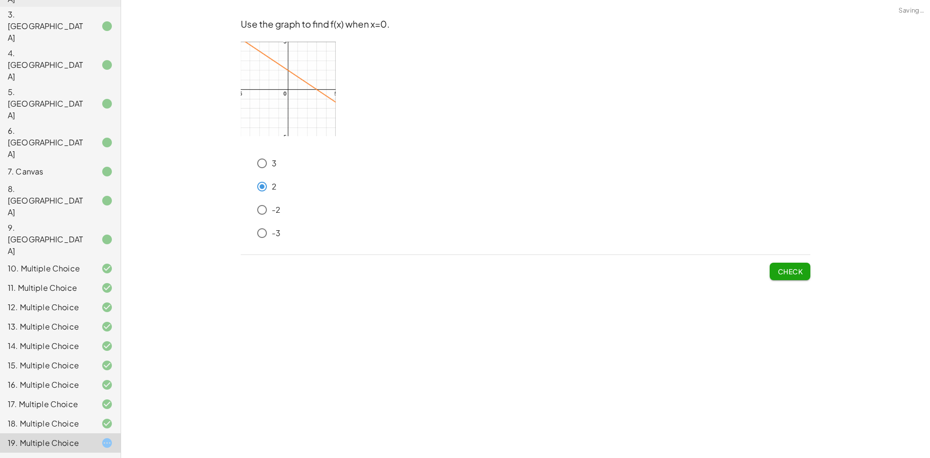
click at [788, 269] on span "Check" at bounding box center [789, 271] width 25 height 9
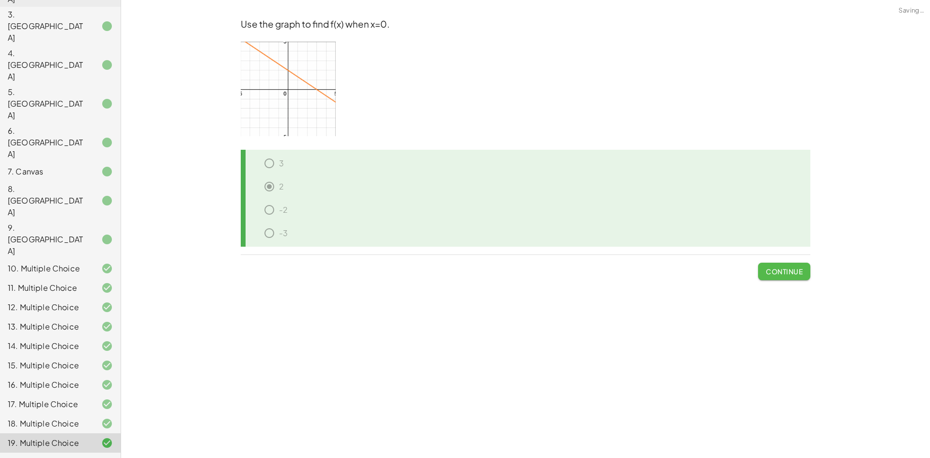
click at [788, 270] on span "Continue" at bounding box center [784, 271] width 37 height 9
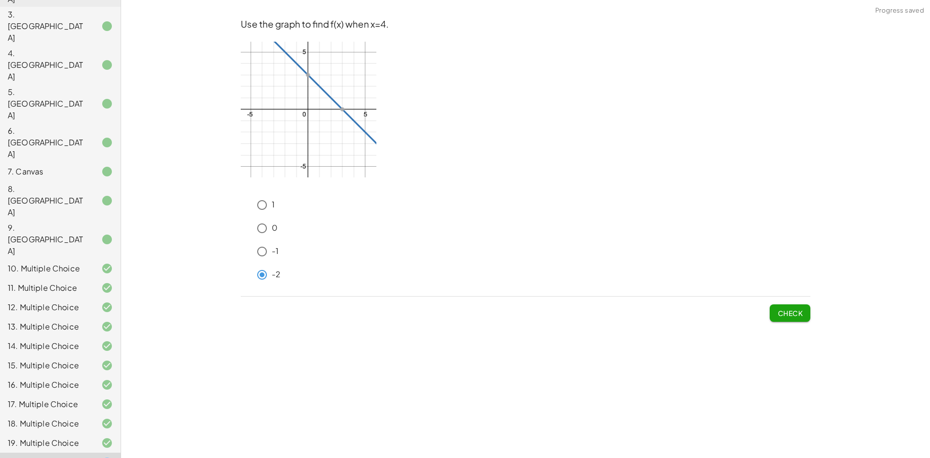
click at [804, 311] on button "Check" at bounding box center [790, 312] width 41 height 17
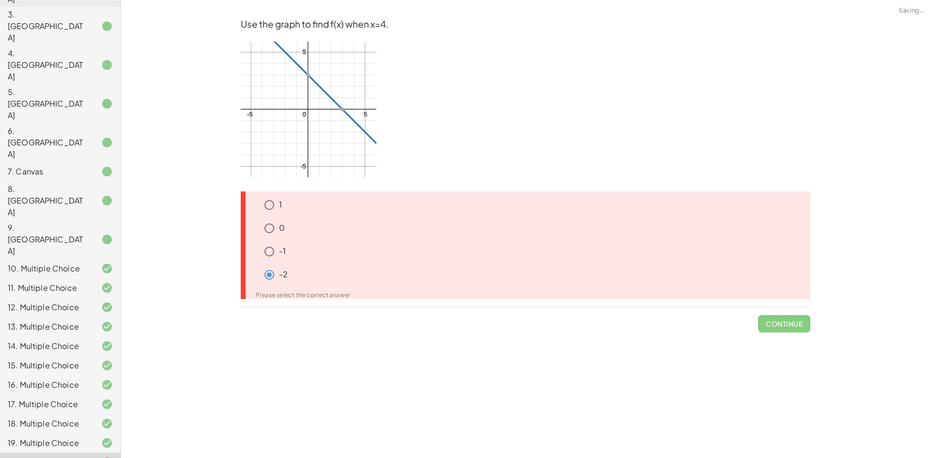
click at [804, 321] on span "Continue" at bounding box center [784, 319] width 52 height 25
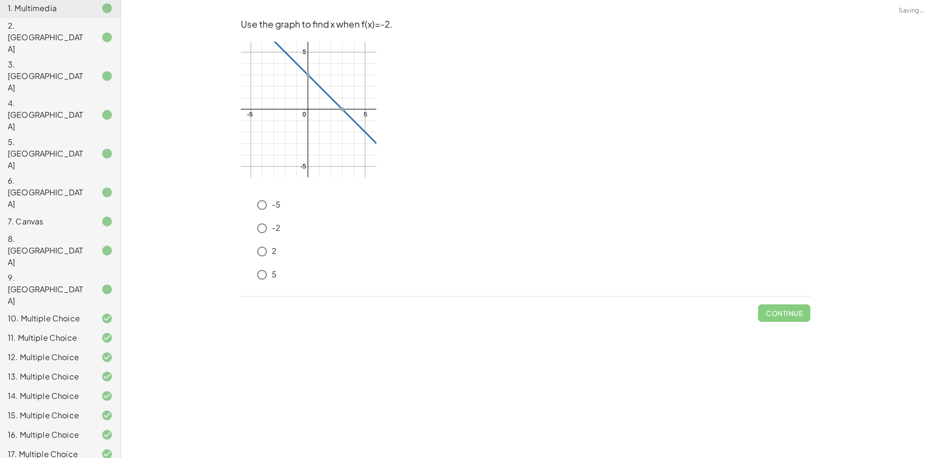
scroll to position [183, 0]
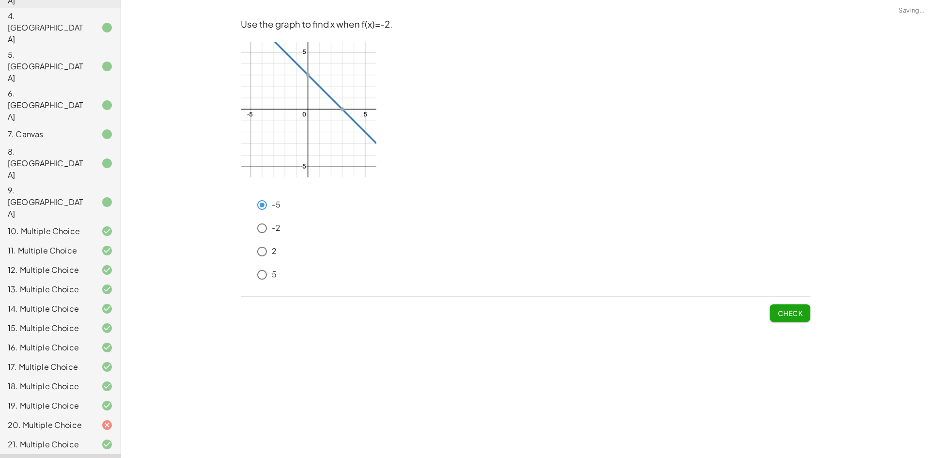
click at [794, 317] on span "Check" at bounding box center [789, 313] width 25 height 9
click at [803, 312] on button "Check" at bounding box center [790, 312] width 41 height 17
click at [792, 306] on button "Check" at bounding box center [790, 312] width 41 height 17
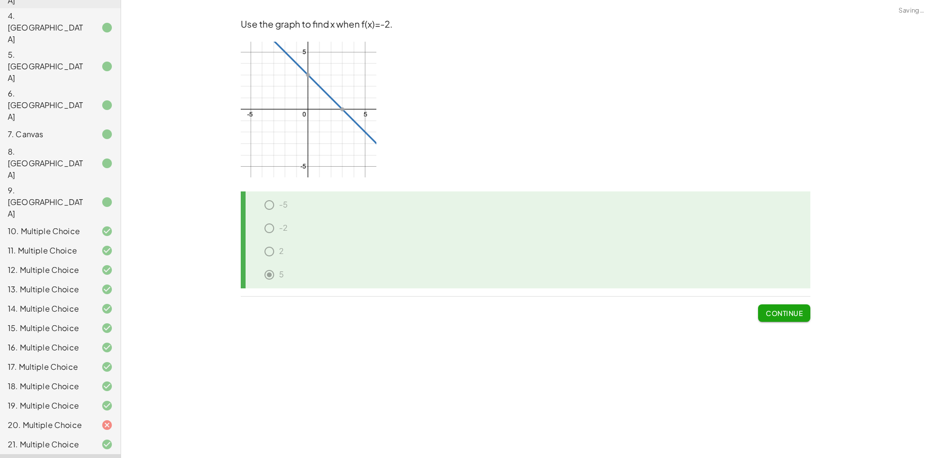
click at [792, 309] on span "Continue" at bounding box center [784, 313] width 37 height 9
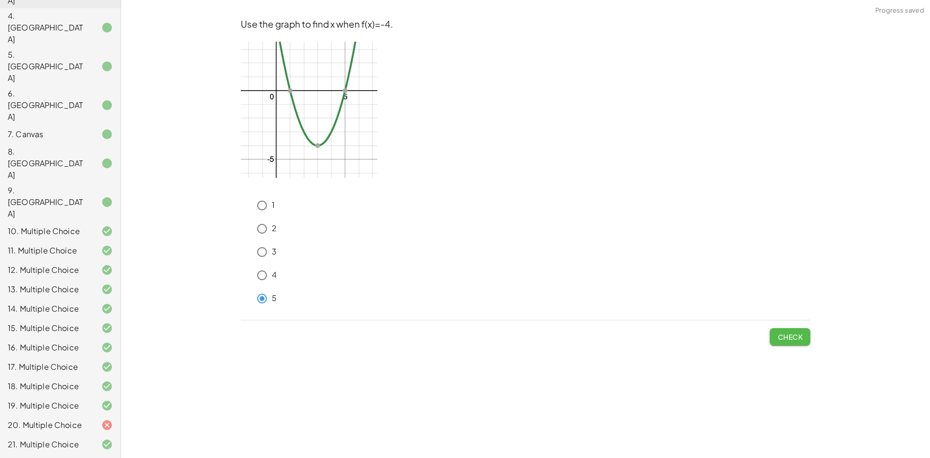
click at [798, 334] on span "Check" at bounding box center [789, 336] width 25 height 9
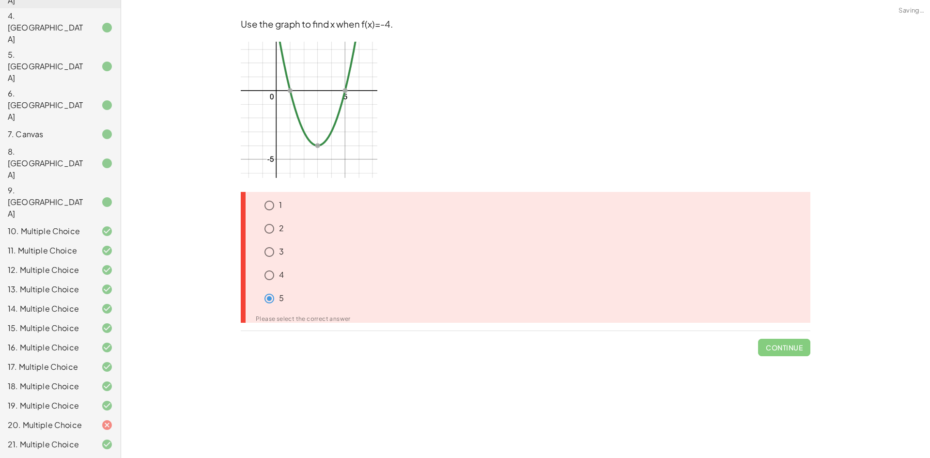
click at [797, 353] on span "Continue" at bounding box center [784, 343] width 52 height 25
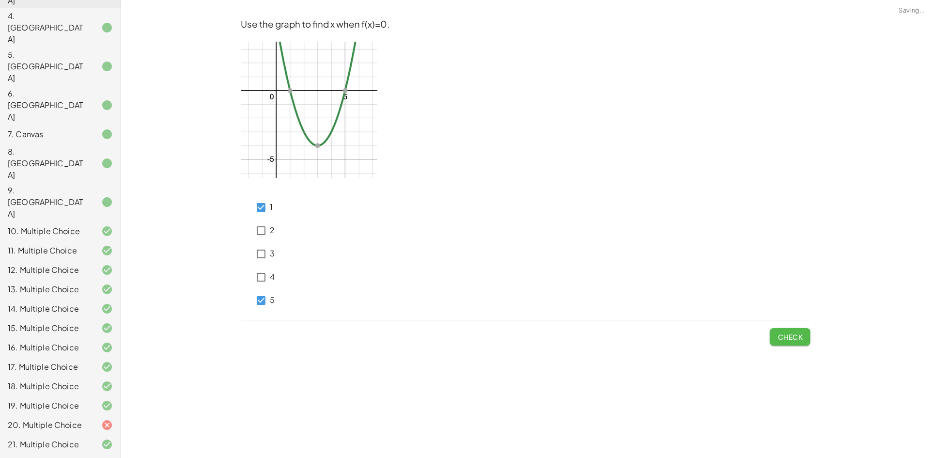
click at [798, 335] on span "Check" at bounding box center [789, 336] width 25 height 9
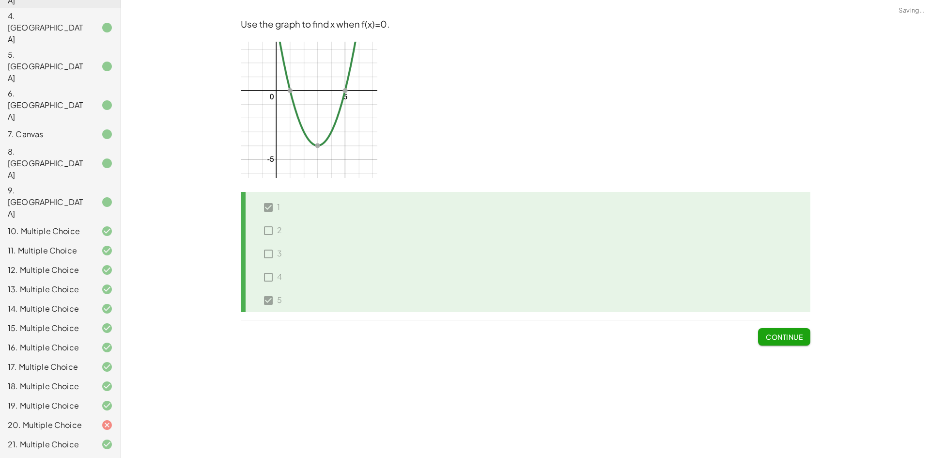
click at [798, 336] on span "Continue" at bounding box center [784, 336] width 37 height 9
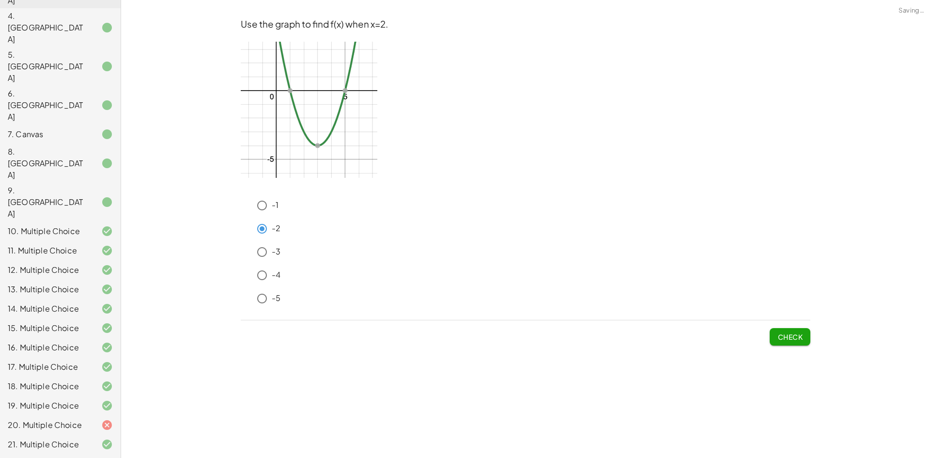
click at [785, 337] on span "Check" at bounding box center [789, 336] width 25 height 9
click at [796, 332] on span "Check" at bounding box center [789, 336] width 25 height 9
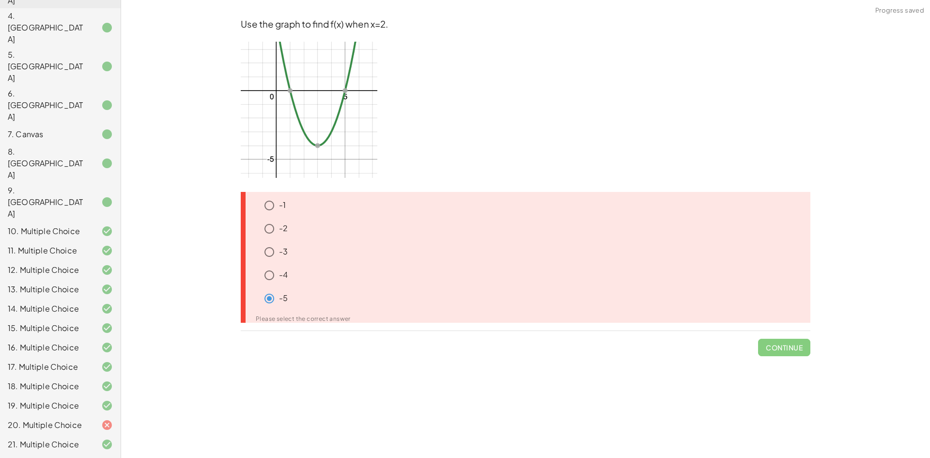
click at [258, 200] on icon at bounding box center [254, 202] width 12 height 12
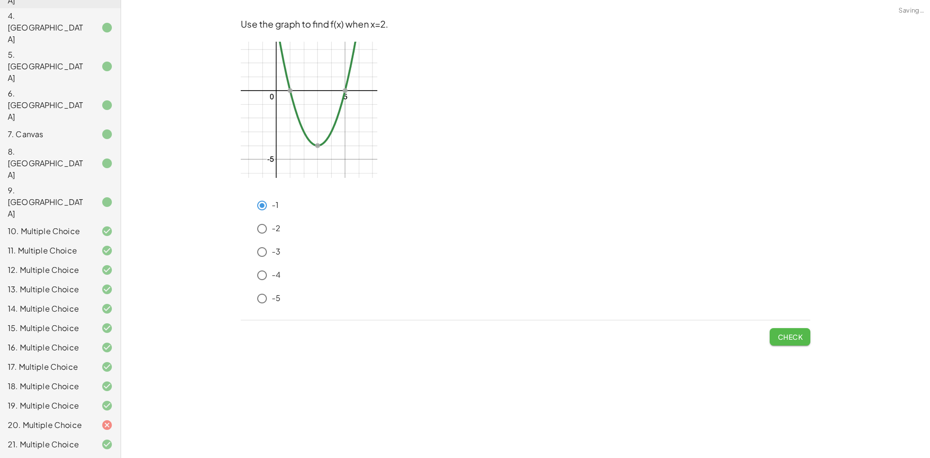
click at [781, 339] on span "Check" at bounding box center [789, 336] width 25 height 9
click at [781, 341] on button "Check" at bounding box center [790, 336] width 41 height 17
click at [781, 339] on span "Check" at bounding box center [789, 336] width 25 height 9
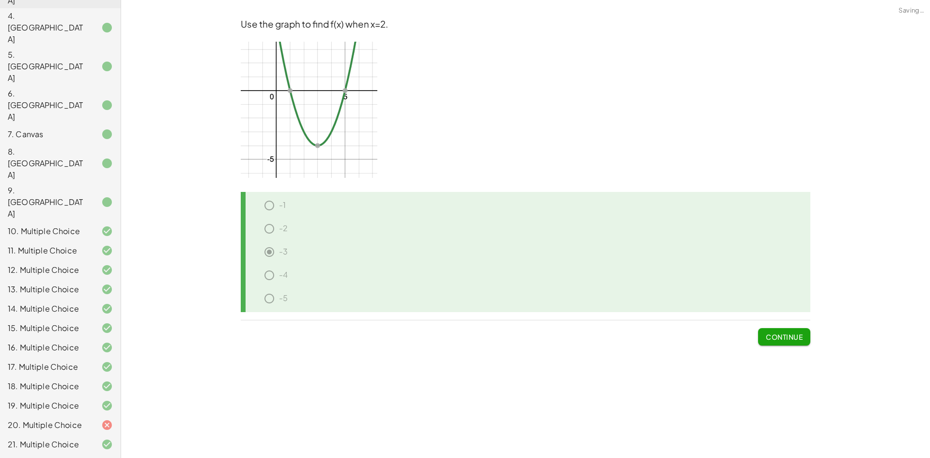
click at [781, 339] on span "Continue" at bounding box center [784, 336] width 37 height 9
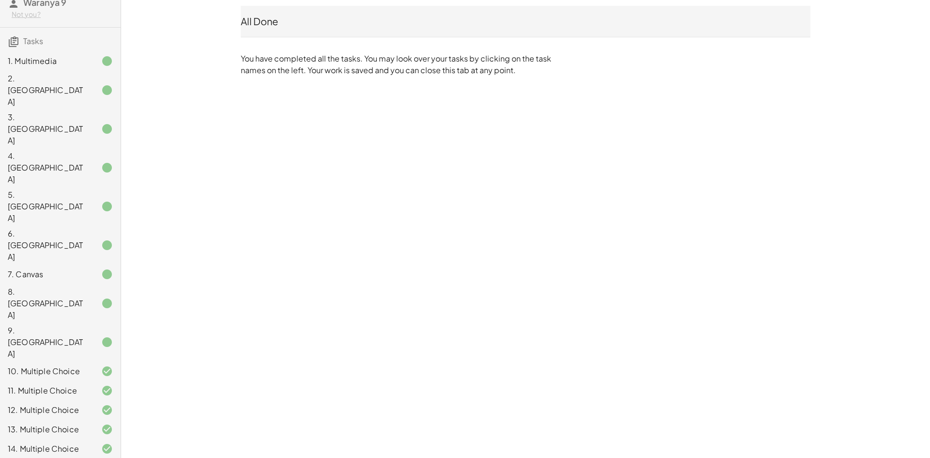
scroll to position [0, 0]
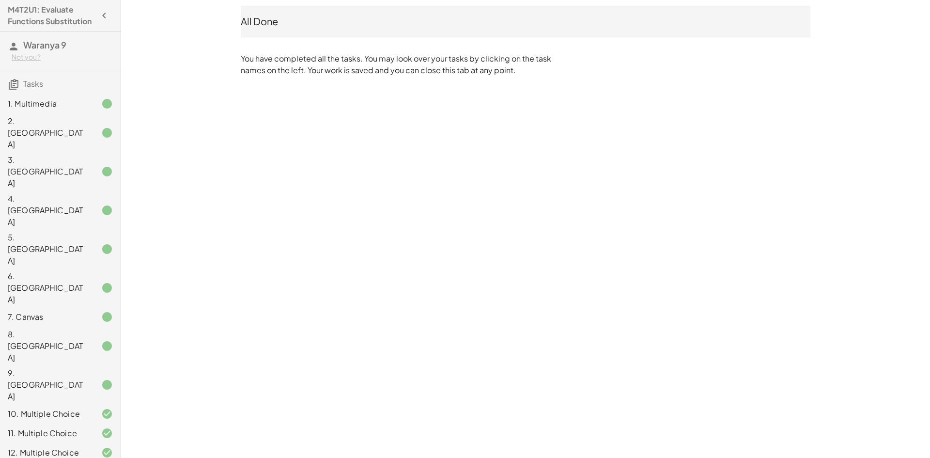
drag, startPoint x: 571, startPoint y: 108, endPoint x: 608, endPoint y: 119, distance: 38.3
click at [0, 0] on div "M4T2U1: Evaluate Functions Substitution Waranya 9 Not you? Tasks 1. Multimedia …" at bounding box center [0, 0] width 0 height 0
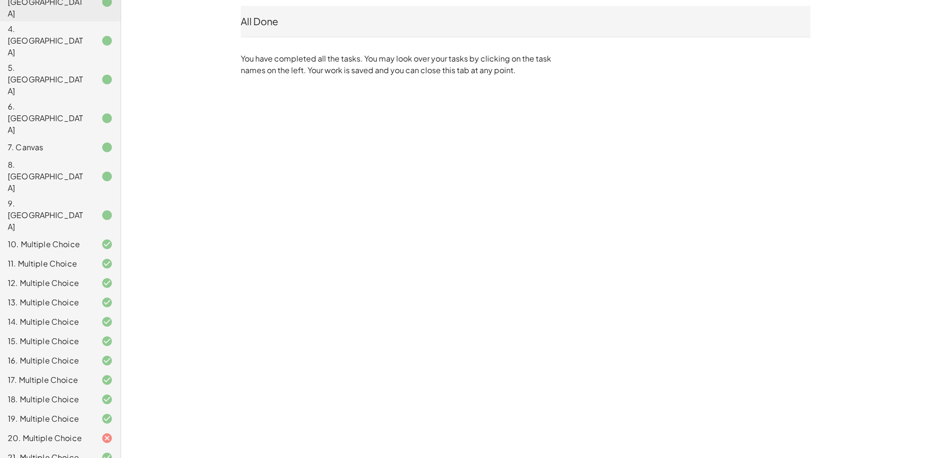
scroll to position [183, 0]
